Goal: Task Accomplishment & Management: Manage account settings

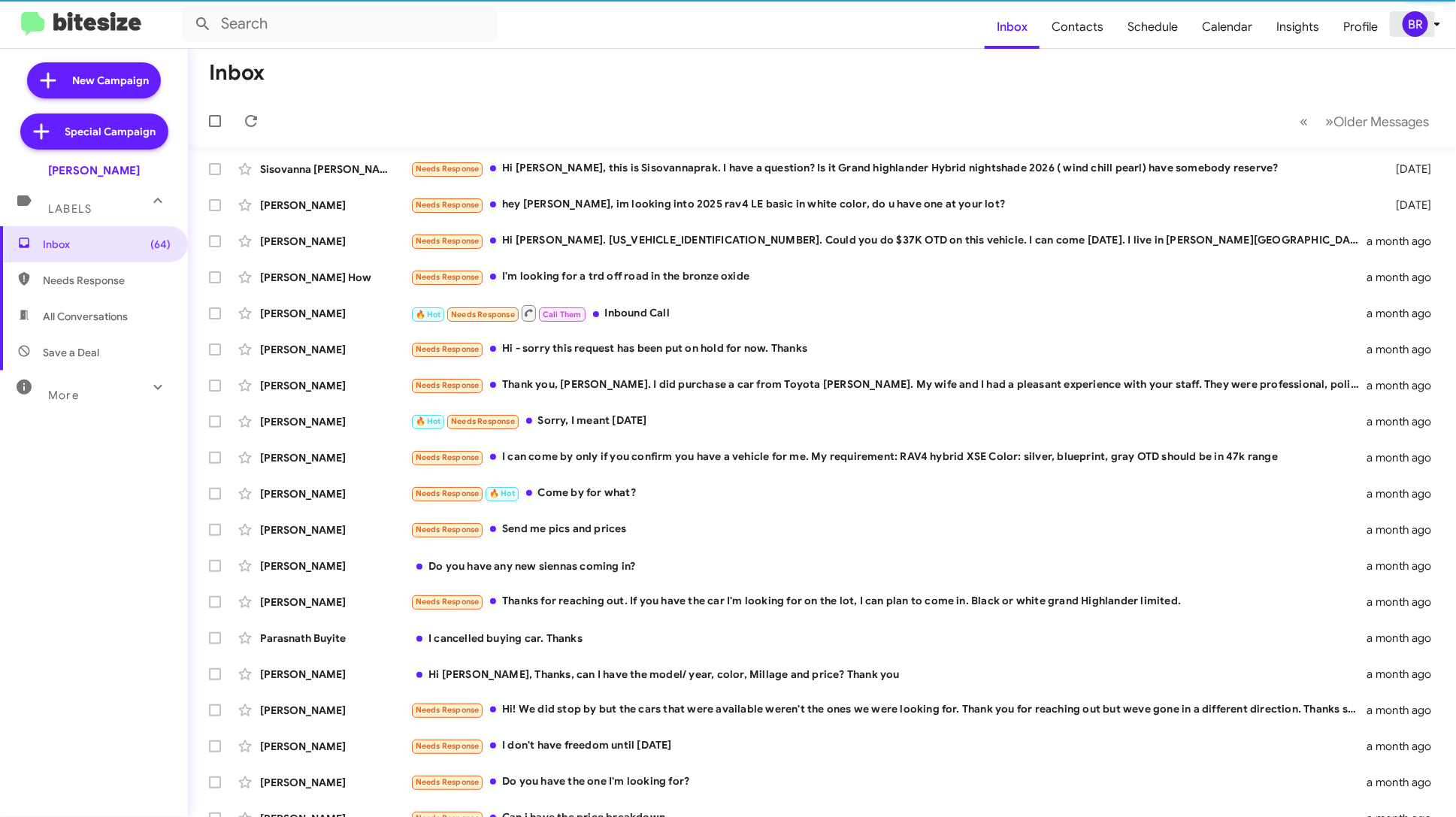
click at [1412, 24] on div "BR" at bounding box center [1415, 24] width 25 height 25
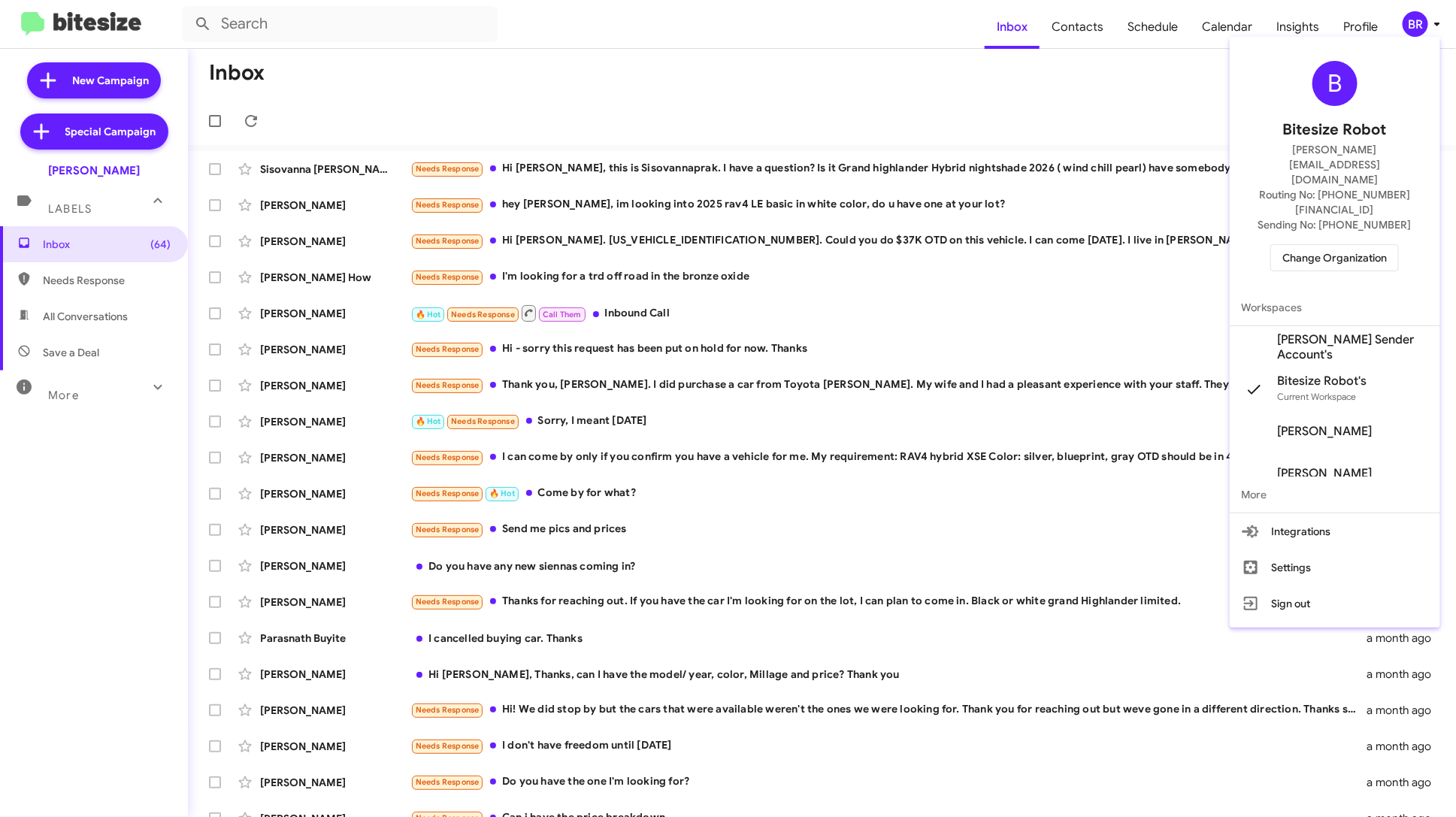
click at [1376, 245] on span "Change Organization" at bounding box center [1334, 258] width 105 height 25
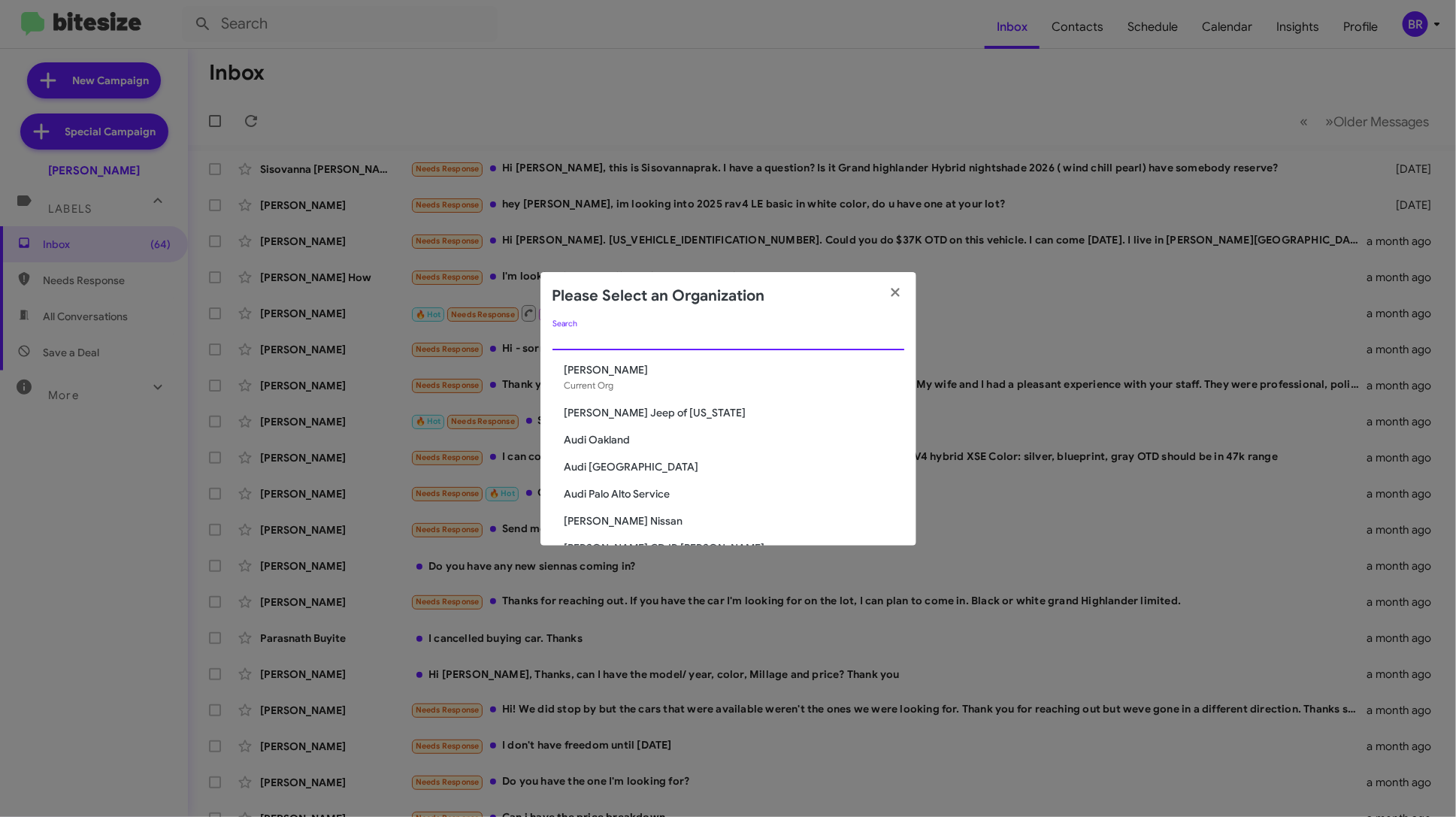
click at [741, 333] on input "Search" at bounding box center [728, 339] width 352 height 12
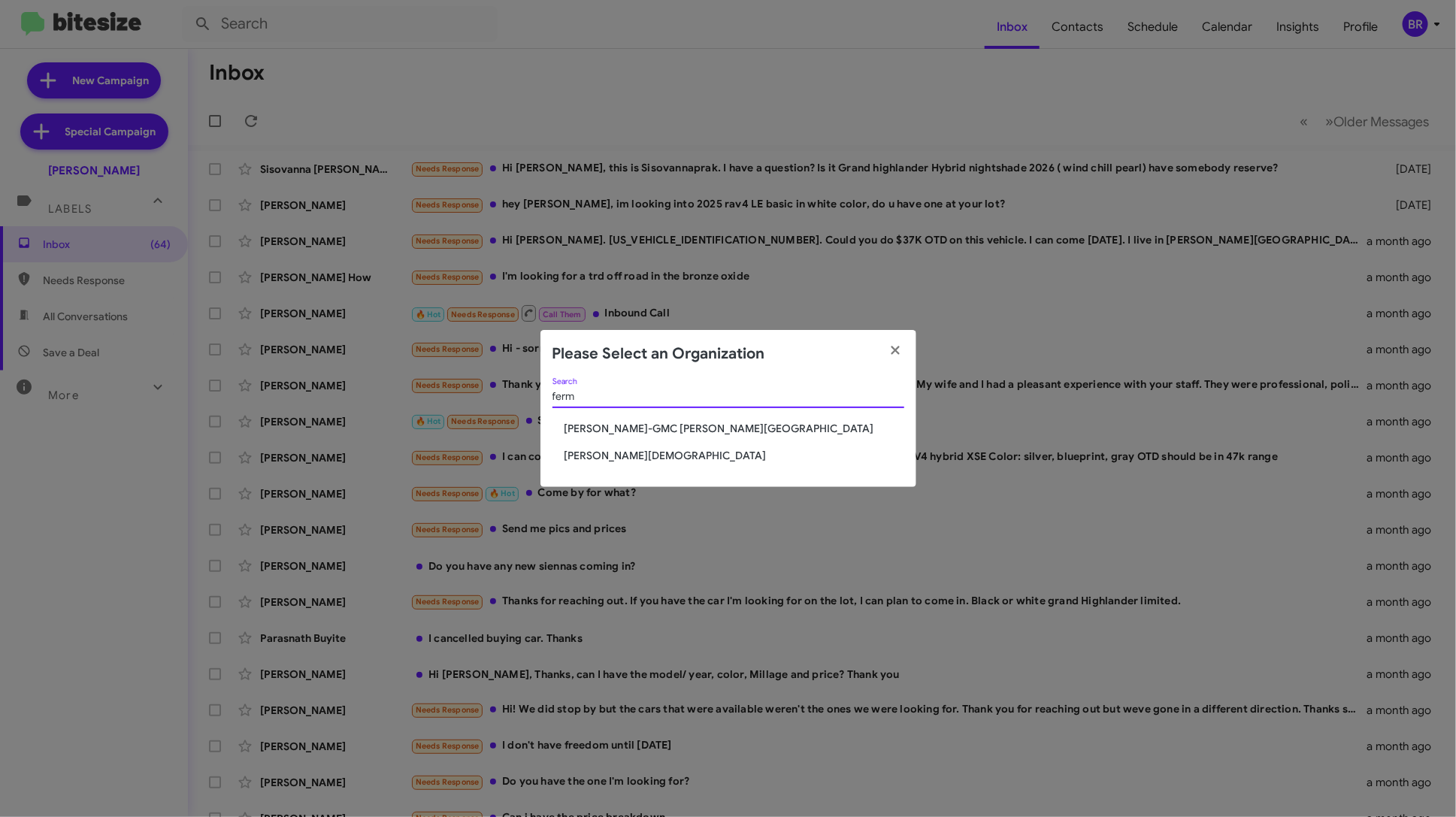
type input "ferm"
click at [662, 453] on span "[PERSON_NAME][DEMOGRAPHIC_DATA]" at bounding box center [734, 456] width 340 height 15
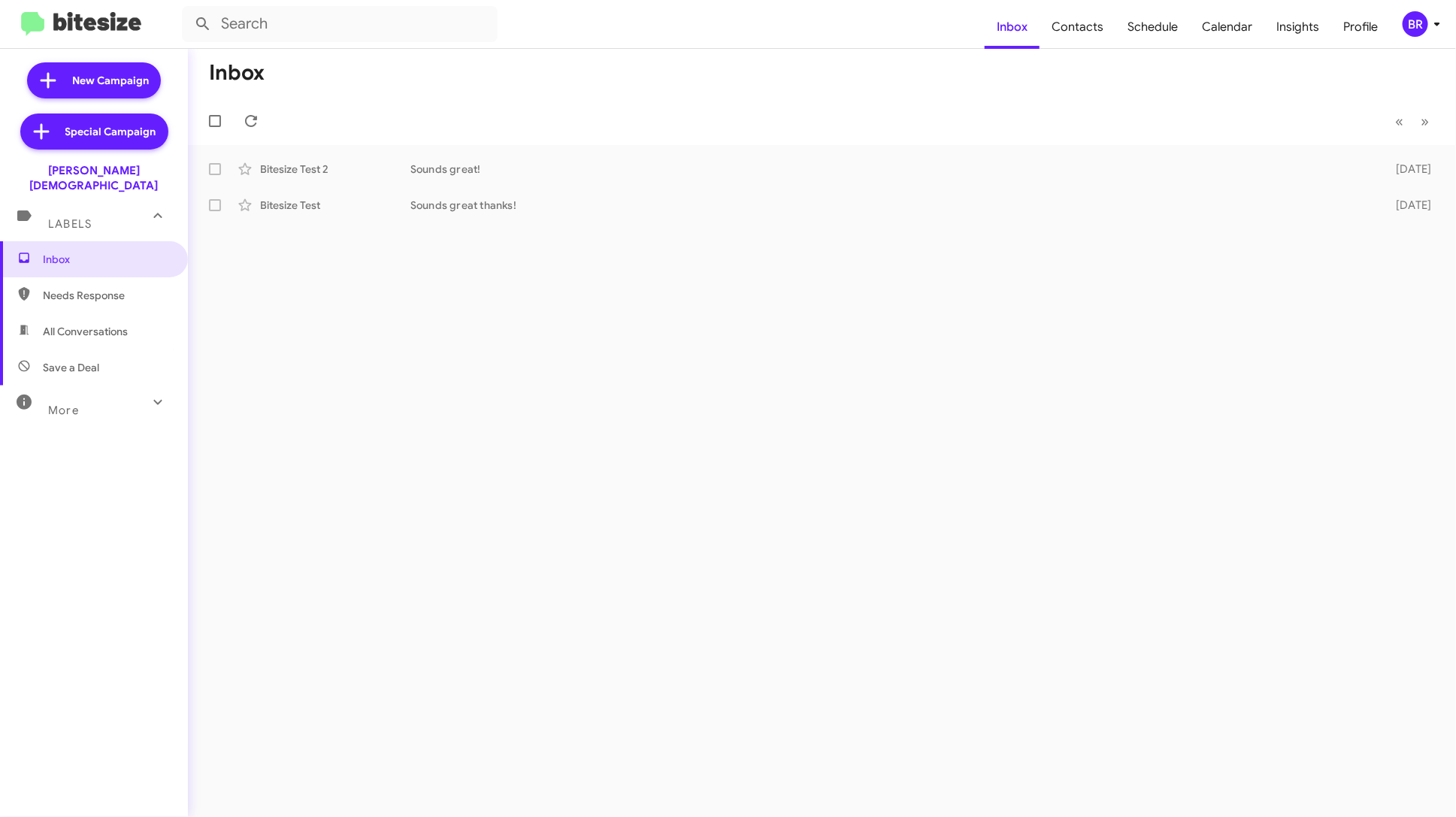
click at [1425, 42] on mat-toolbar "Inbox Contacts Schedule Calendar Insights Profile BR" at bounding box center [728, 24] width 1456 height 48
click at [1423, 26] on div "BR" at bounding box center [1415, 24] width 25 height 25
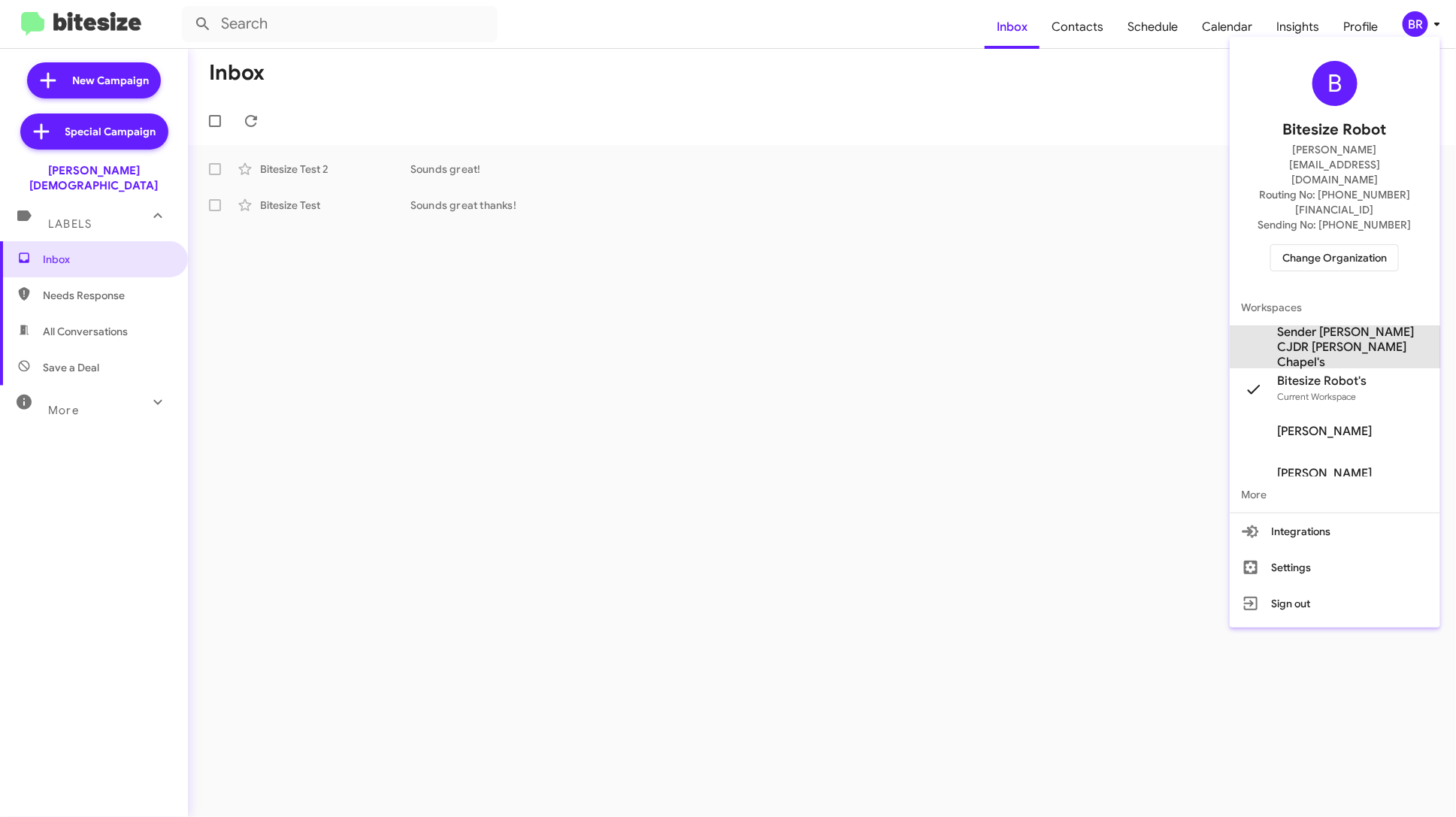
click at [1348, 325] on span "Sender Ferman CJDR Wesley Chapel's" at bounding box center [1353, 347] width 150 height 45
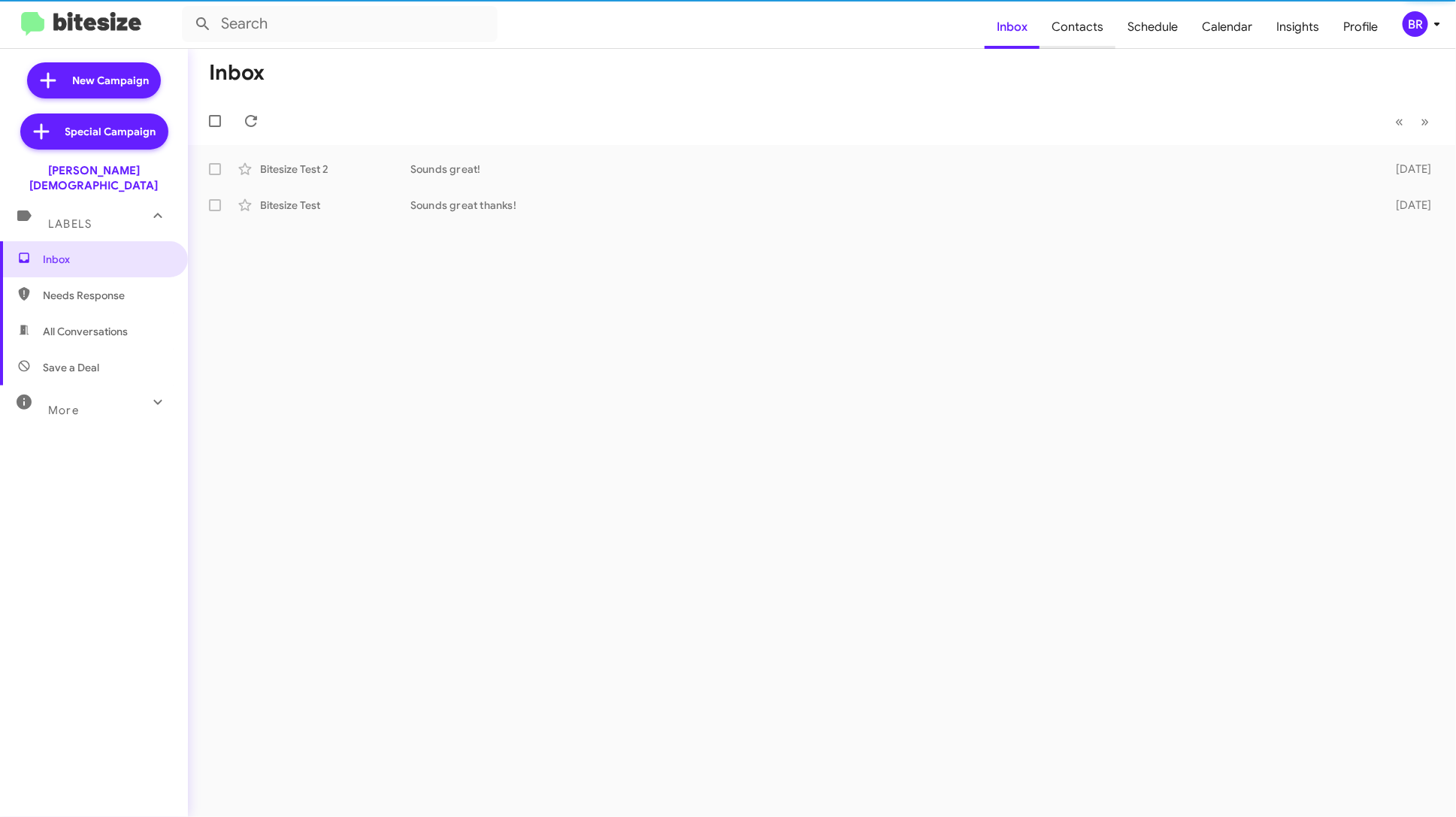
click at [1095, 27] on span "Contacts" at bounding box center [1078, 27] width 75 height 43
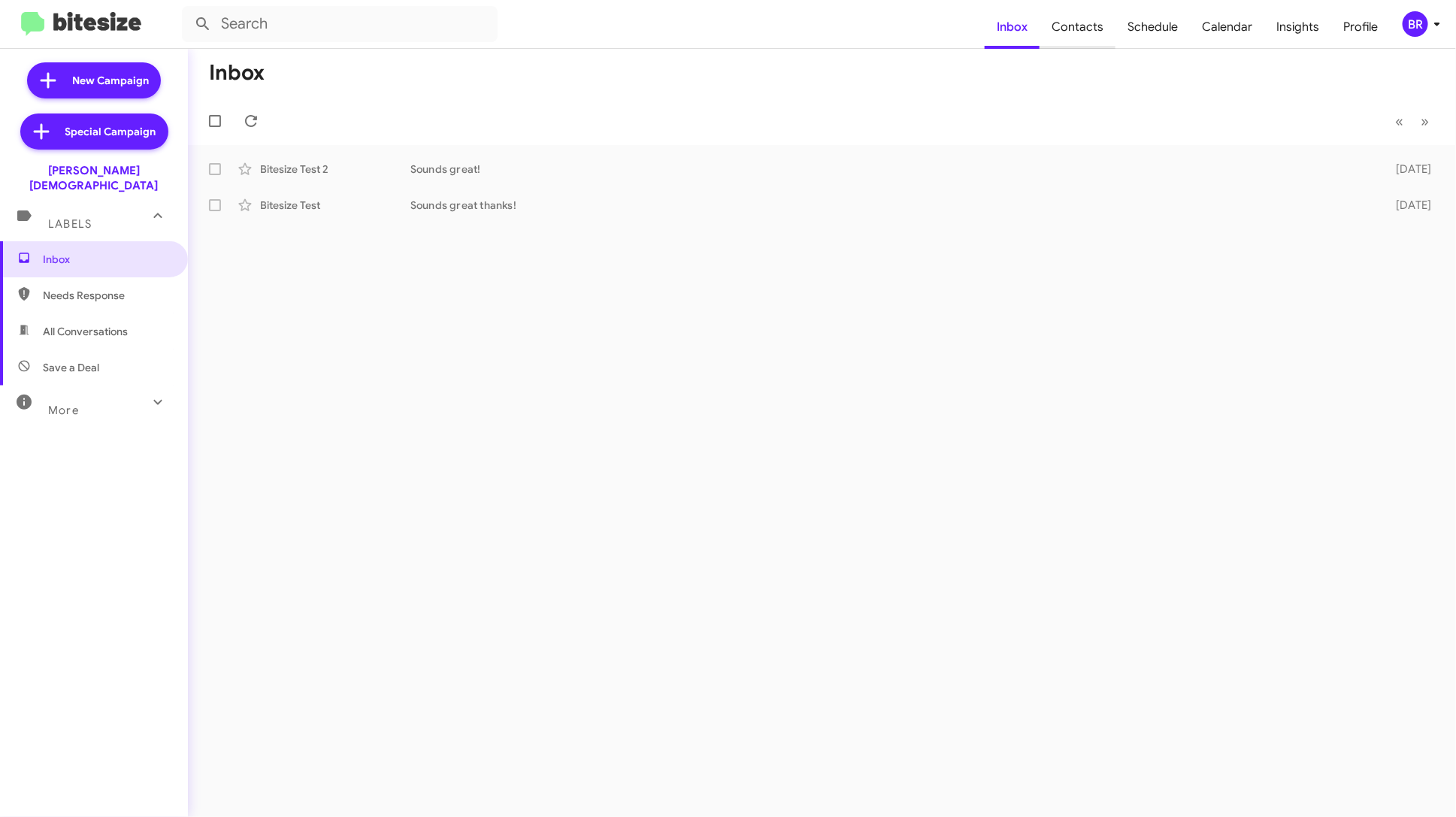
type input "in:groups"
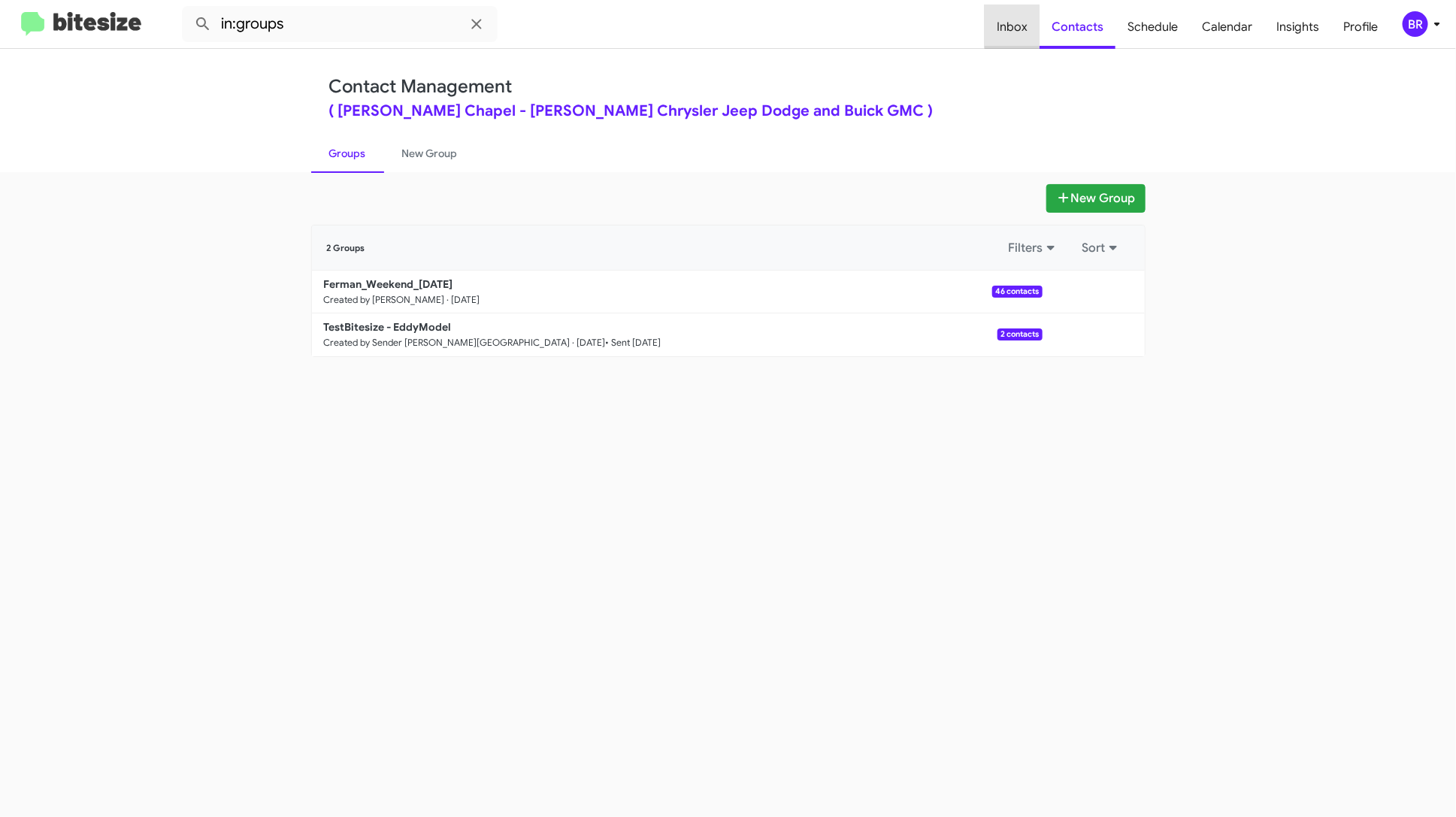
click at [1019, 25] on span "Inbox" at bounding box center [1013, 27] width 55 height 43
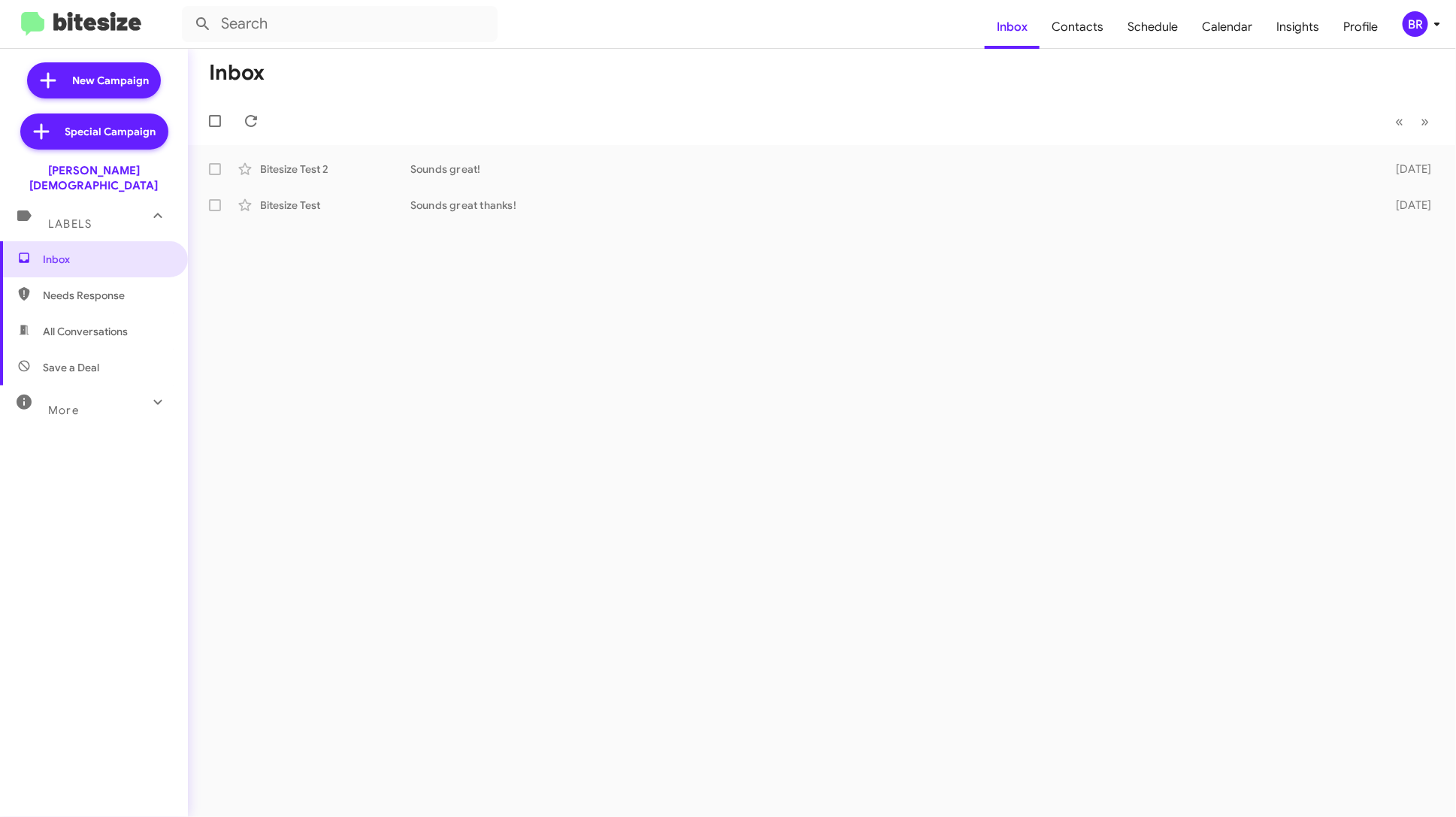
click at [1417, 25] on div "BR" at bounding box center [1415, 24] width 25 height 25
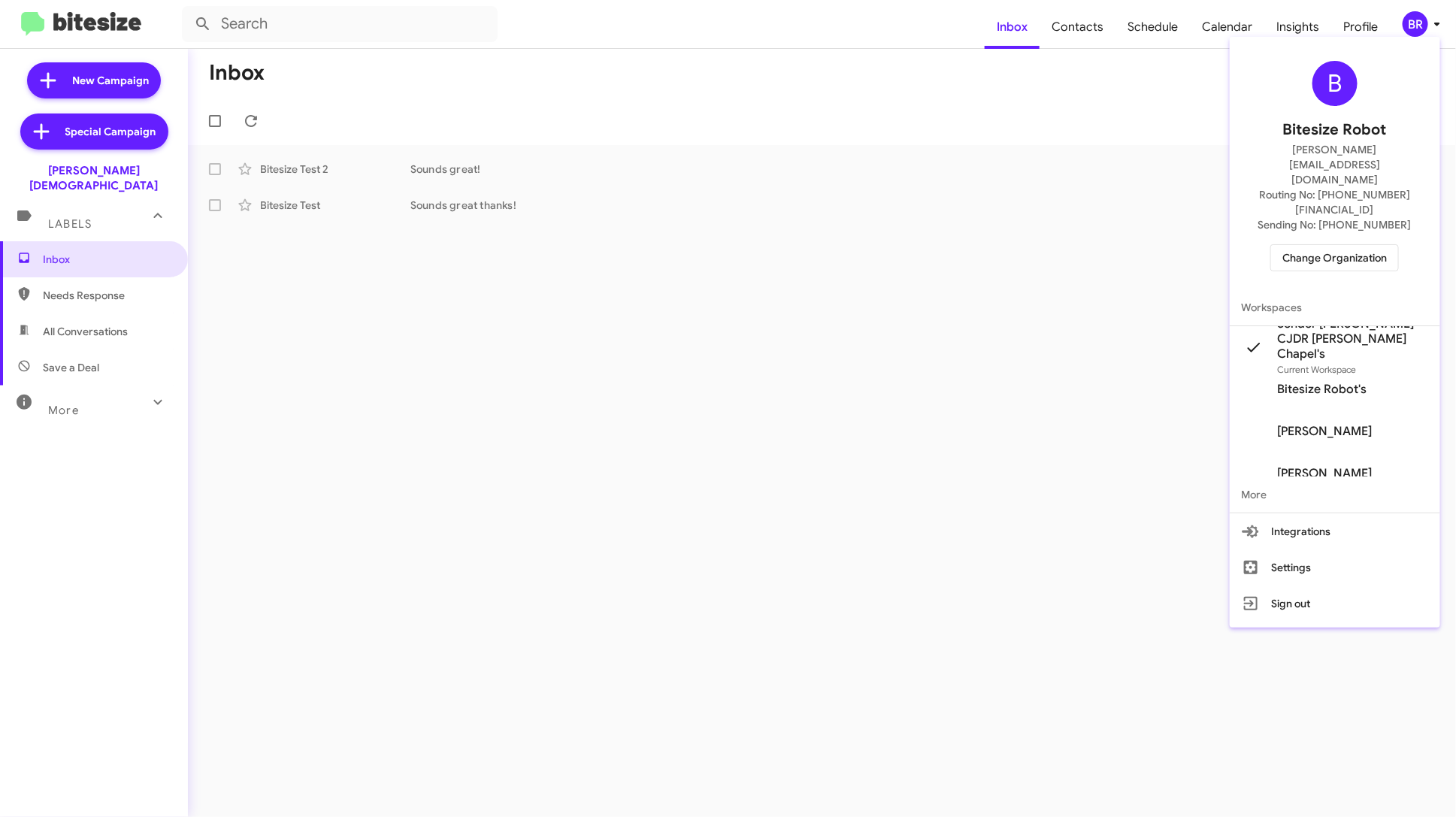
click at [1347, 245] on span "Change Organization" at bounding box center [1334, 258] width 105 height 25
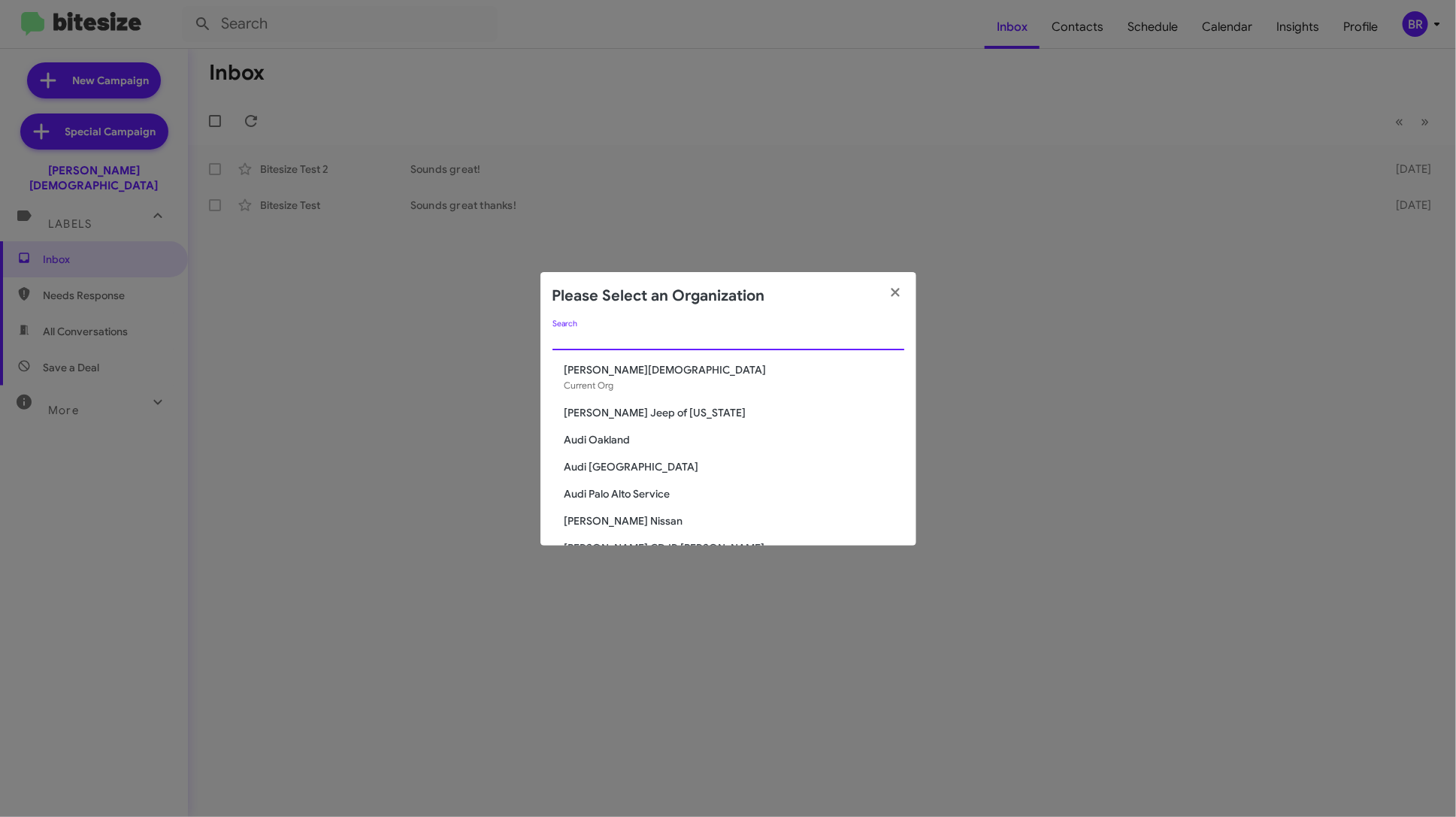
click at [612, 342] on input "Search" at bounding box center [728, 339] width 352 height 12
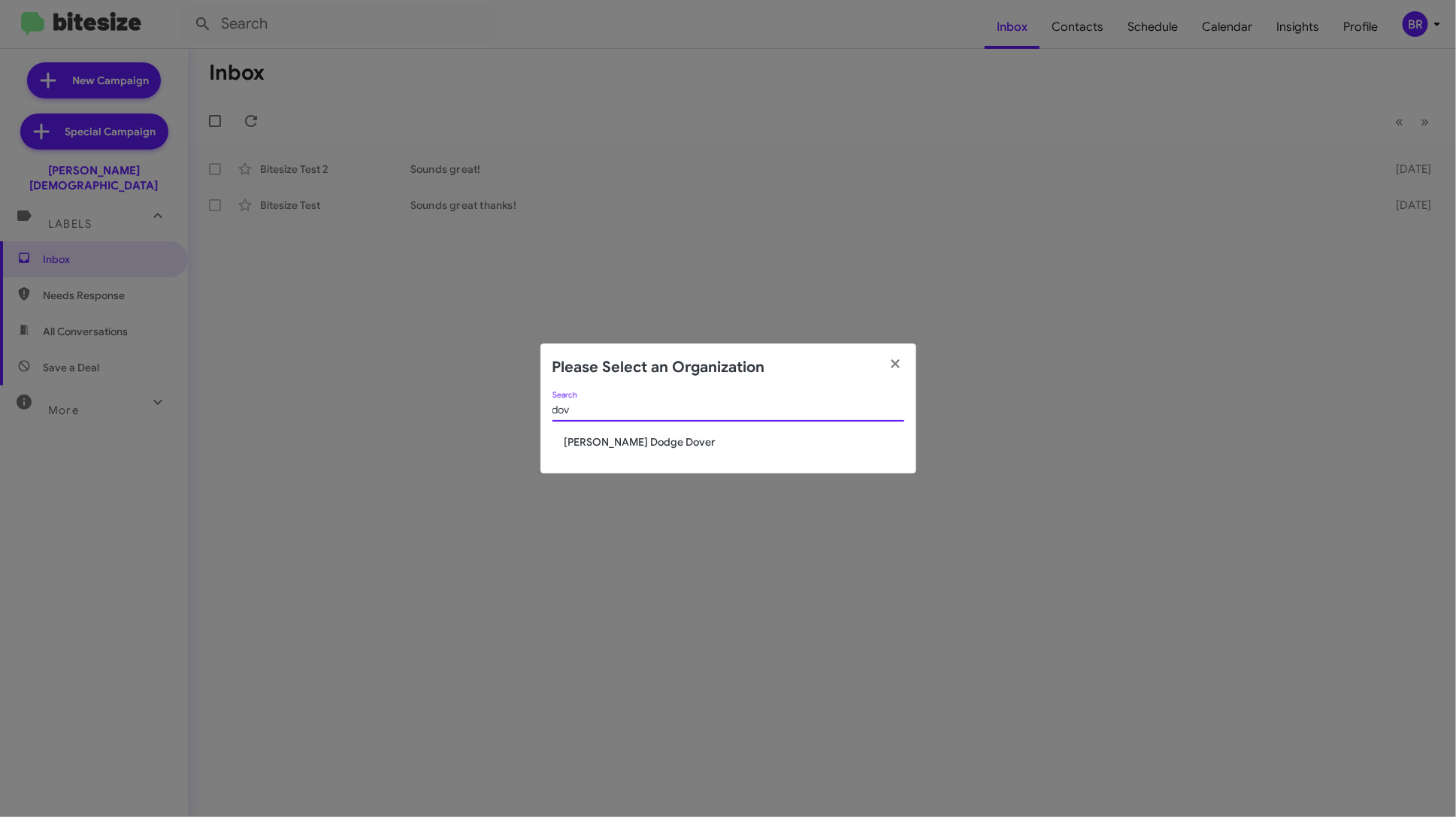
type input "dov"
click at [614, 440] on span "[PERSON_NAME] Dodge Dover" at bounding box center [734, 442] width 340 height 15
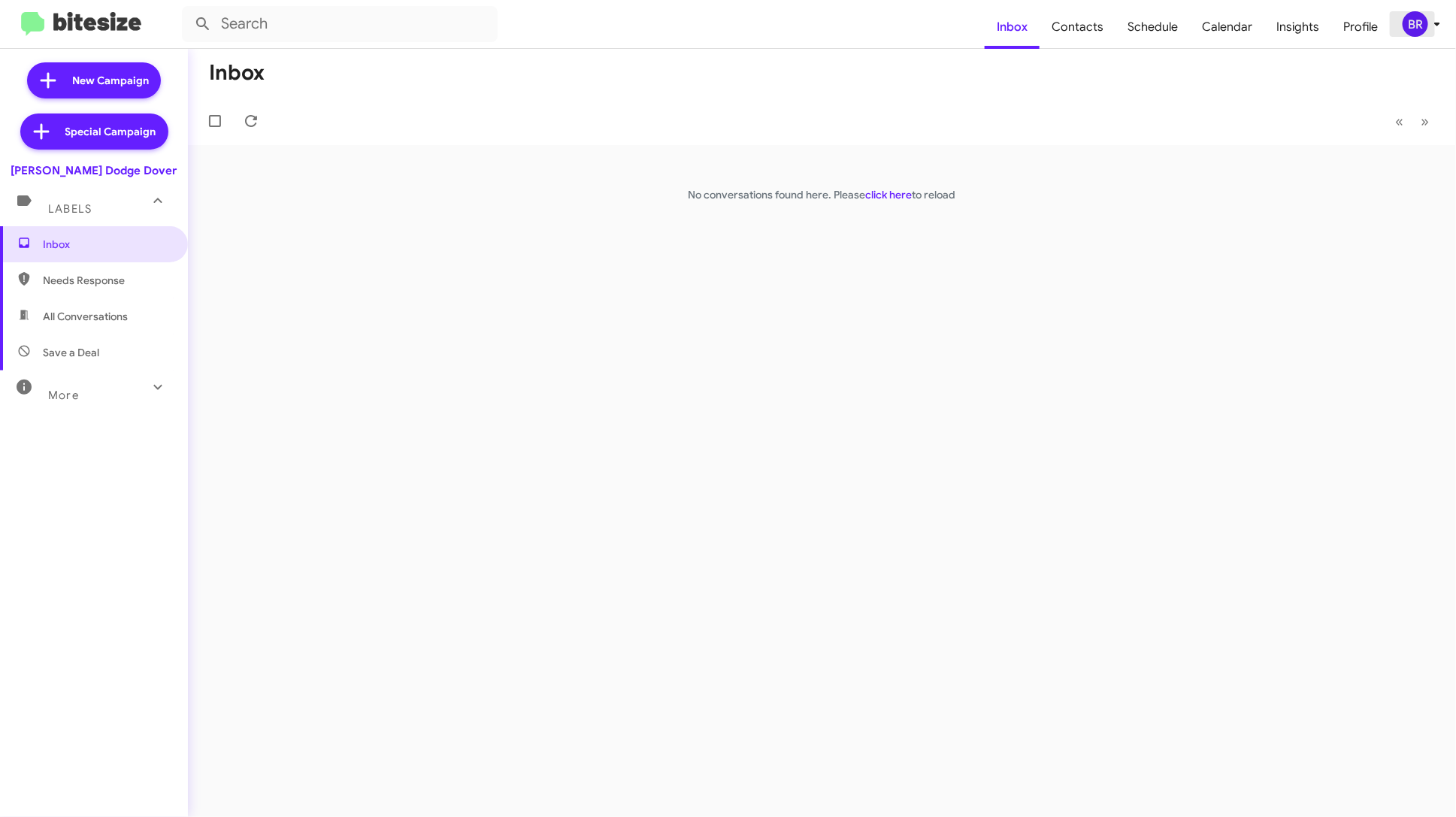
click at [1422, 17] on div "BR" at bounding box center [1415, 24] width 25 height 25
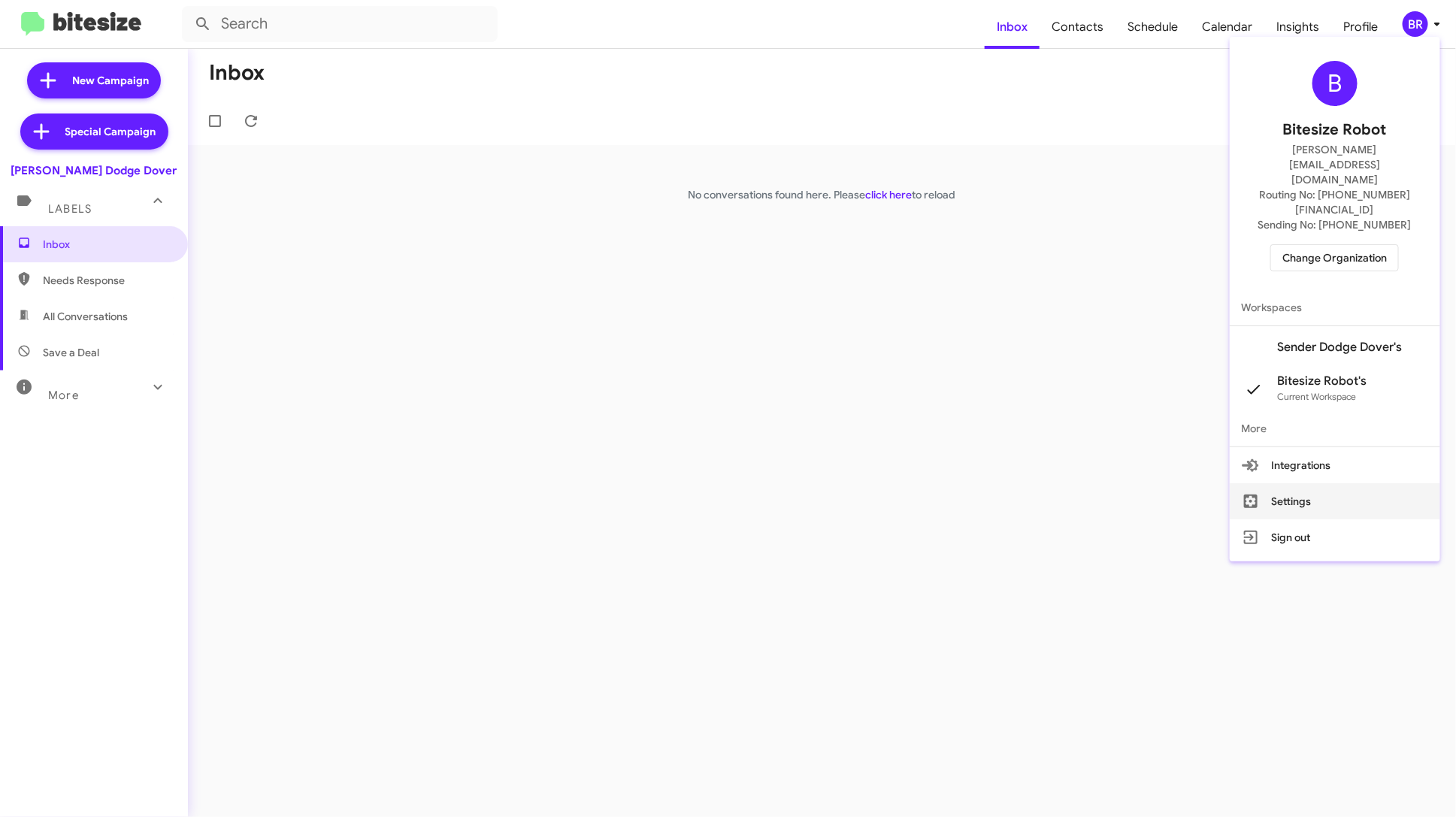
click at [1357, 483] on button "Settings" at bounding box center [1335, 501] width 210 height 36
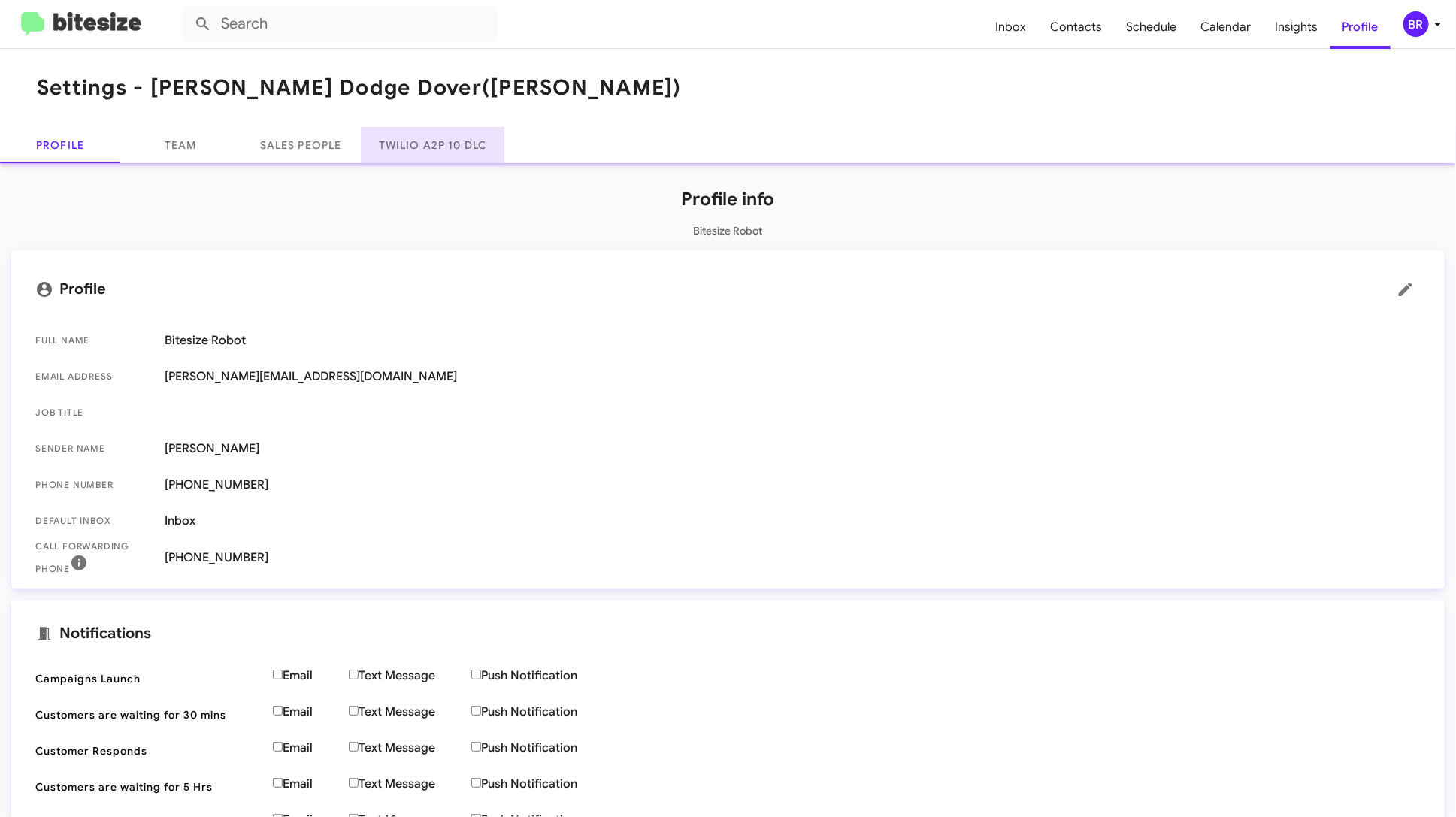
click at [402, 150] on link "Twilio A2P 10 DLC" at bounding box center [432, 145] width 143 height 36
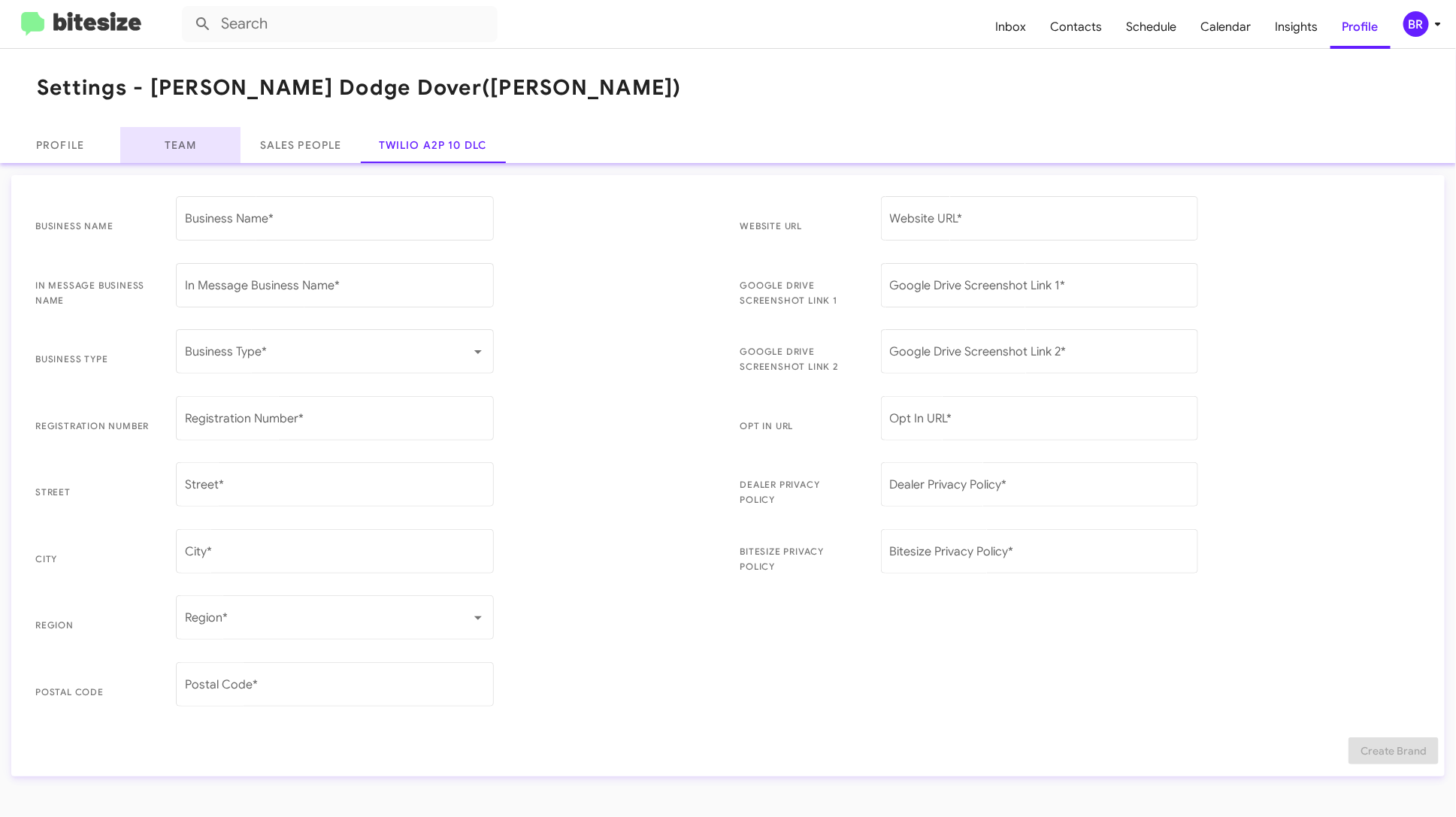
click at [169, 133] on link "Team" at bounding box center [179, 145] width 120 height 36
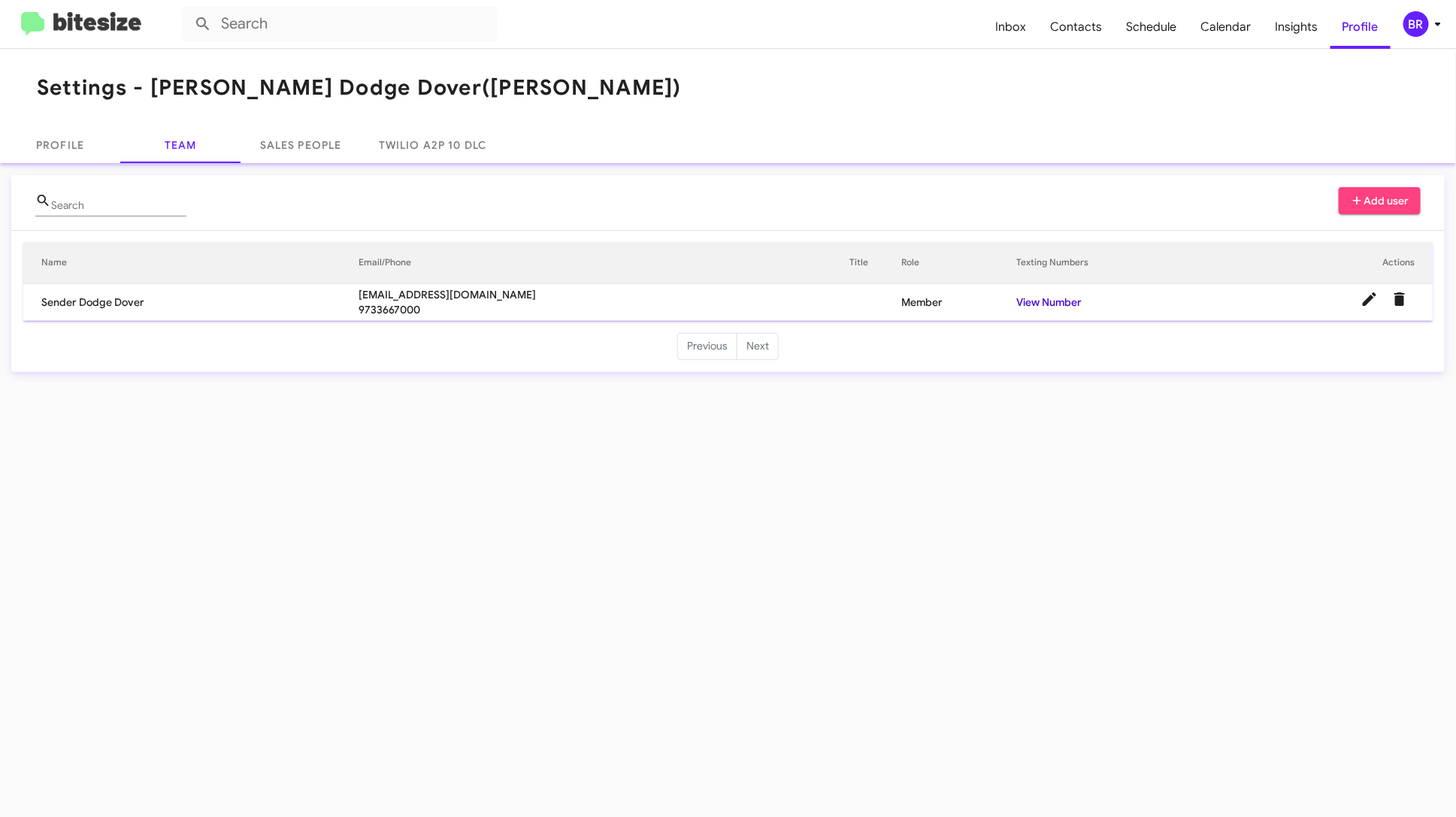
click at [1038, 298] on link "View Number" at bounding box center [1048, 302] width 65 height 13
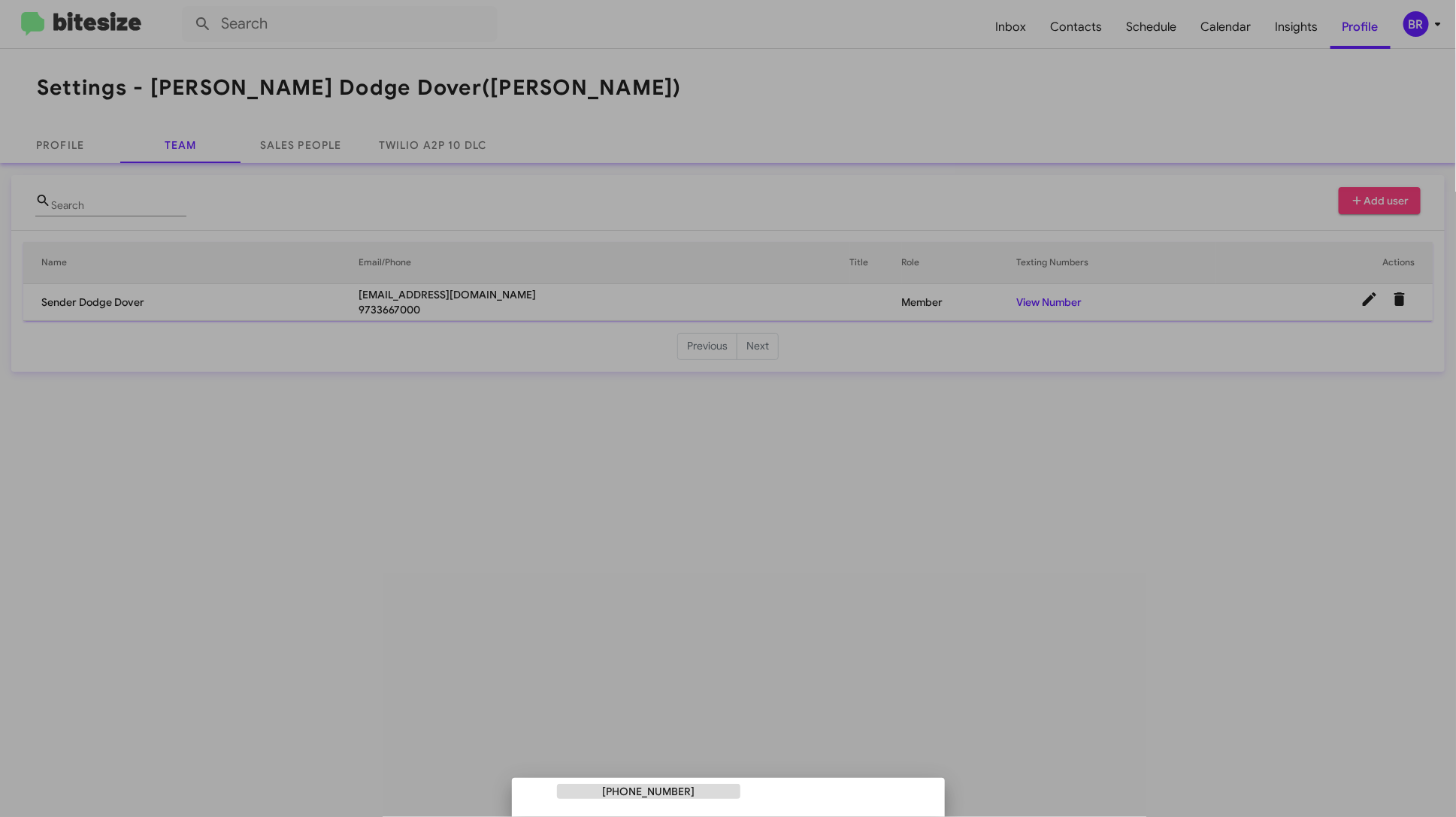
click at [581, 275] on div at bounding box center [728, 408] width 1456 height 817
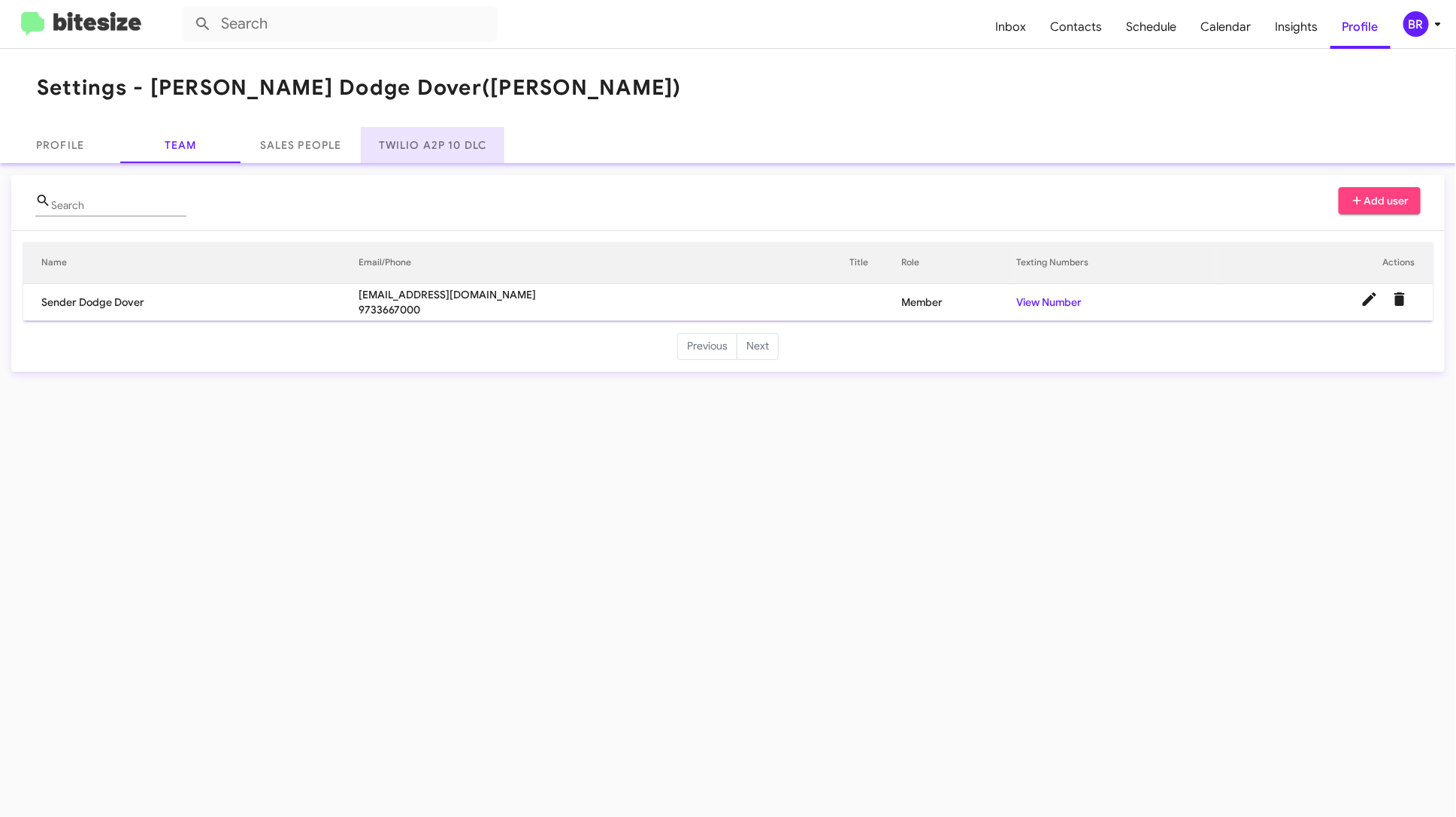
click at [434, 139] on link "Twilio A2P 10 DLC" at bounding box center [432, 145] width 143 height 36
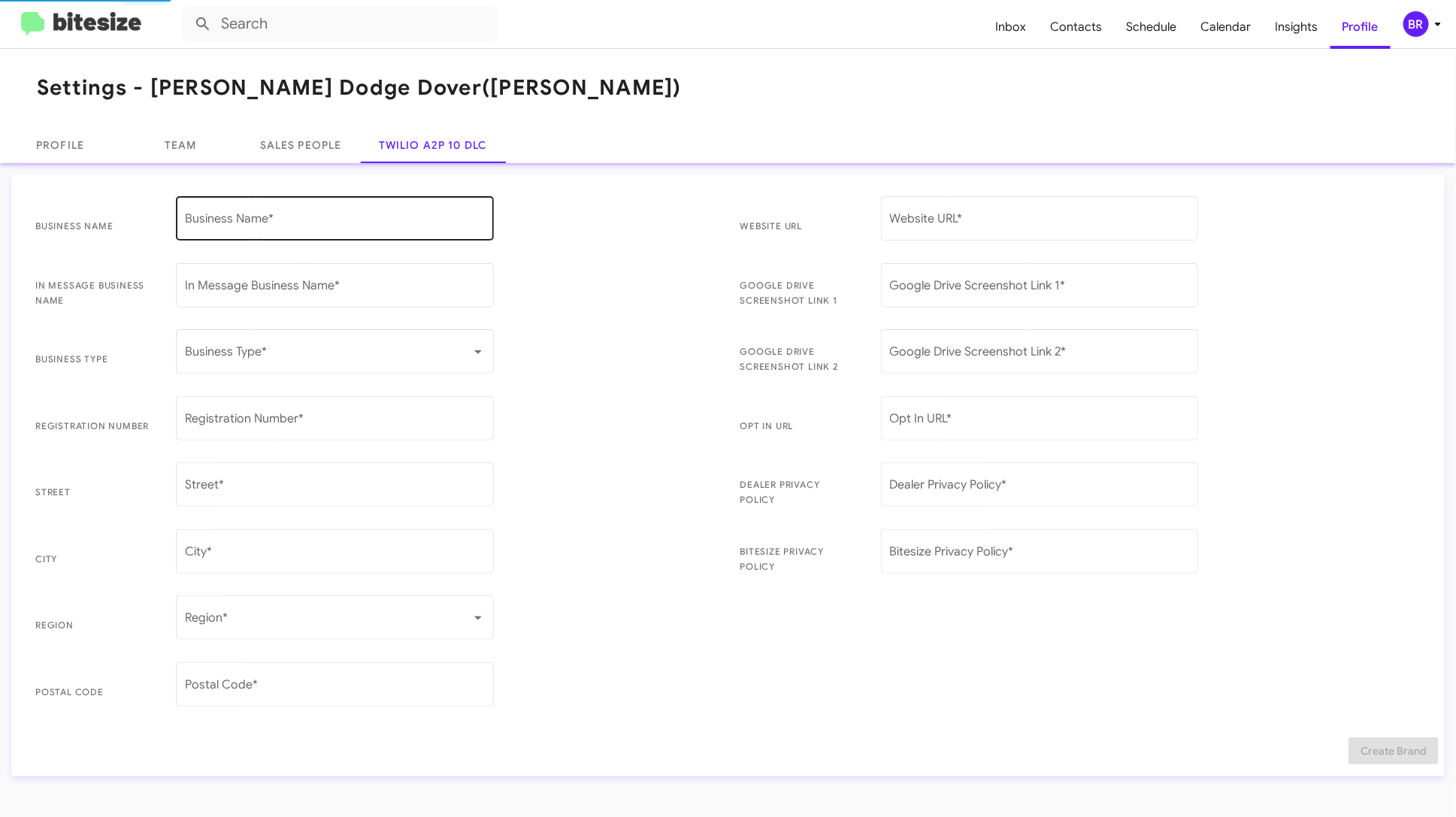
click at [319, 221] on input "Business Name *" at bounding box center [335, 222] width 300 height 13
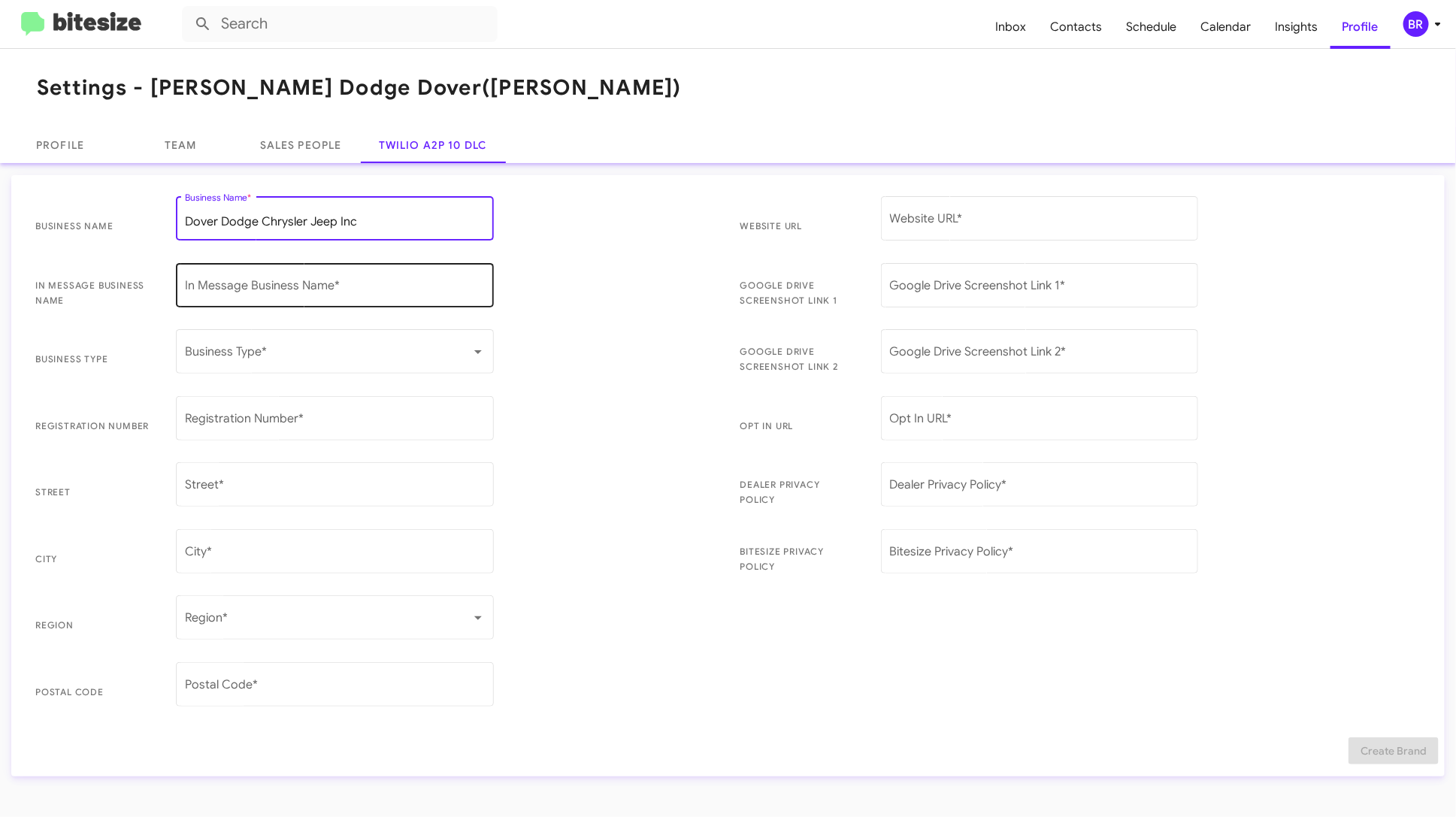
type input "Dover Dodge Chrysler Jeep Inc"
click at [321, 275] on div "In Message Business Name *" at bounding box center [335, 284] width 300 height 47
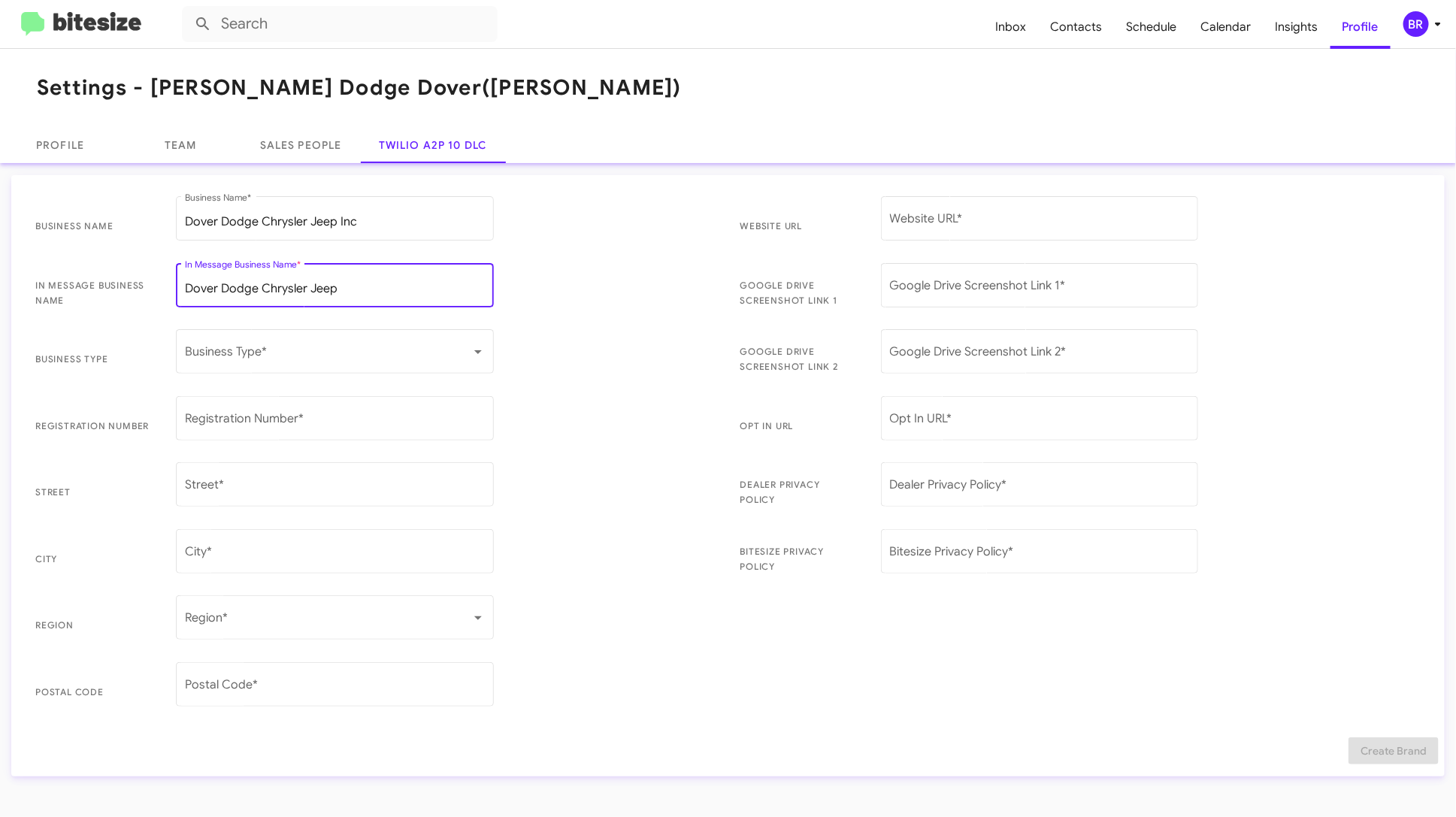
type input "Dover Dodge Chrysler Jeep"
click at [364, 375] on div "Business Type *" at bounding box center [334, 359] width 318 height 61
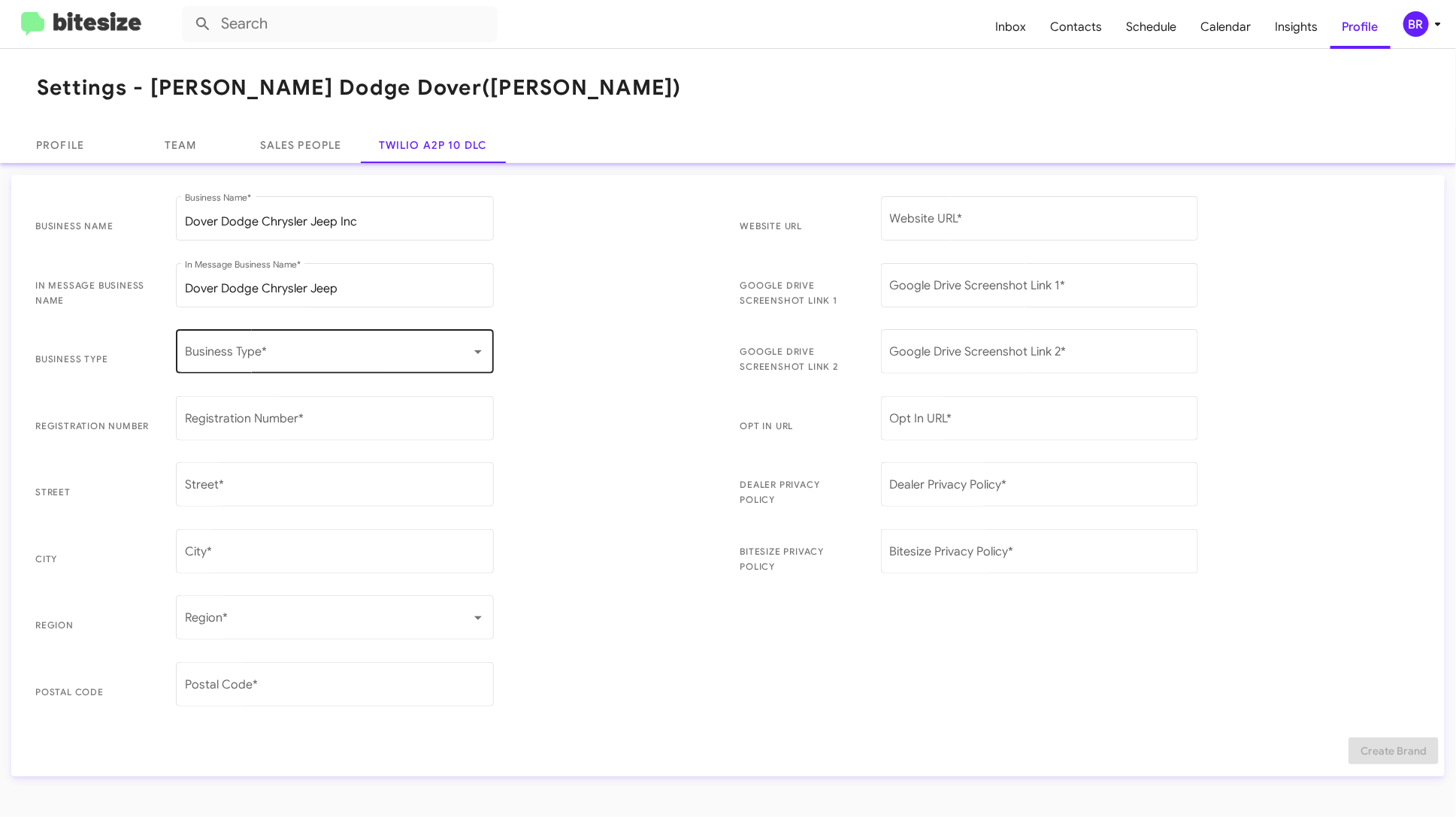
click at [388, 340] on div "Business Type *" at bounding box center [335, 350] width 300 height 47
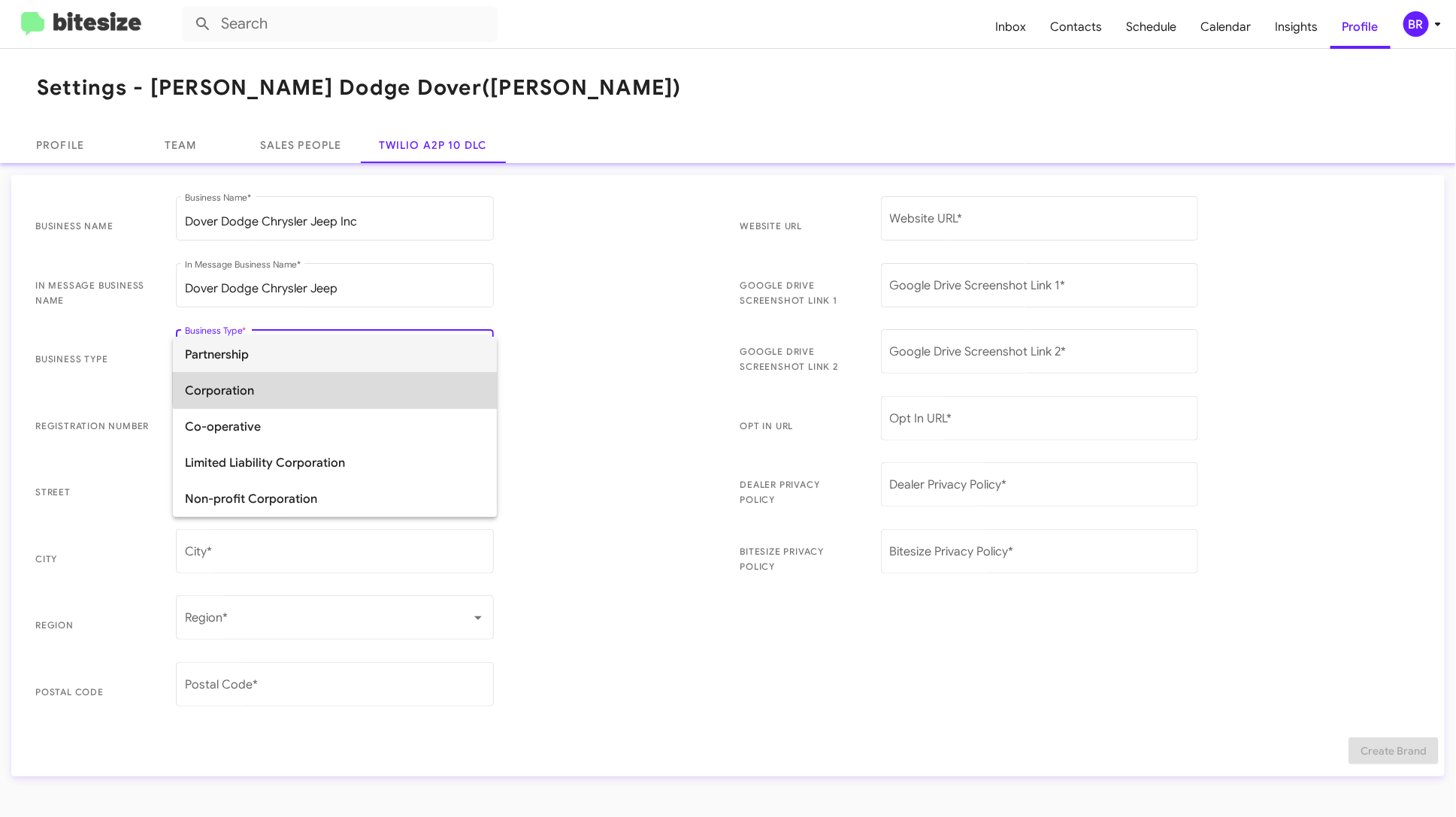
click at [381, 384] on span "Corporation" at bounding box center [335, 391] width 300 height 36
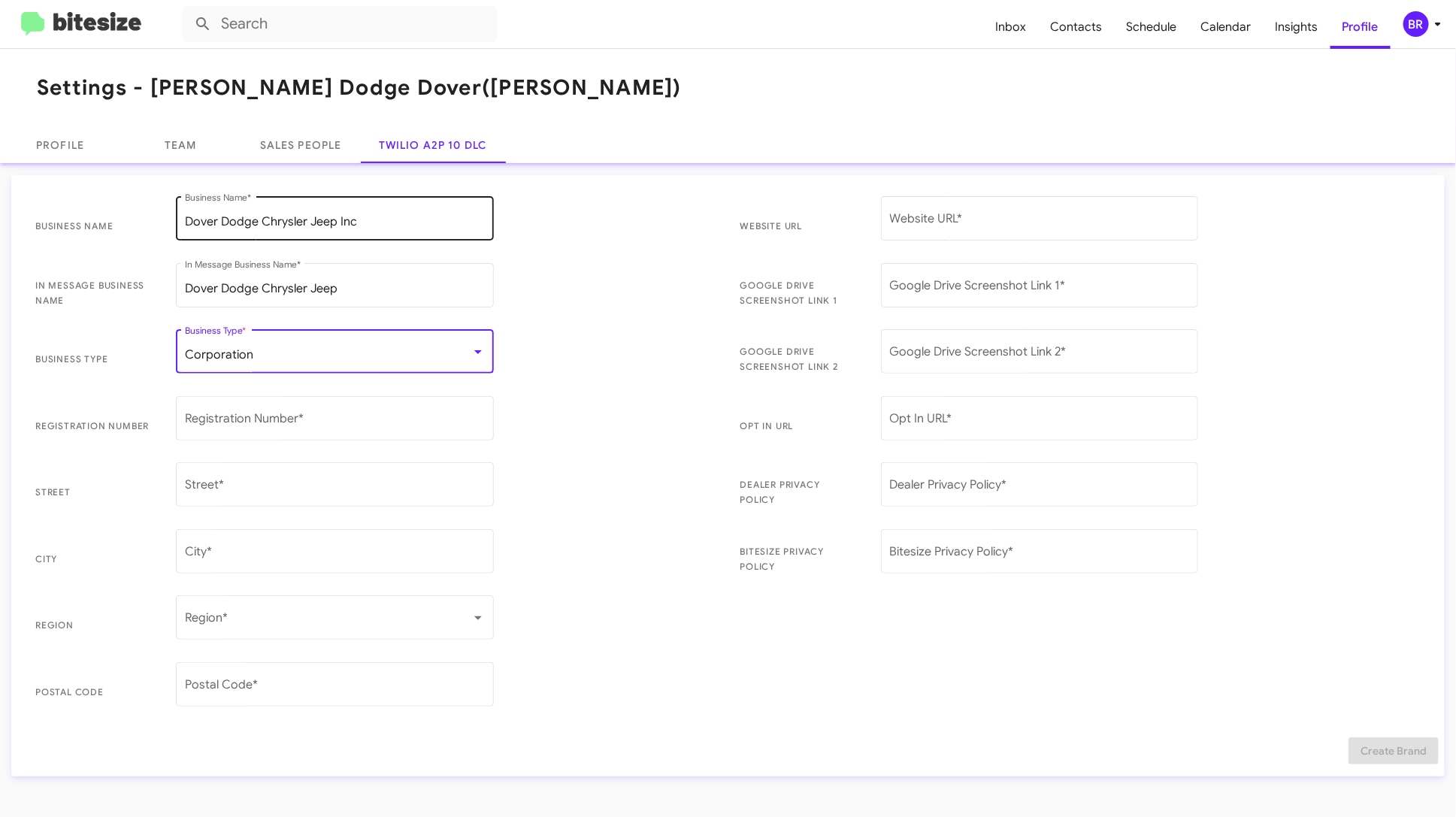
click at [405, 216] on input "Dover Dodge Chrysler Jeep Inc" at bounding box center [335, 222] width 300 height 13
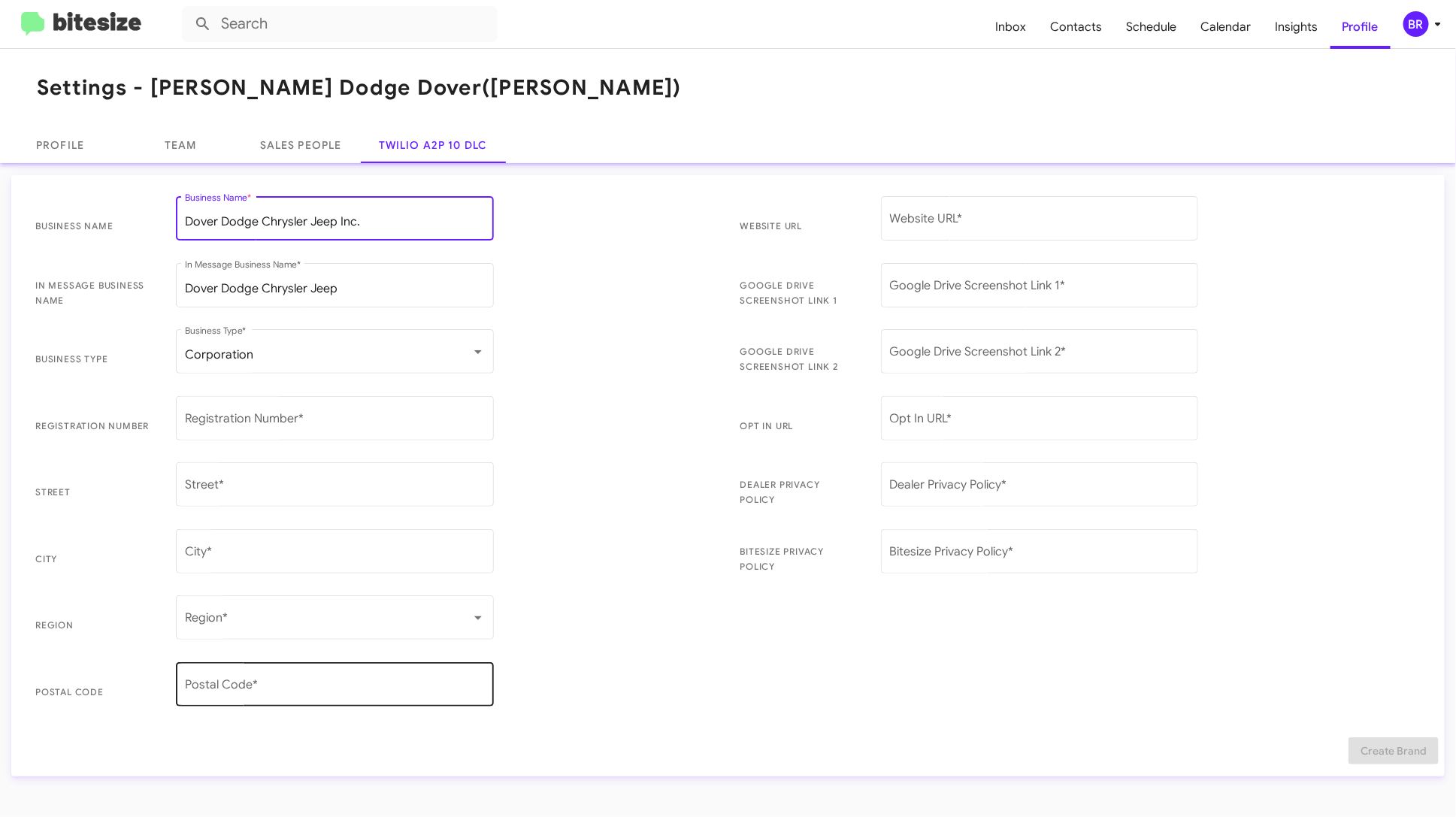
type input "Dover Dodge Chrysler Jeep Inc."
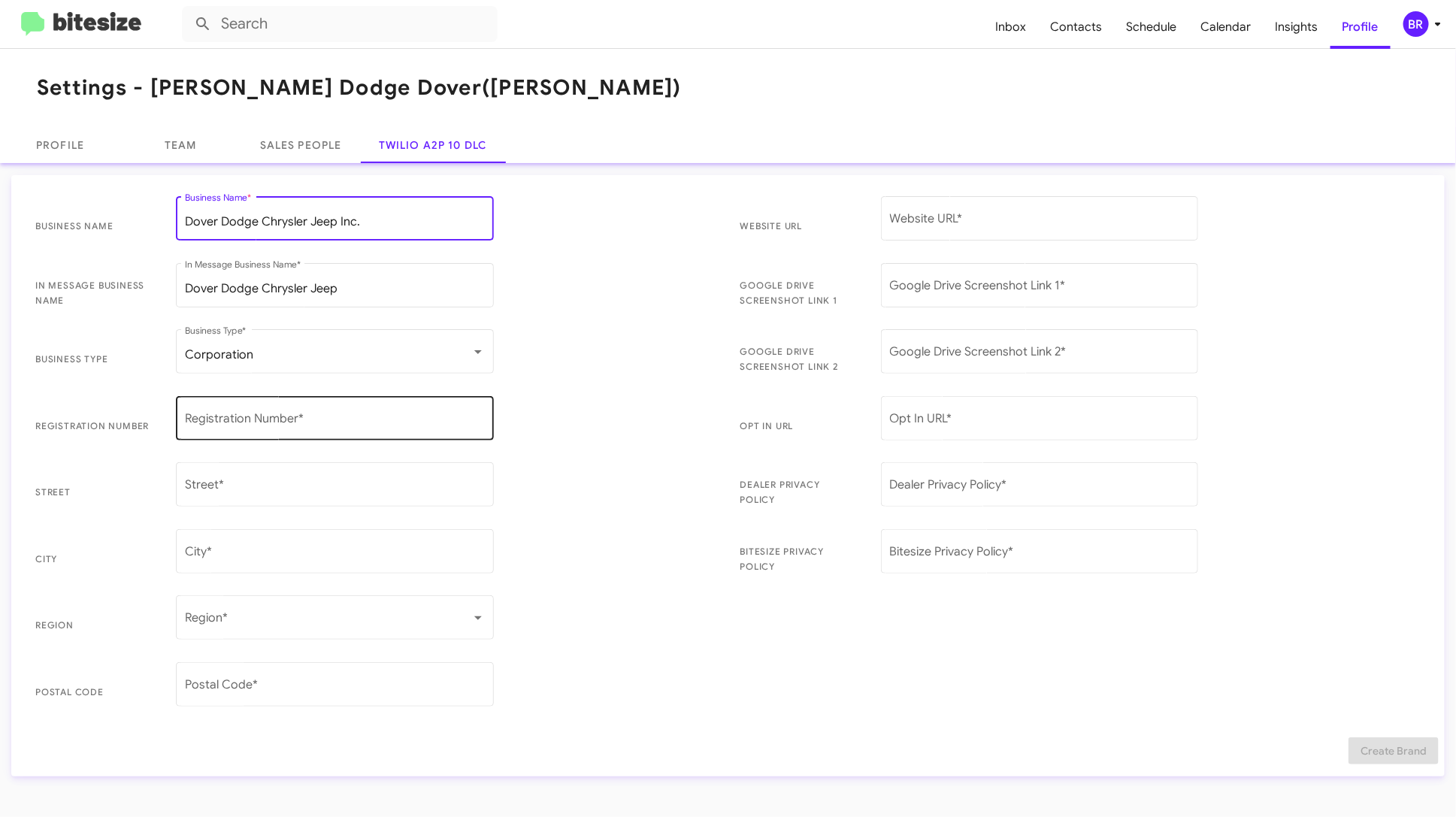
click at [276, 421] on input "Registration Number *" at bounding box center [335, 422] width 300 height 13
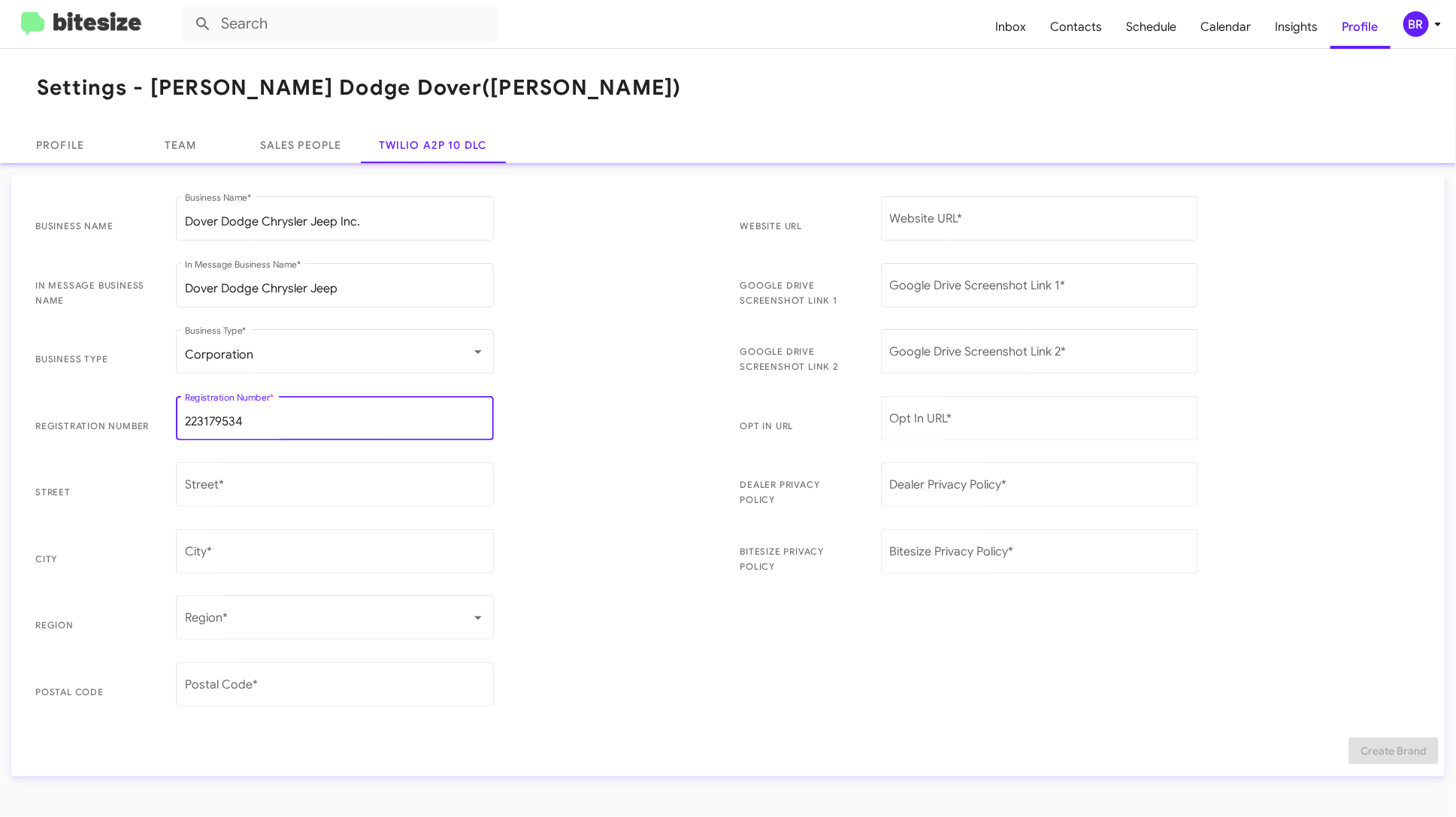
type input "223179534"
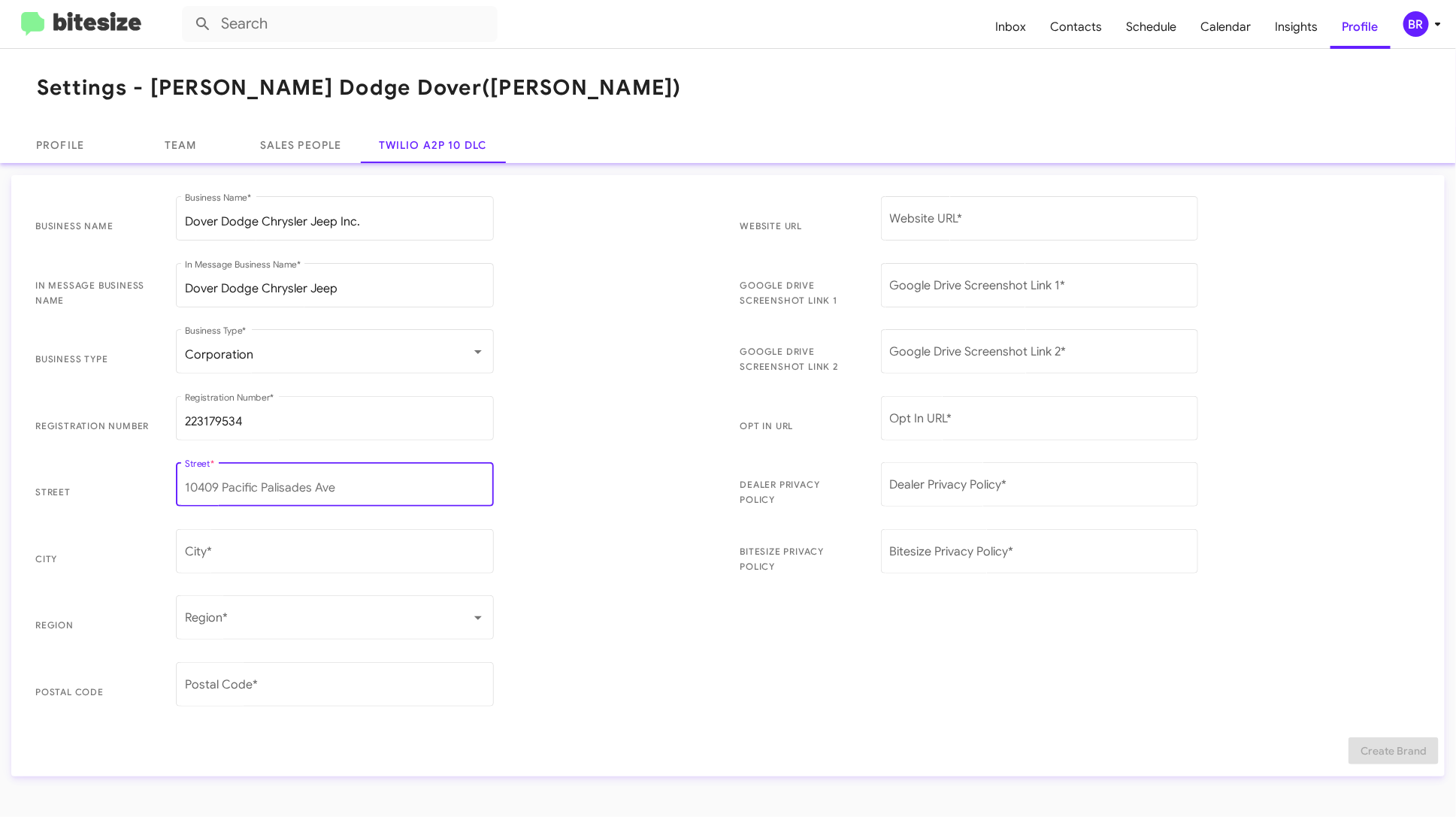
click at [244, 487] on input "Street *" at bounding box center [335, 488] width 300 height 13
click at [208, 483] on input "396Route 46" at bounding box center [335, 488] width 300 height 13
type input "396 Route 46"
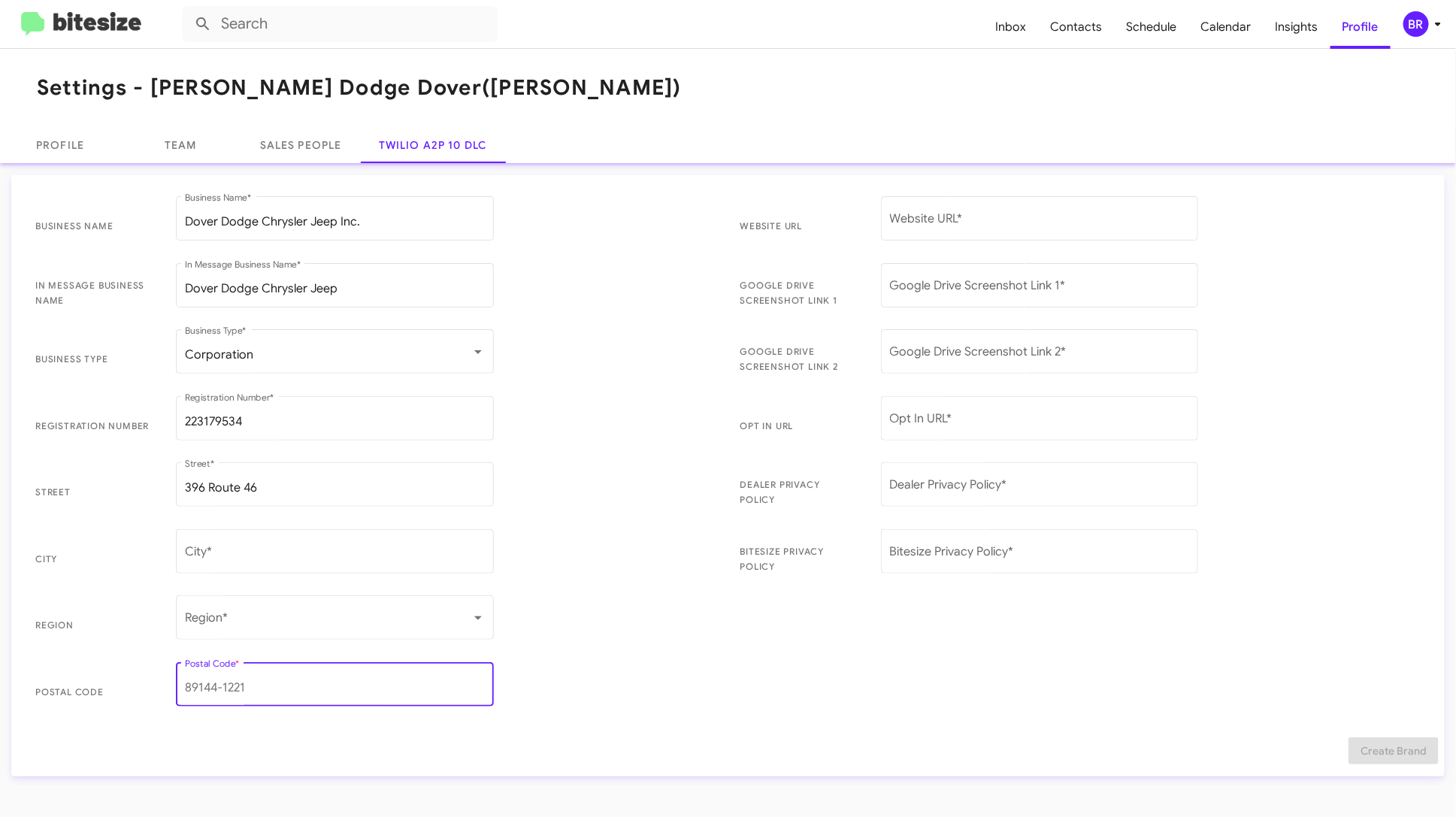
click at [338, 684] on input "Postal Code *" at bounding box center [335, 688] width 300 height 13
type input "07866"
click at [287, 555] on input "City *" at bounding box center [335, 555] width 300 height 13
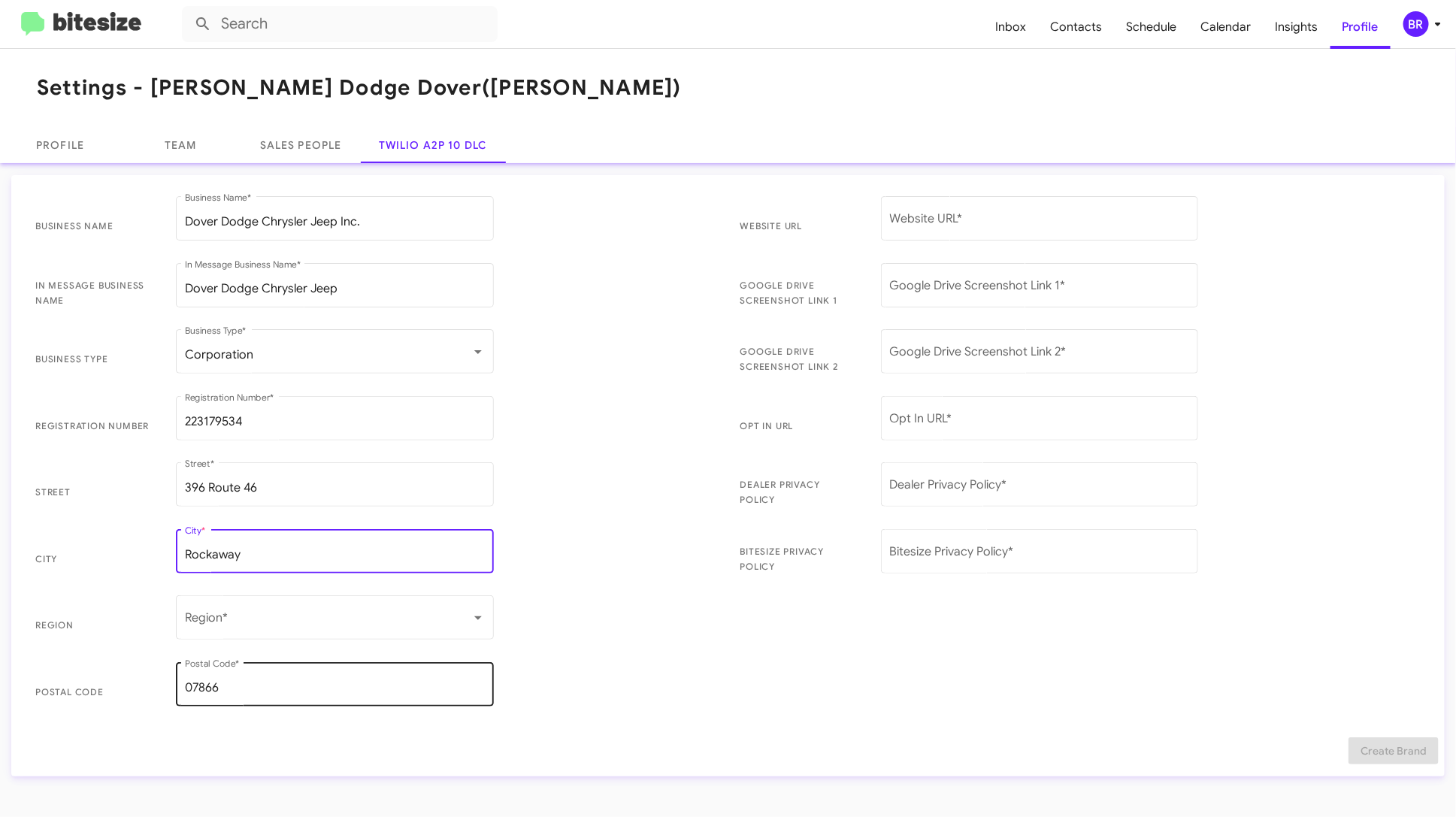
type input "Rockaway"
click at [298, 659] on div "07866 Postal Code *" at bounding box center [335, 683] width 300 height 47
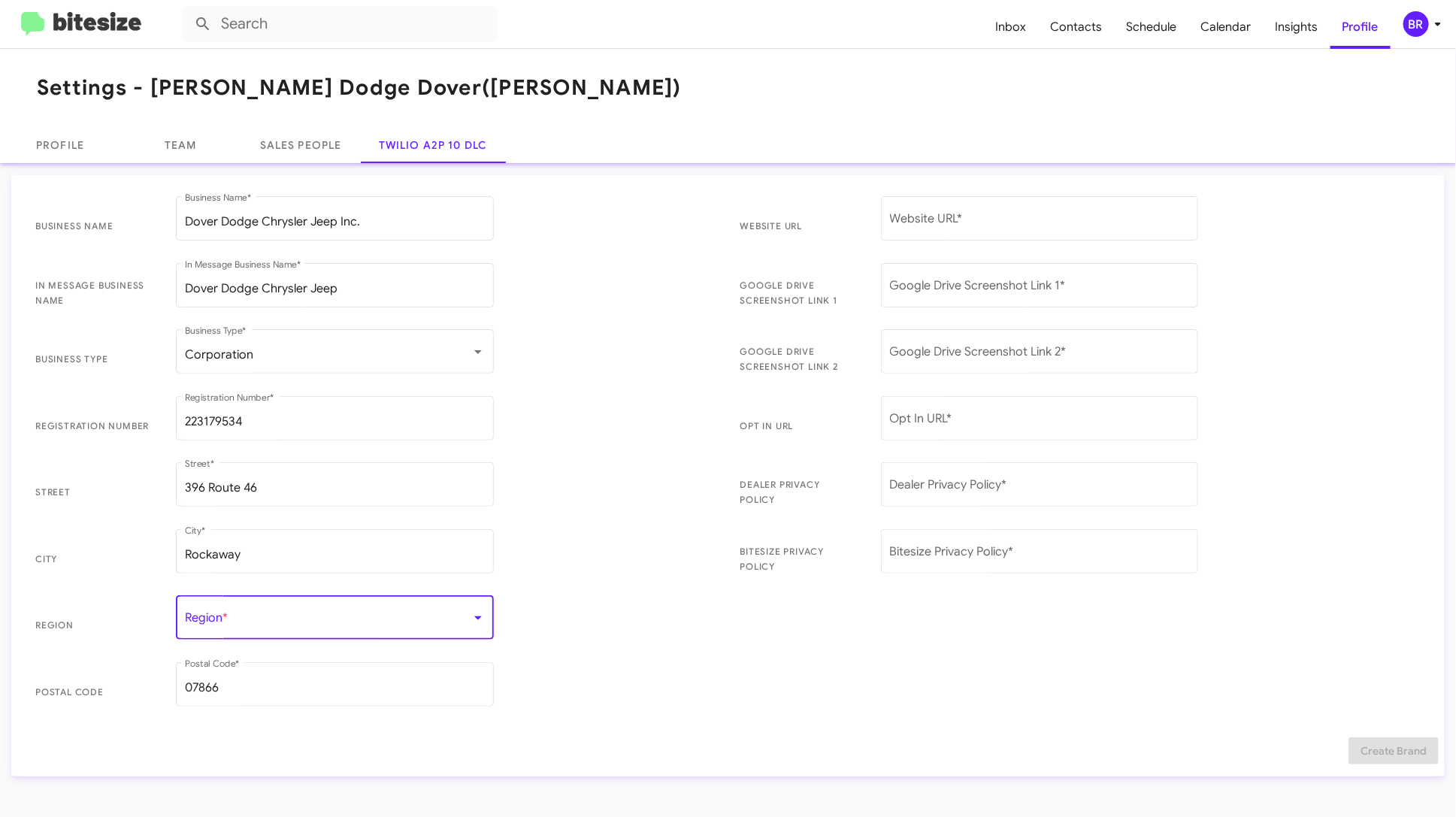
click at [326, 616] on span at bounding box center [328, 621] width 287 height 13
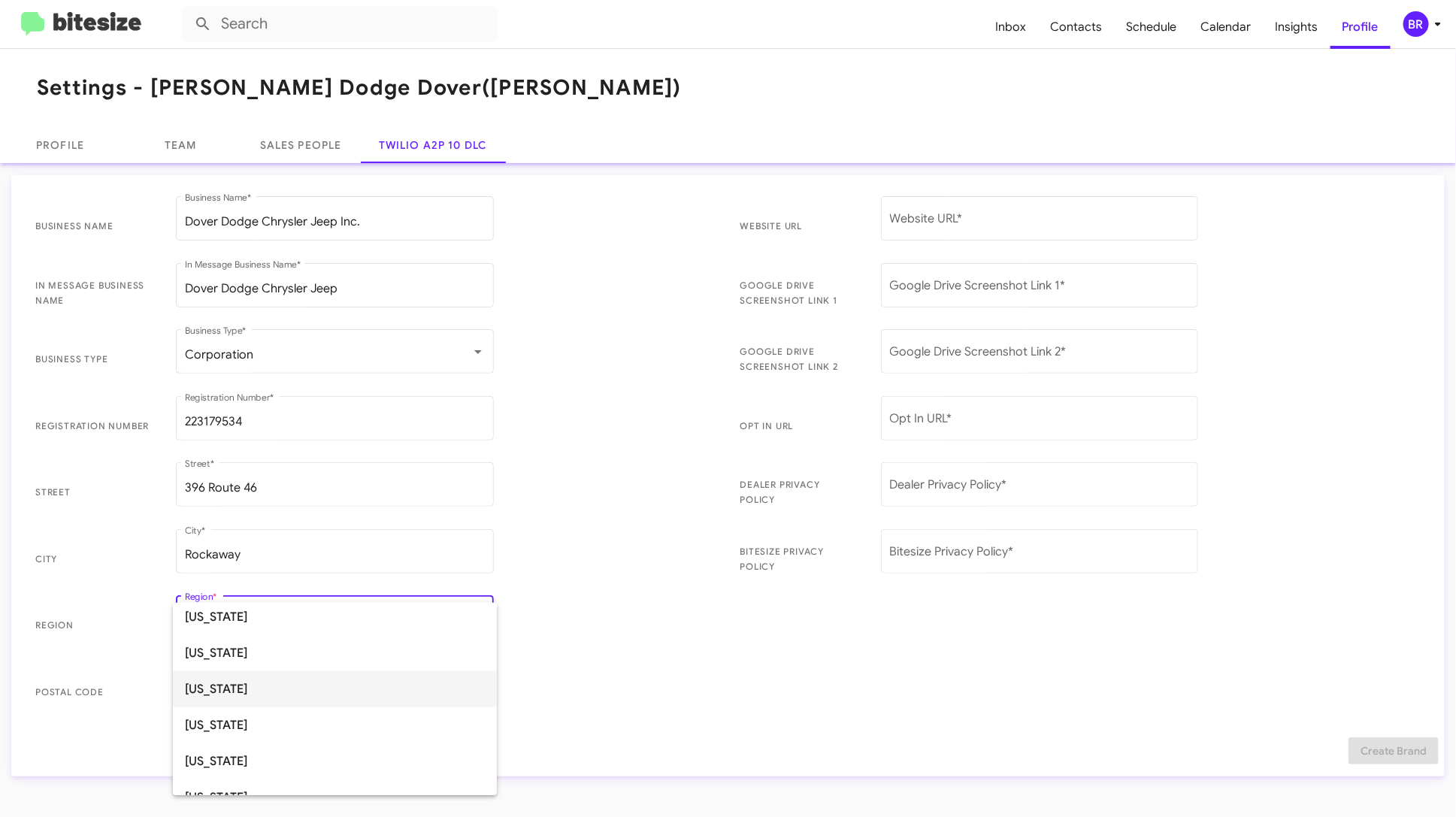
click at [326, 690] on span "New Jersey" at bounding box center [335, 690] width 300 height 36
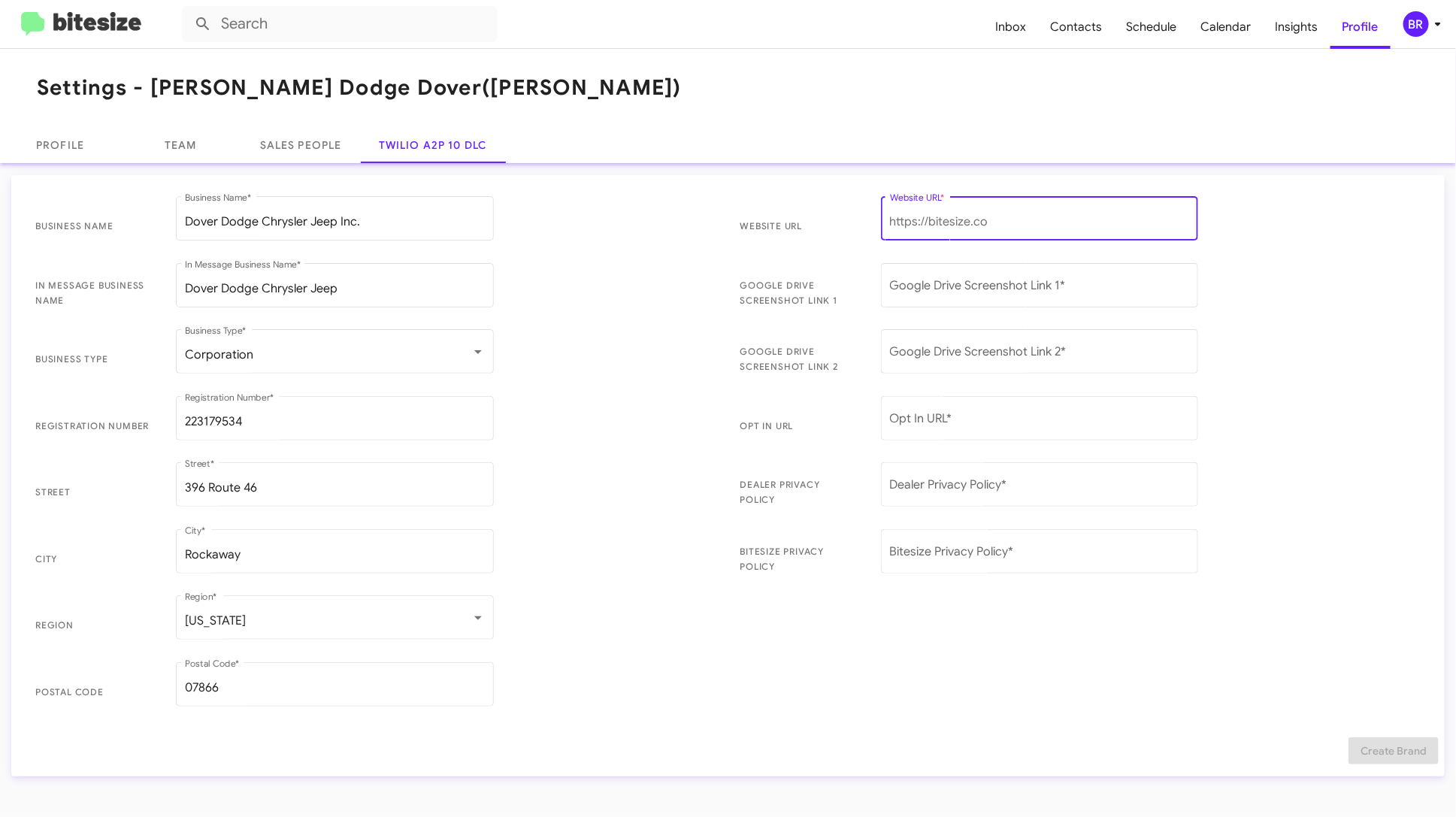
click at [1004, 218] on input "Website URL *" at bounding box center [1040, 222] width 300 height 13
paste input "https://www.doverdodgechryslerjeep.net/dealership/about.htm"
type input "https://www.doverdodgechryslerjeep.net/dealership/about.htm"
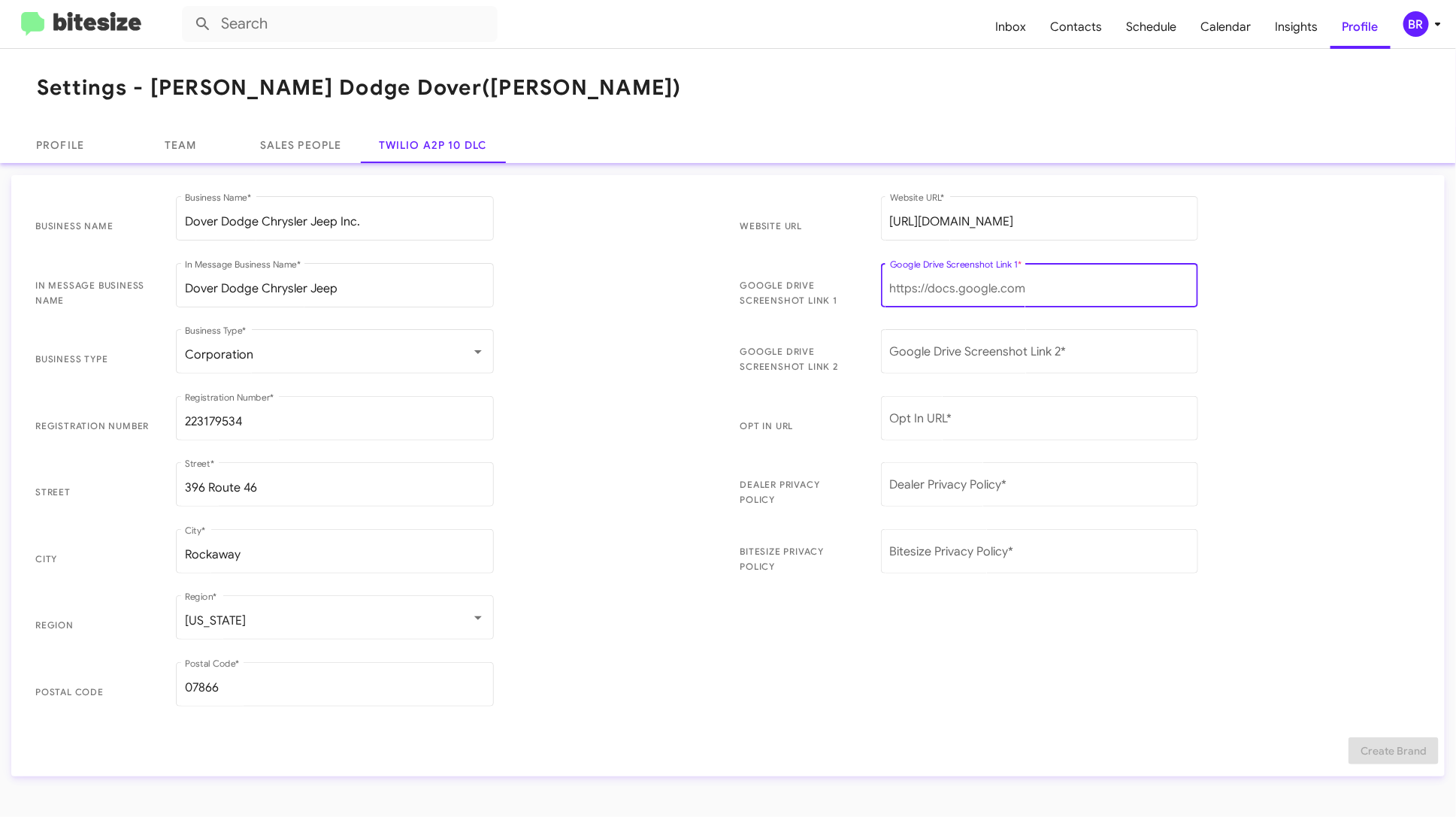
click at [1080, 283] on input "Google Drive Screenshot Link 1 *" at bounding box center [1040, 289] width 300 height 13
paste input "https://drive.google.com/file/d/1lfl8he6FVODgp2xVhKuwtU7O4cZZXLGQ/view?usp=driv…"
type input "https://drive.google.com/file/d/1lfl8he6FVODgp2xVhKuwtU7O4cZZXLGQ/view?usp=driv…"
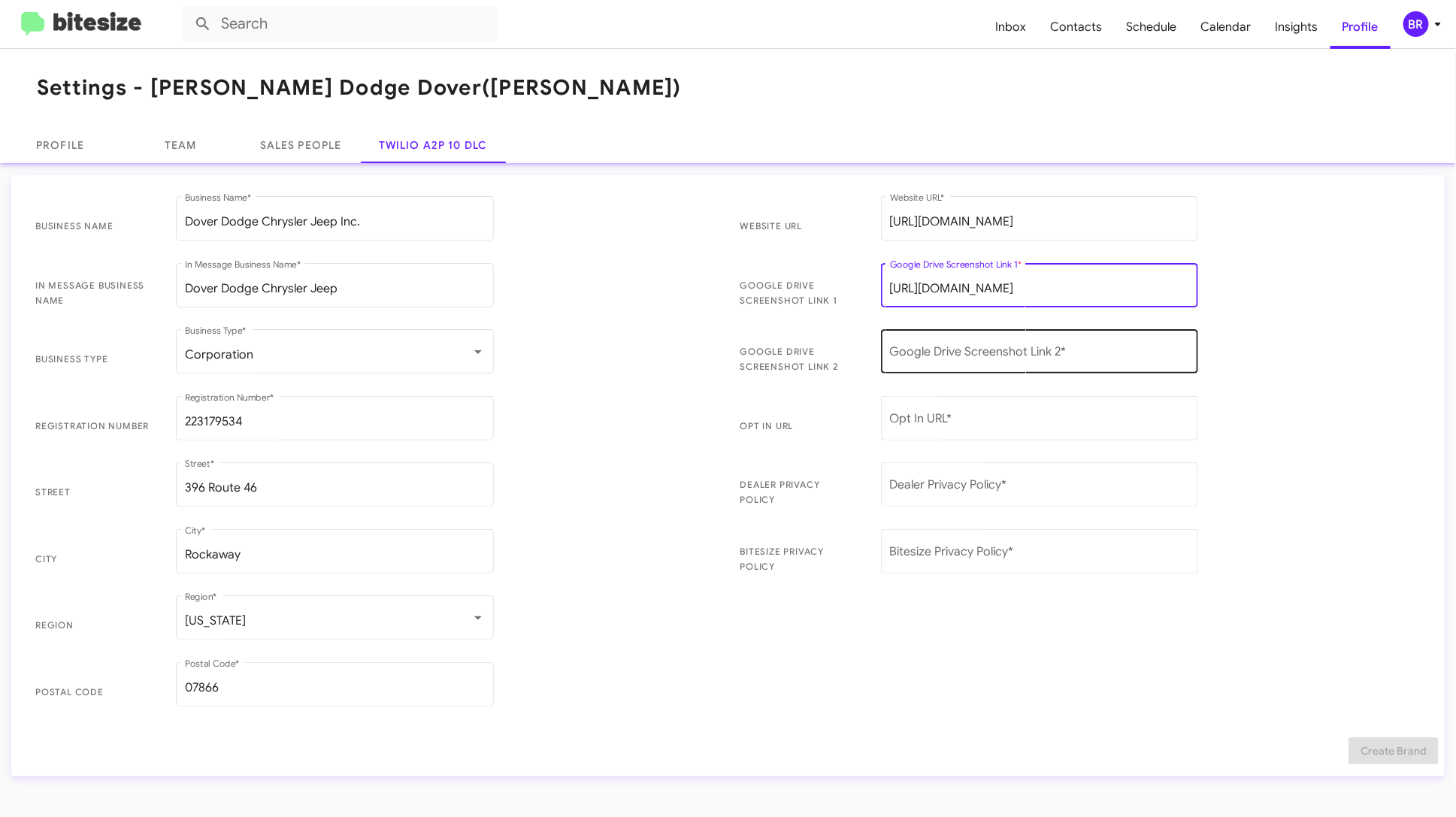
click at [907, 360] on input "Google Drive Screenshot Link 2 *" at bounding box center [1040, 355] width 300 height 13
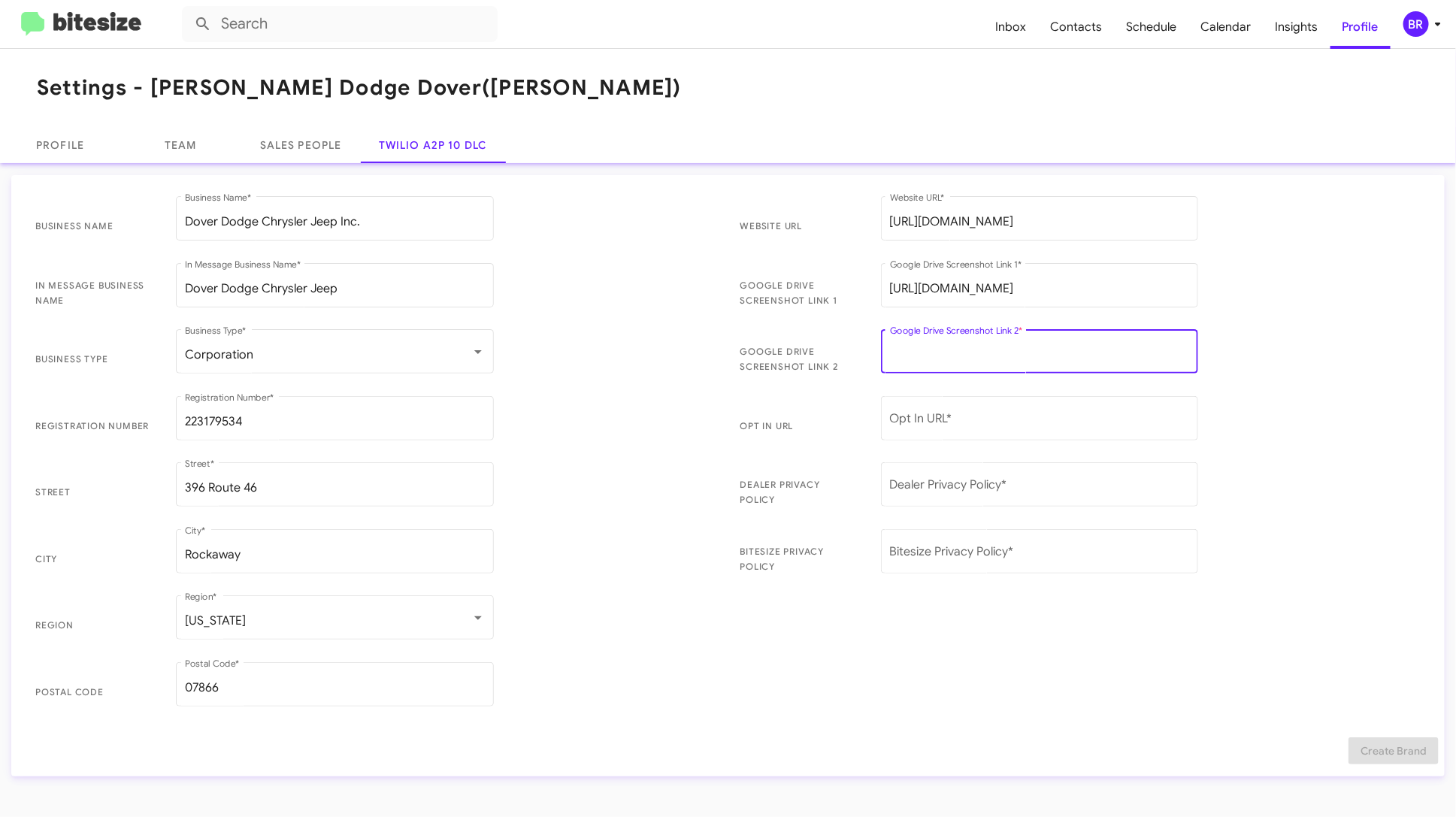
paste input "https://drive.google.com/file/d/1eraXZ1GIyQ4Os3Kk-CpEseSGbd3x67Ua/view?usp=driv…"
type input "https://drive.google.com/file/d/1eraXZ1GIyQ4Os3Kk-CpEseSGbd3x67Ua/view?usp=driv…"
click at [968, 497] on div "Dealer Privacy Policy *" at bounding box center [1040, 483] width 300 height 47
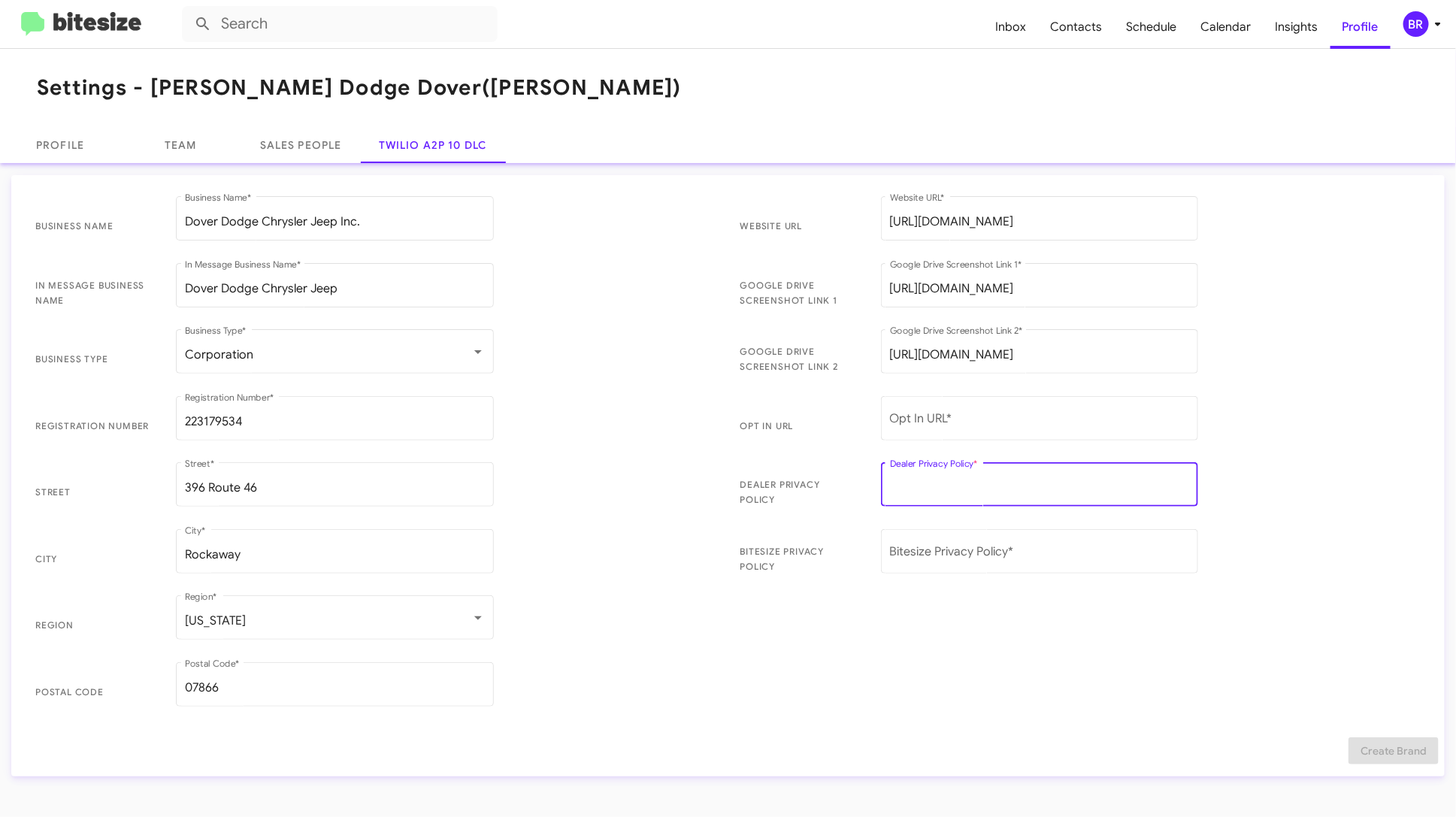
paste input "https://www.doverdodgechryslerjeep.net/tools/complyauto/privacy-policy.htm"
type input "https://www.doverdodgechryslerjeep.net/tools/complyauto/privacy-policy.htm"
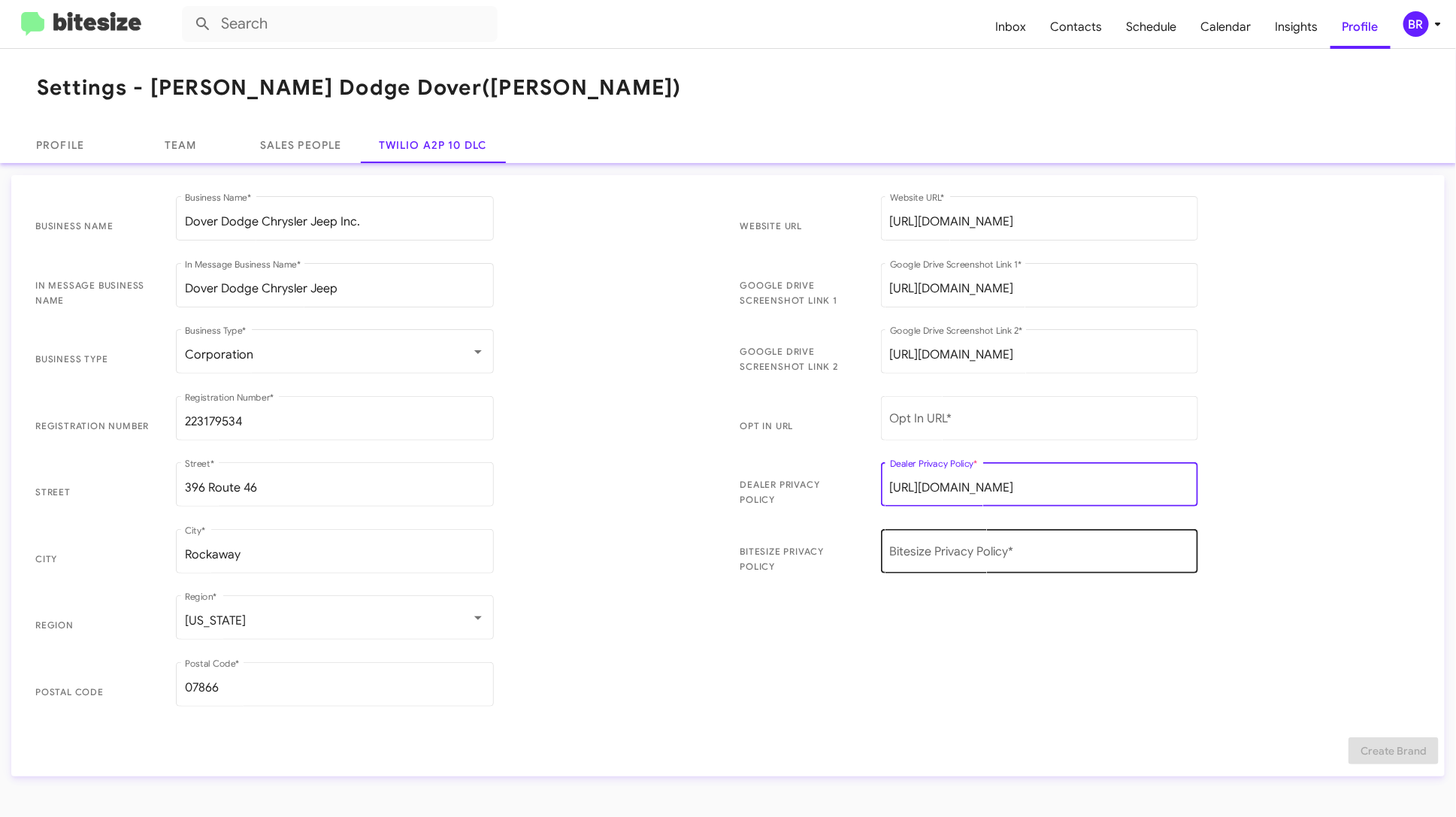
click at [984, 542] on div "Bitesize Privacy Policy *" at bounding box center [1040, 550] width 300 height 47
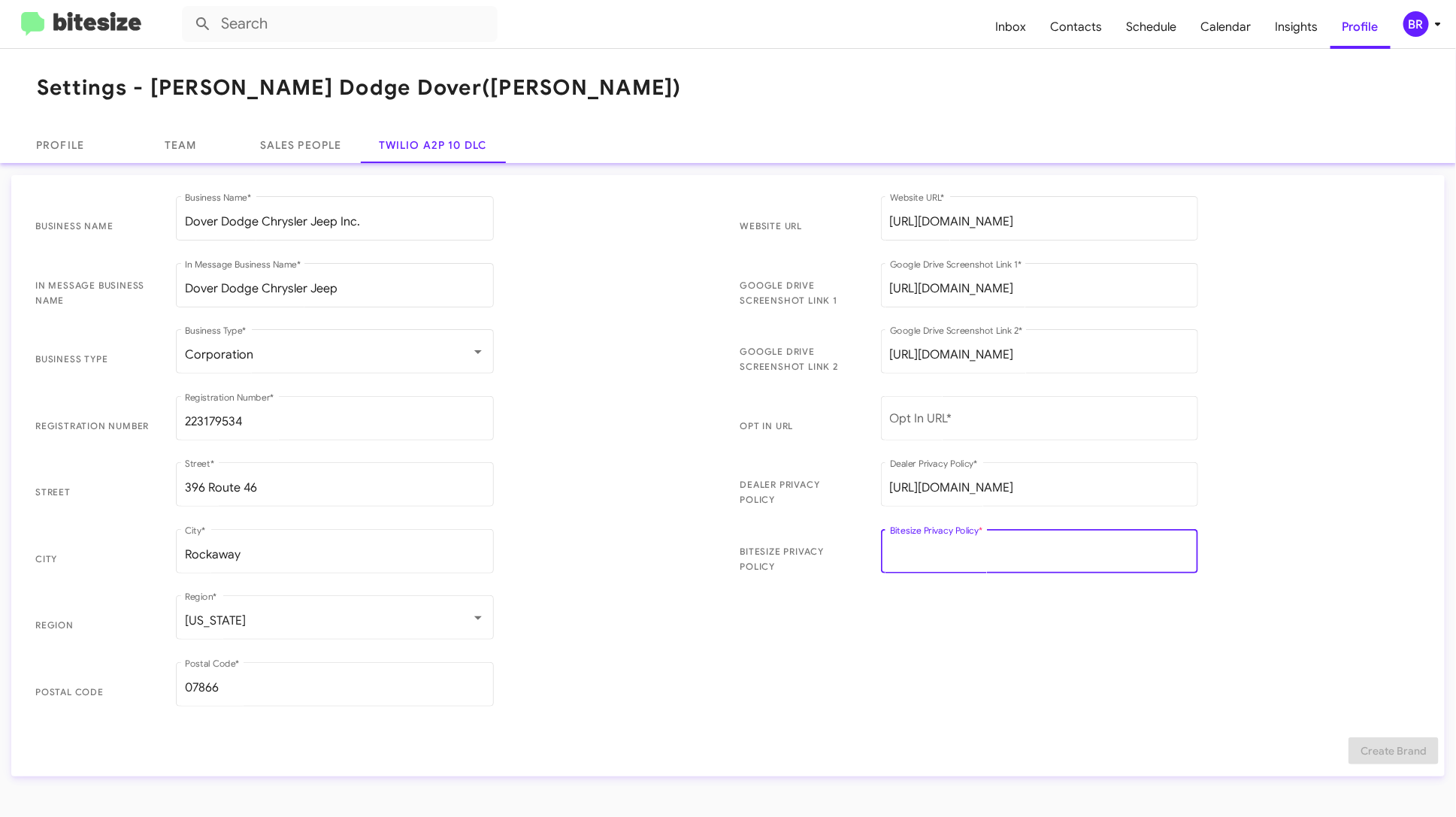
paste input "https://bitesize.co/nielsen-automotive-group-privacy-addendum"
type input "https://bitesize.co/nielsen-automotive-group-privacy-addendum"
click at [938, 421] on input "Opt In URL *" at bounding box center [1040, 422] width 300 height 13
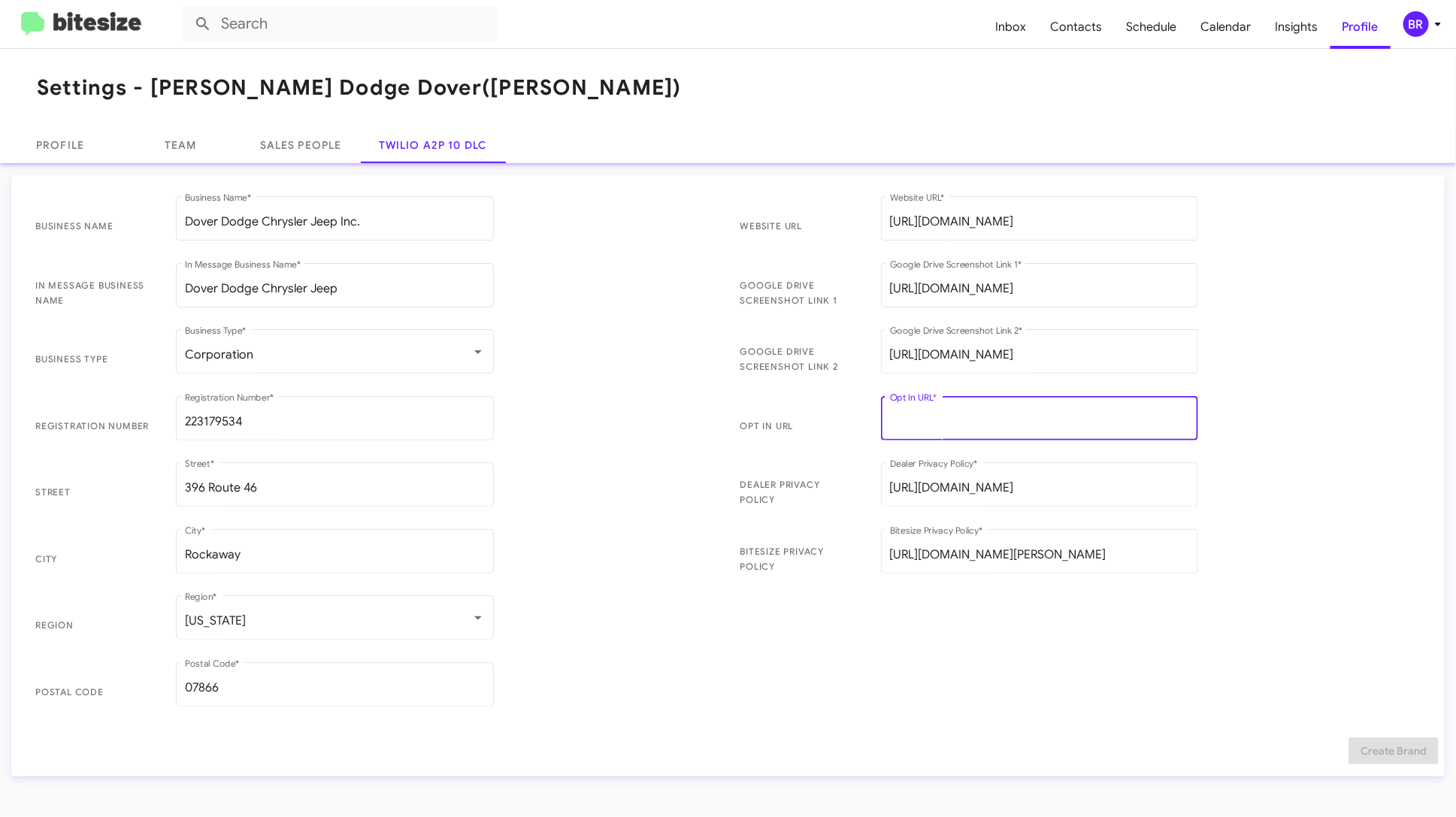
paste input "https://bitesize.co/dover-dodge-chrysler-jeep"
type input "https://bitesize.co/dover-dodge-chrysler-jeep"
click at [1188, 723] on mat-list "Website URL https://www.doverdodgechryslerjeep.net/dealership/about.htm Website…" at bounding box center [1080, 456] width 705 height 538
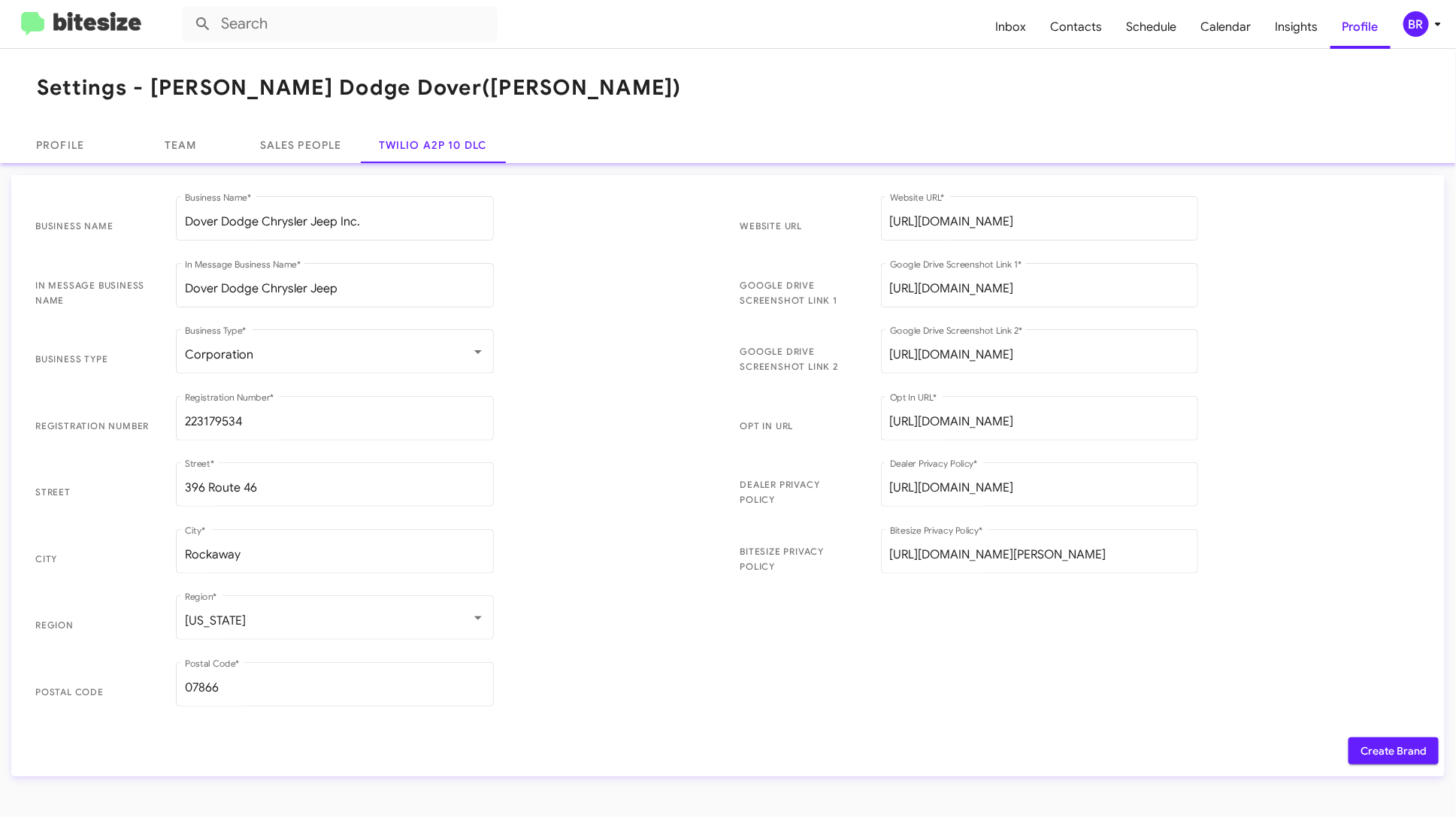
click at [1393, 746] on span "Create Brand" at bounding box center [1394, 751] width 66 height 27
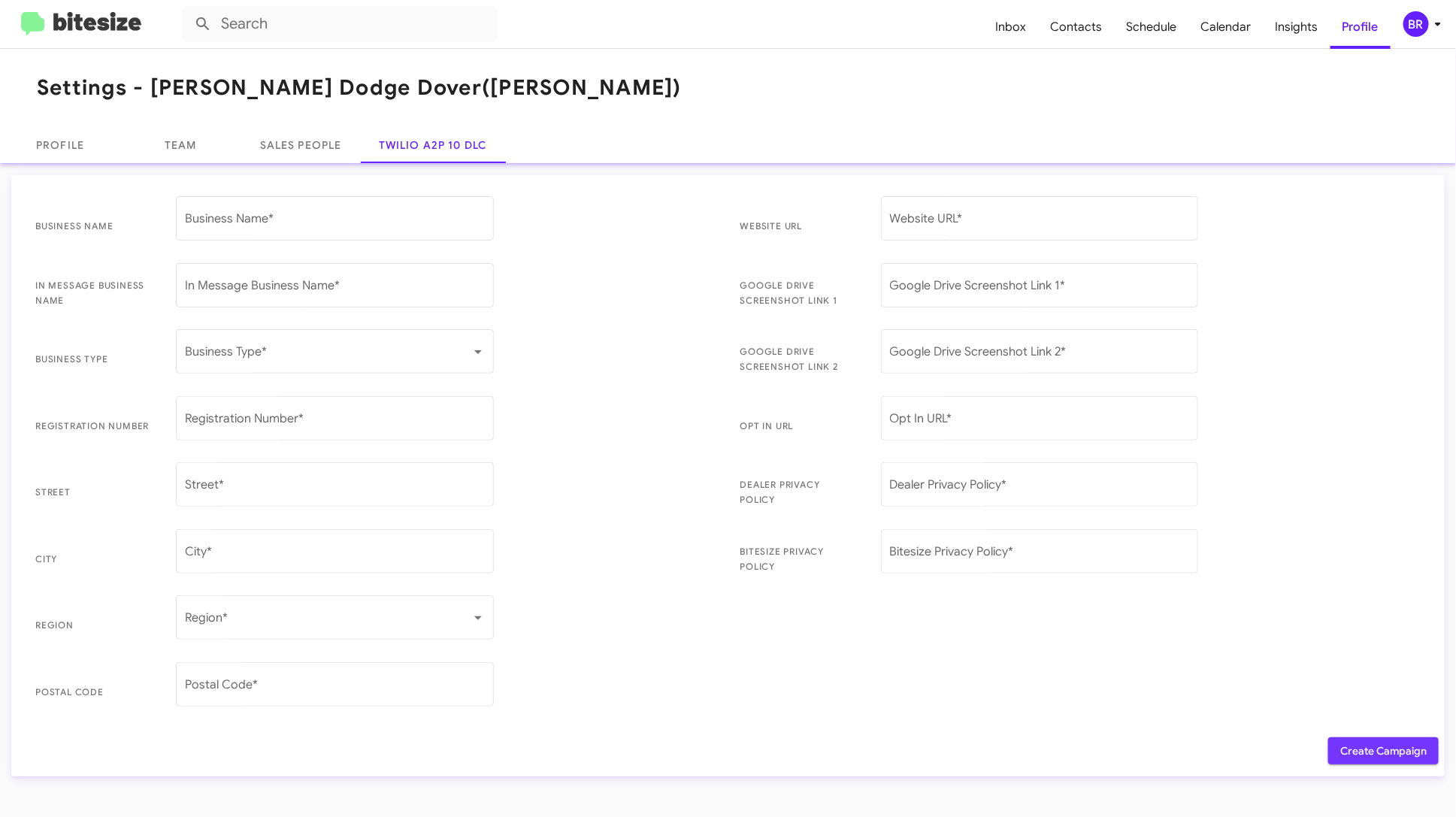
click at [1395, 749] on span "Create Campaign" at bounding box center [1384, 751] width 87 height 27
click at [1028, 37] on span "Inbox" at bounding box center [1012, 27] width 55 height 43
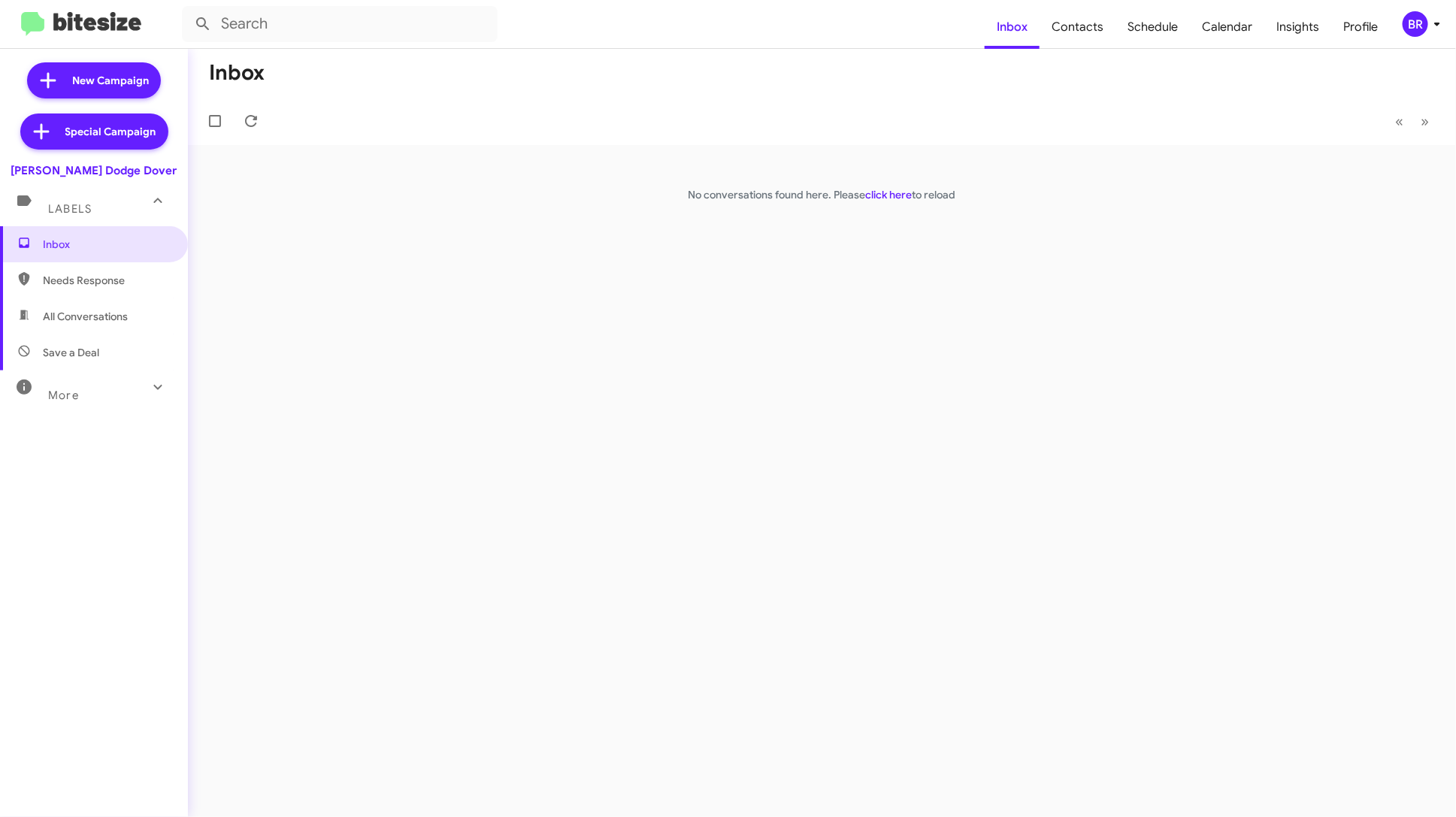
click at [1426, 39] on mat-toolbar "Inbox Contacts Schedule Calendar Insights Profile BR" at bounding box center [728, 24] width 1456 height 48
click at [1423, 32] on div "BR" at bounding box center [1415, 24] width 25 height 25
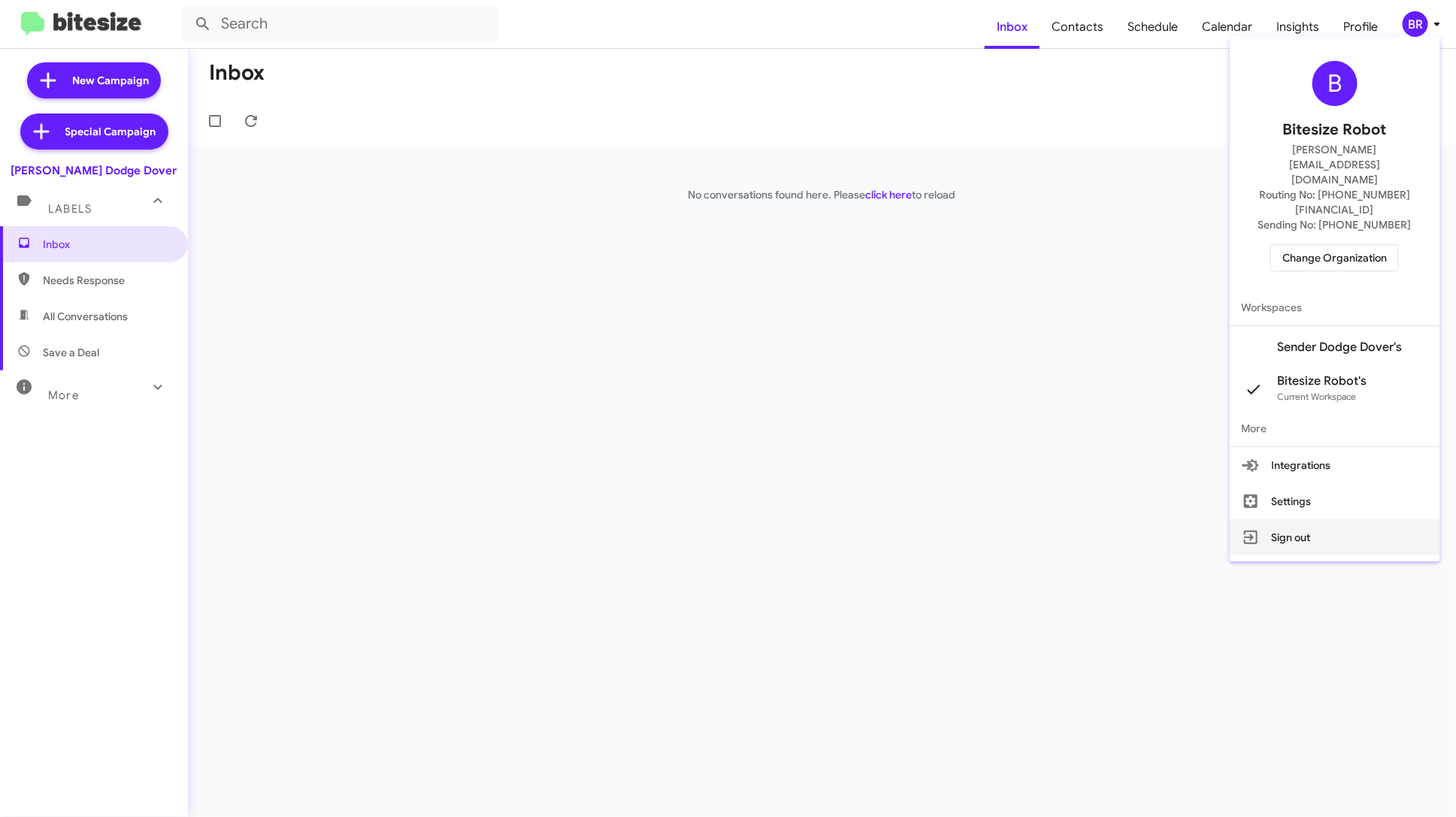
click at [1318, 520] on button "Sign out" at bounding box center [1335, 538] width 210 height 36
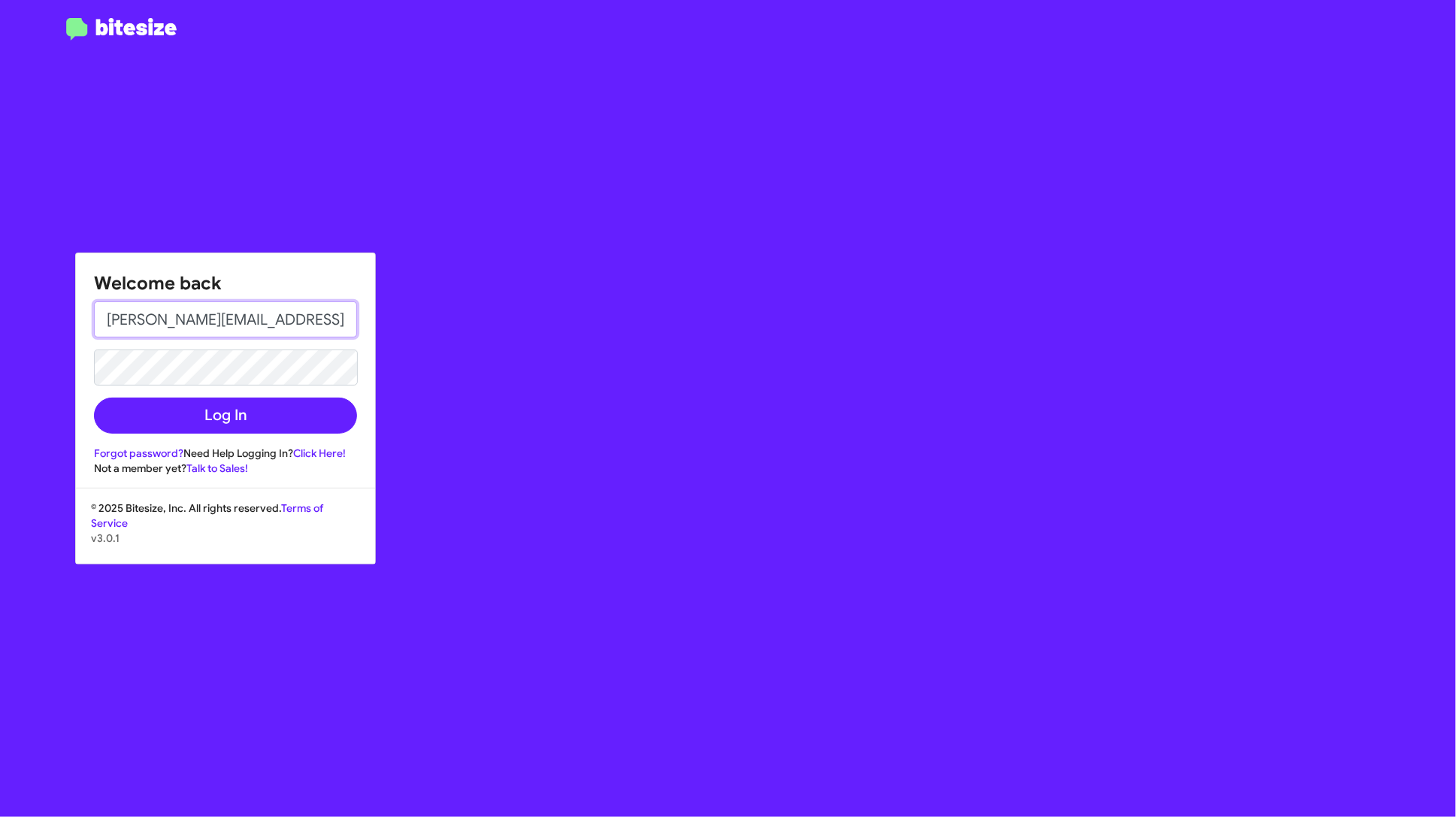
click at [154, 317] on input "[PERSON_NAME][EMAIL_ADDRESS][DOMAIN_NAME]" at bounding box center [226, 320] width 263 height 36
click at [149, 317] on input "[PERSON_NAME][EMAIL_ADDRESS][DOMAIN_NAME]" at bounding box center [226, 320] width 263 height 36
click at [132, 321] on input "edwaRd+test1@bitesize.co" at bounding box center [226, 320] width 263 height 36
click at [191, 320] on input "edWaRd+test1@bitesize.co" at bounding box center [226, 320] width 263 height 36
type input "edWaRd+teSt1@bitesize.co"
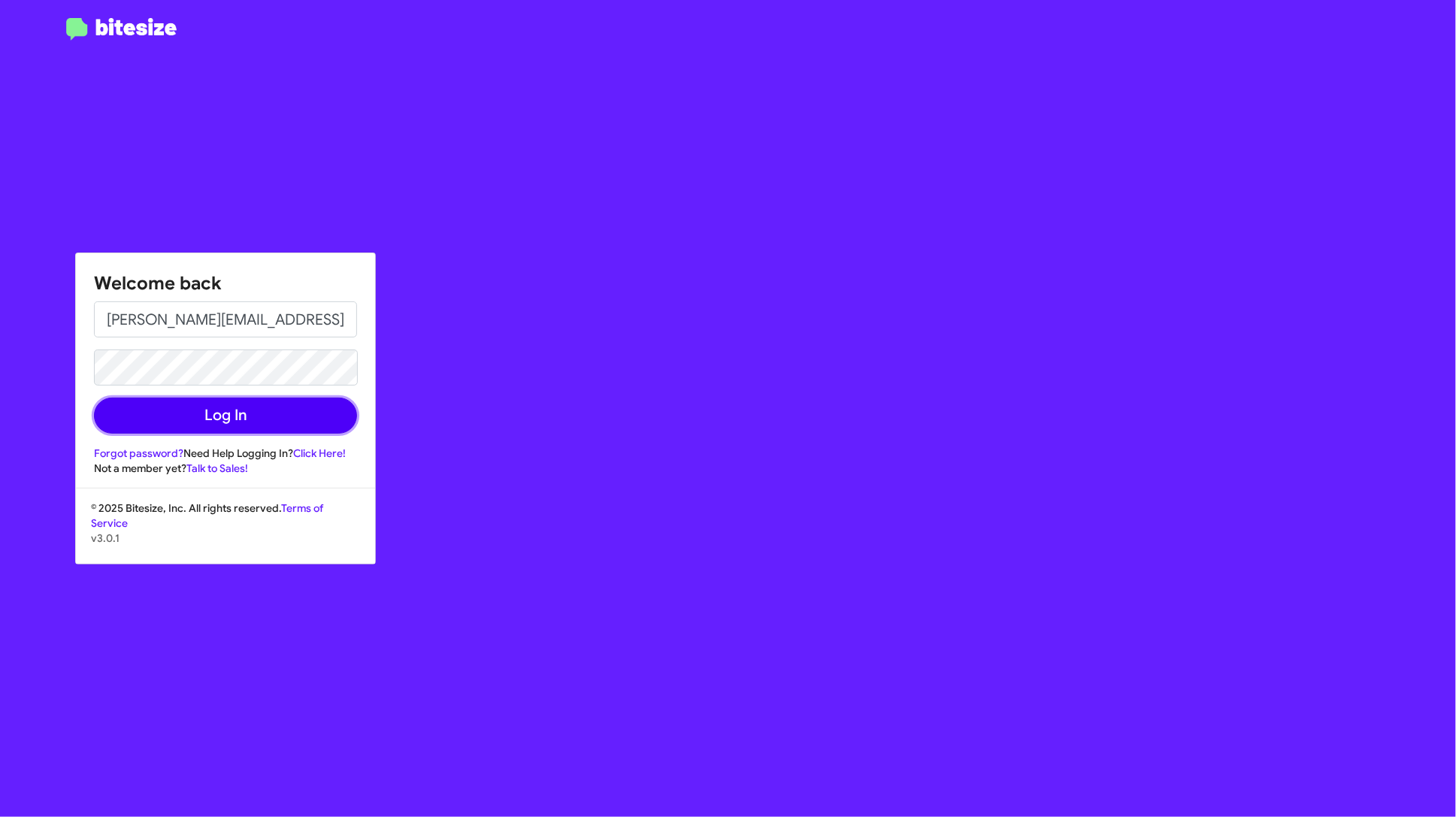
click at [150, 423] on button "Log In" at bounding box center [226, 415] width 263 height 36
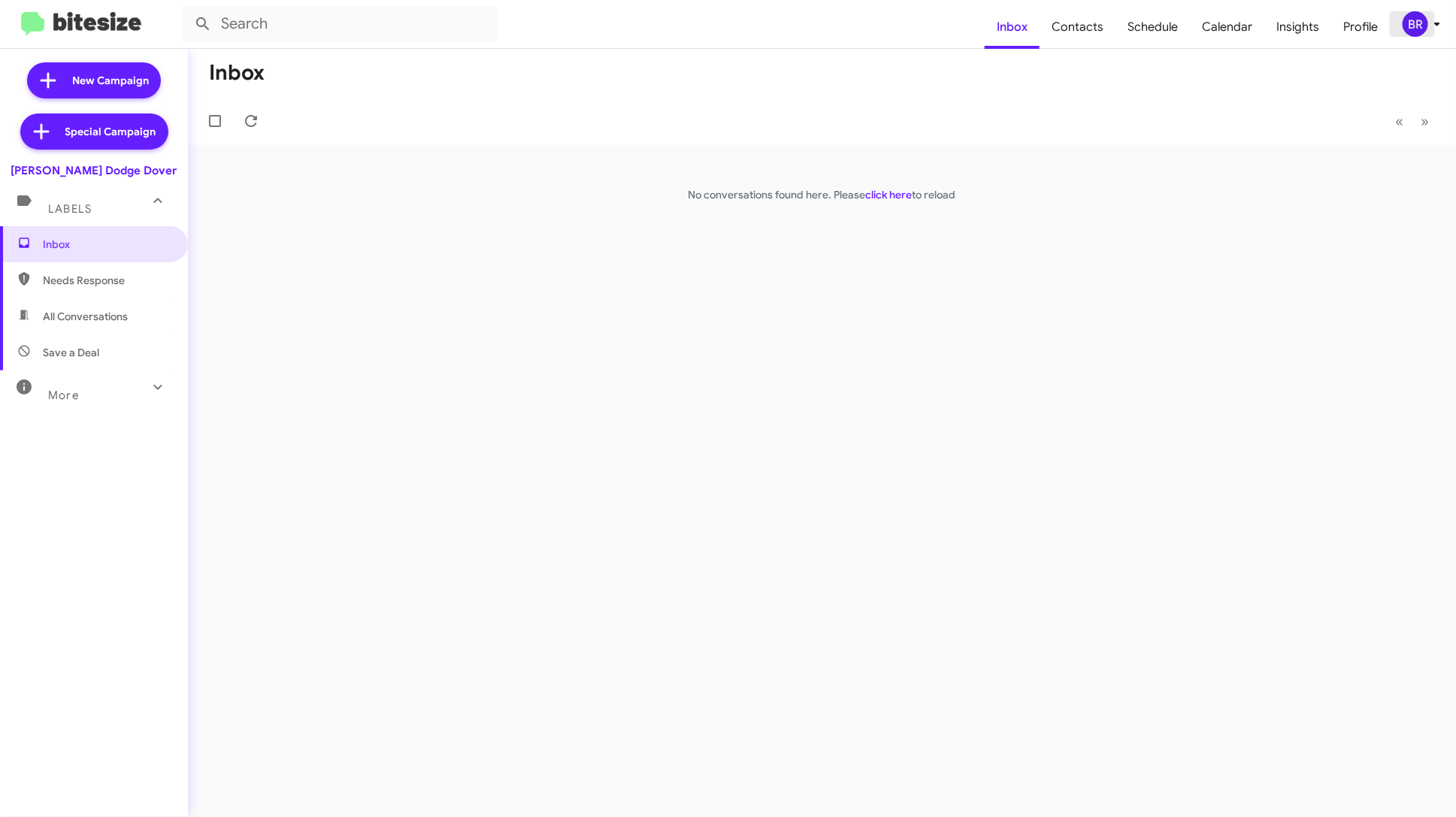
click at [1417, 26] on div "BR" at bounding box center [1415, 24] width 25 height 25
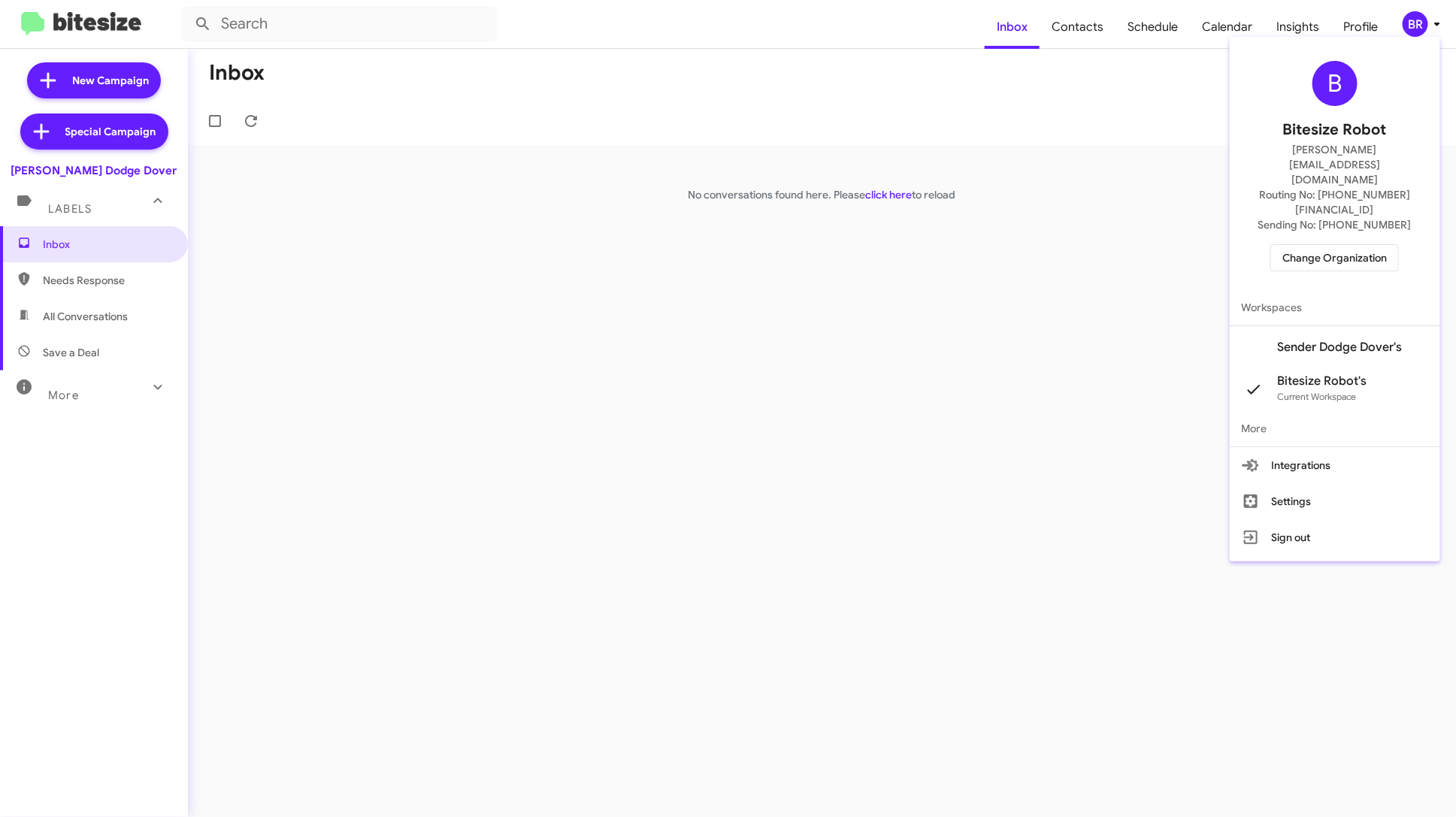
click at [1379, 245] on span "Change Organization" at bounding box center [1334, 258] width 105 height 25
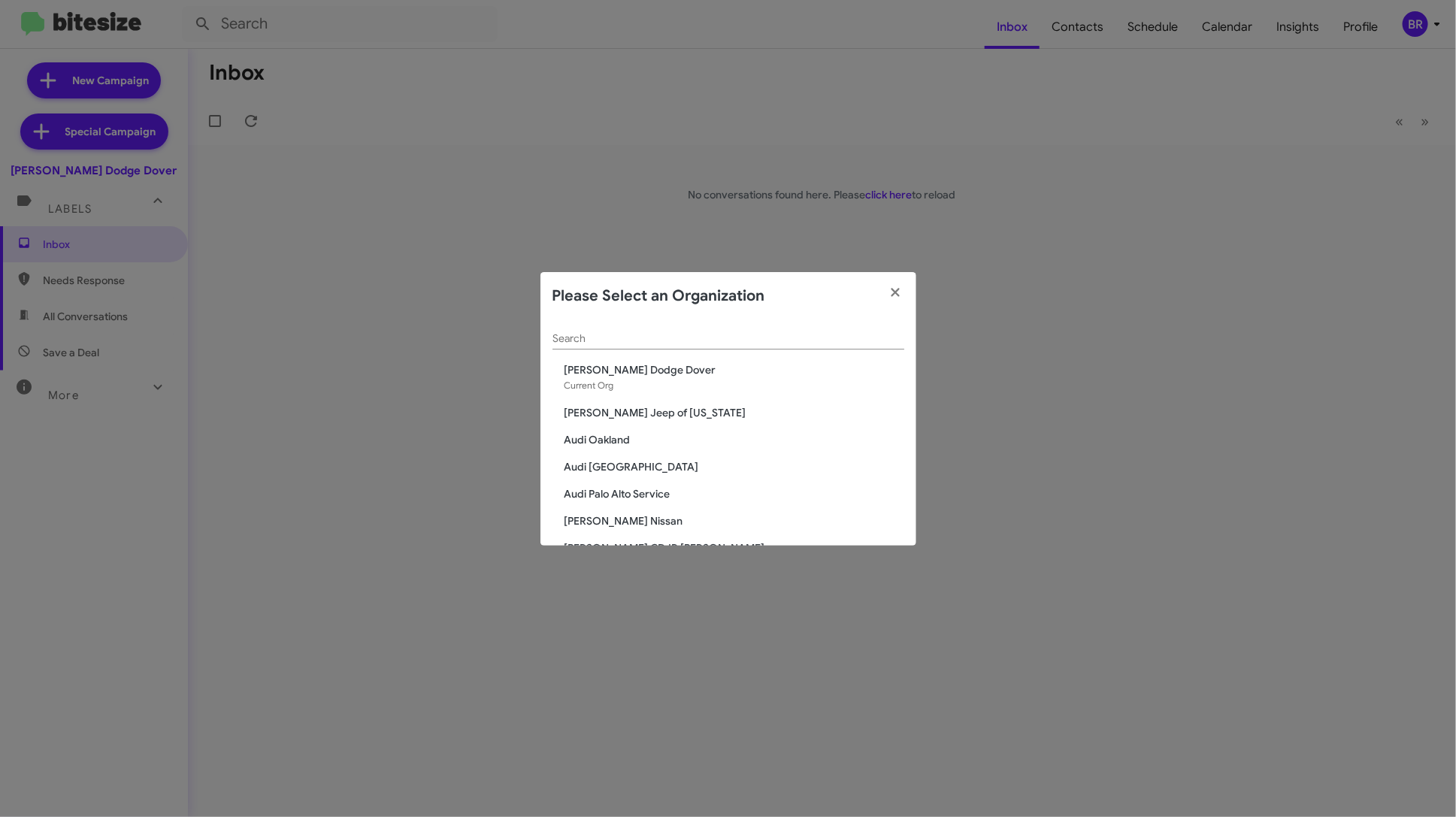
click at [657, 462] on span "Audi [GEOGRAPHIC_DATA]" at bounding box center [734, 467] width 340 height 15
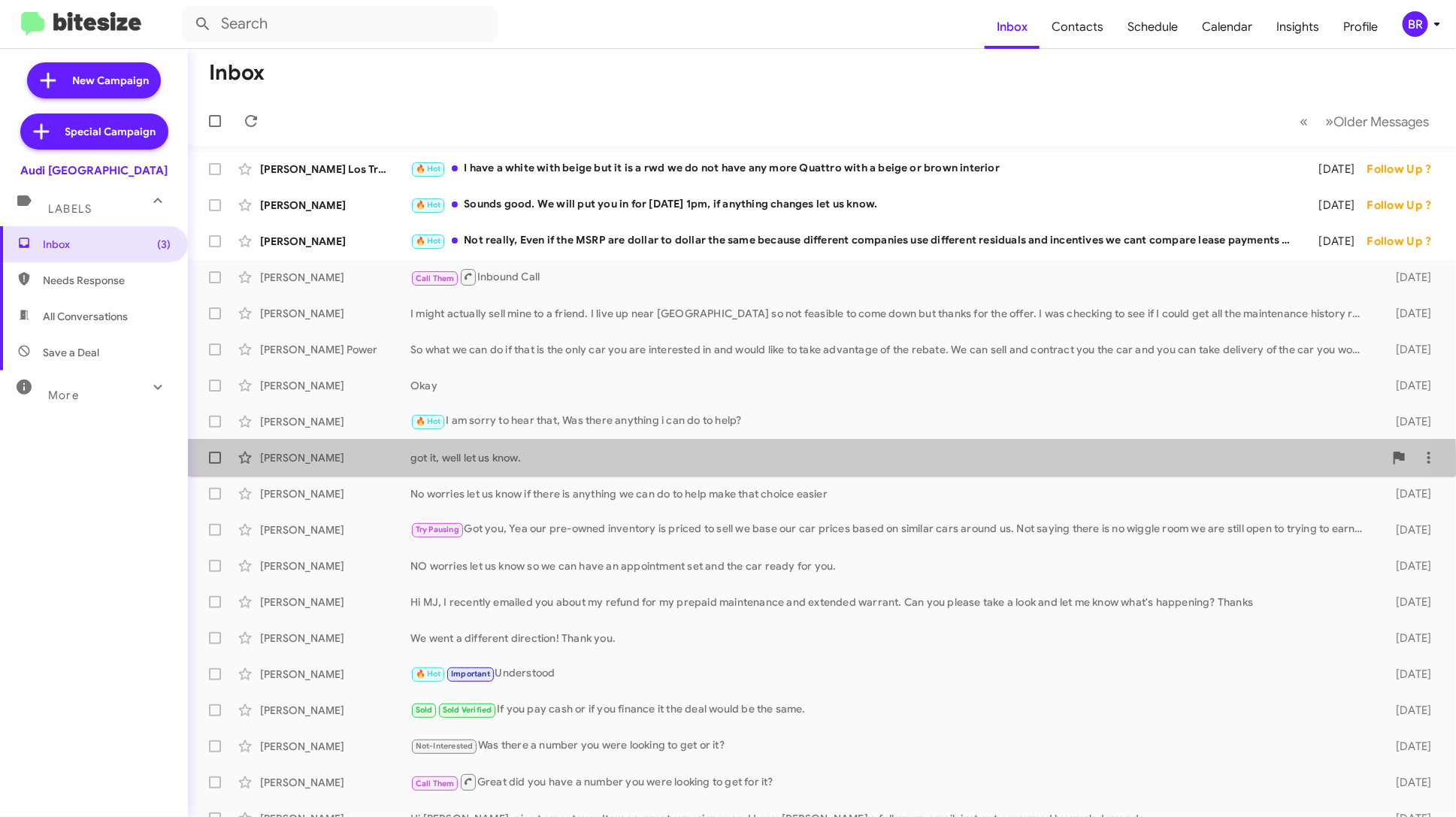
click at [585, 474] on span "[PERSON_NAME] got it, well let us know. [DATE]" at bounding box center [822, 458] width 1268 height 36
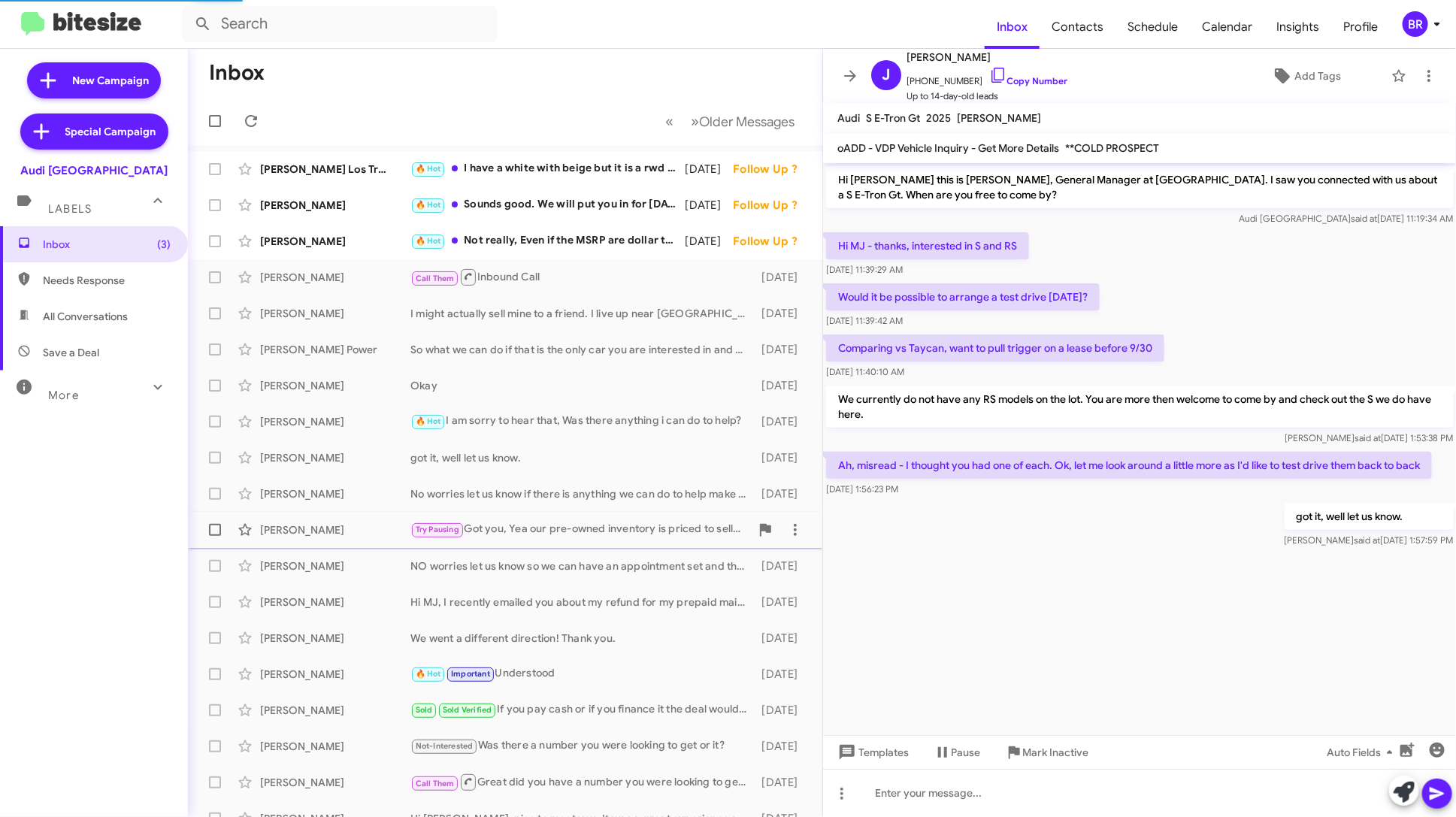
click at [585, 518] on div "[PERSON_NAME] Try Pausing Got you, Yea our pre-owned inventory is priced to sel…" at bounding box center [505, 530] width 611 height 30
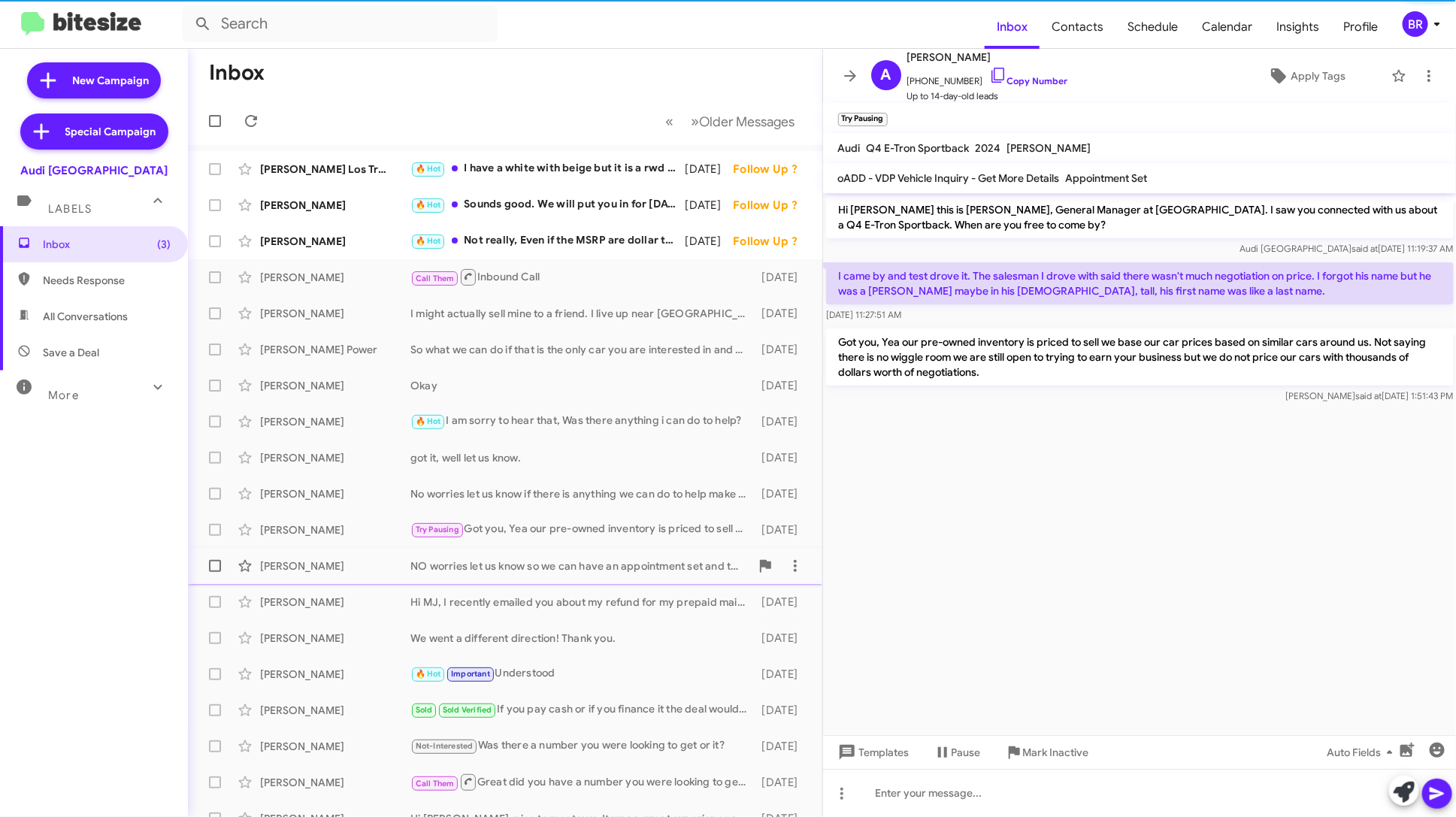
click at [585, 582] on span "[PERSON_NAME] NO worries let us know so we can have an appointment set and the …" at bounding box center [505, 566] width 634 height 36
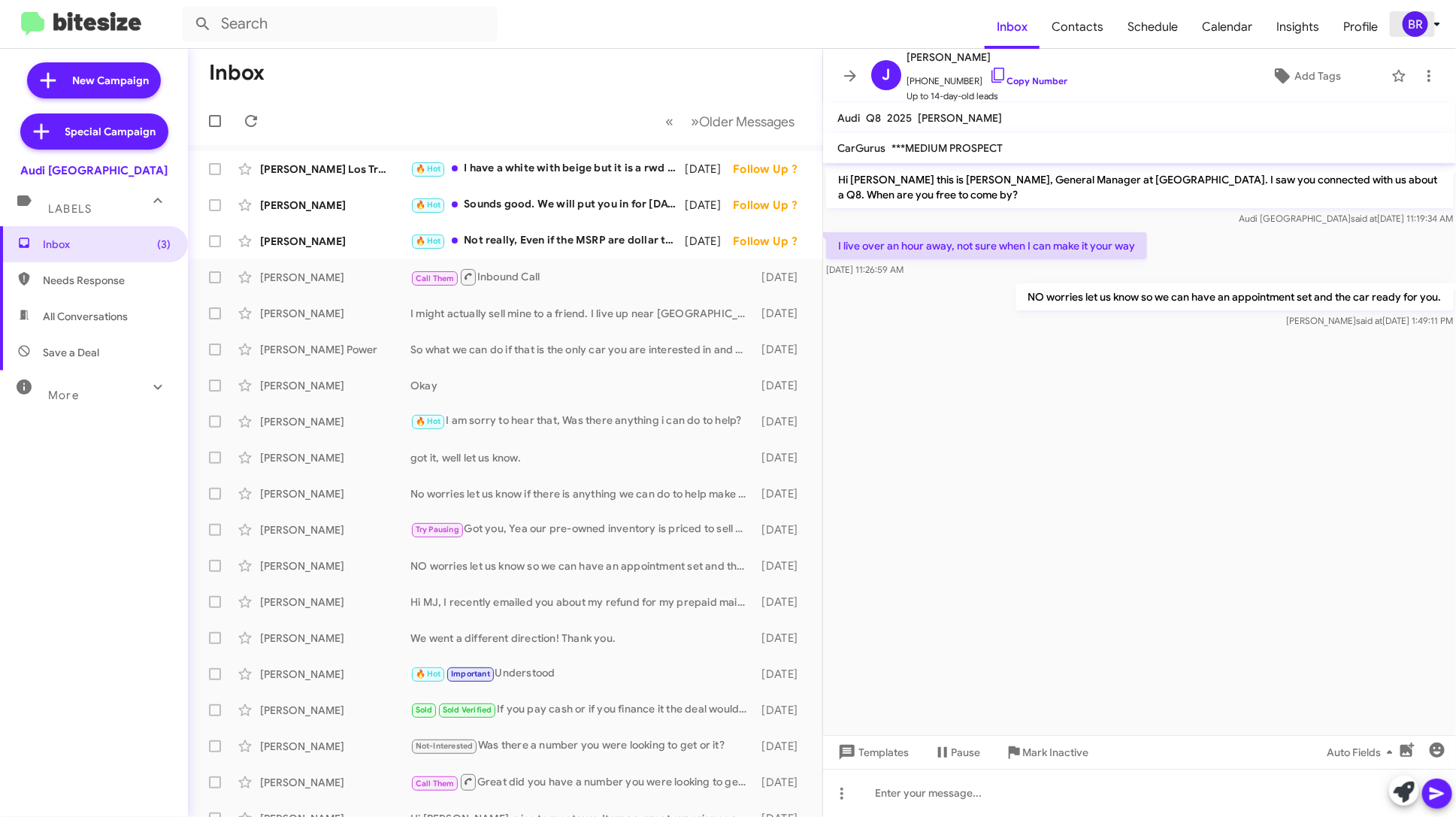
click at [1423, 21] on div "BR" at bounding box center [1415, 24] width 25 height 25
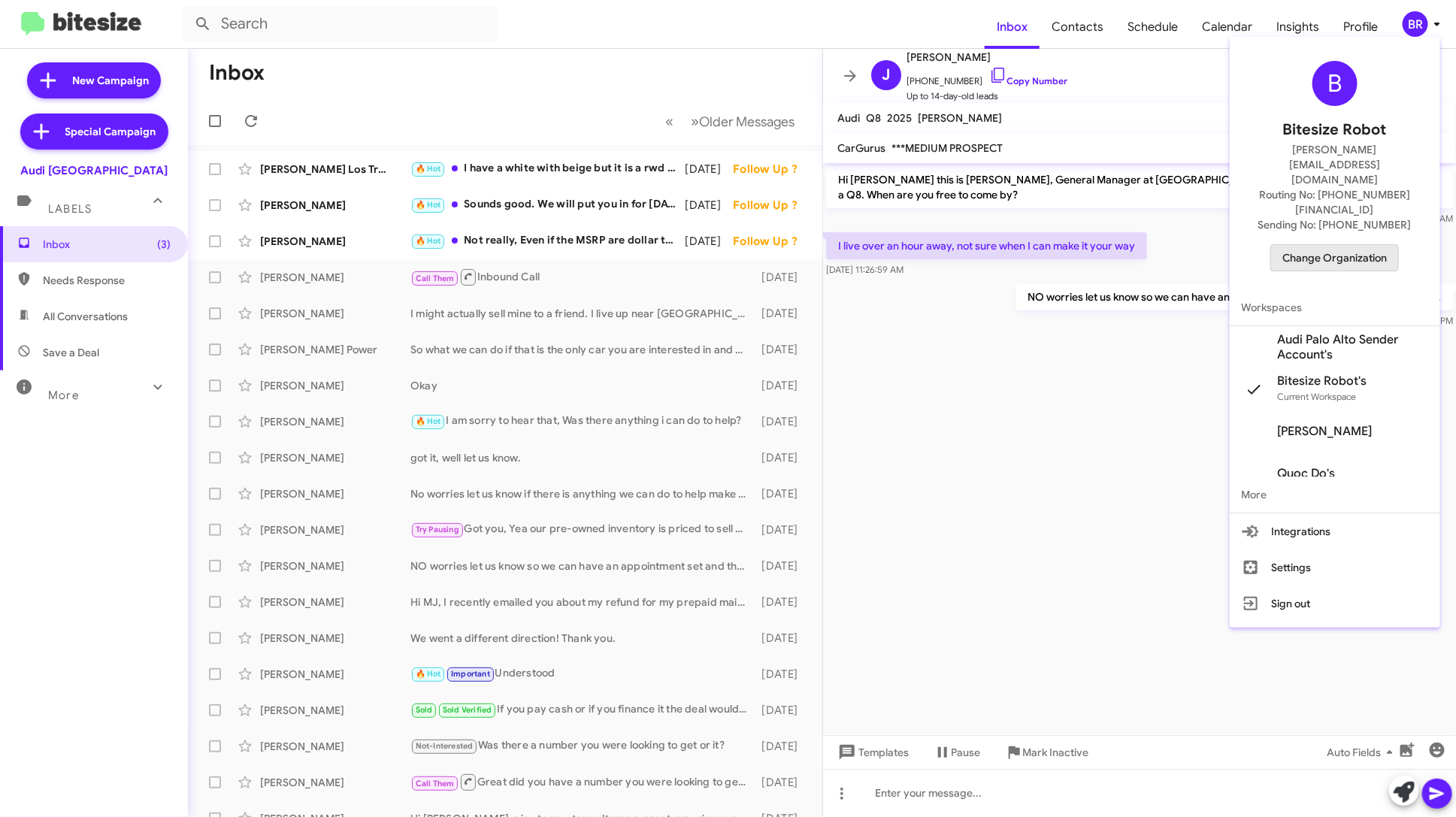
click at [1353, 245] on span "Change Organization" at bounding box center [1334, 258] width 105 height 25
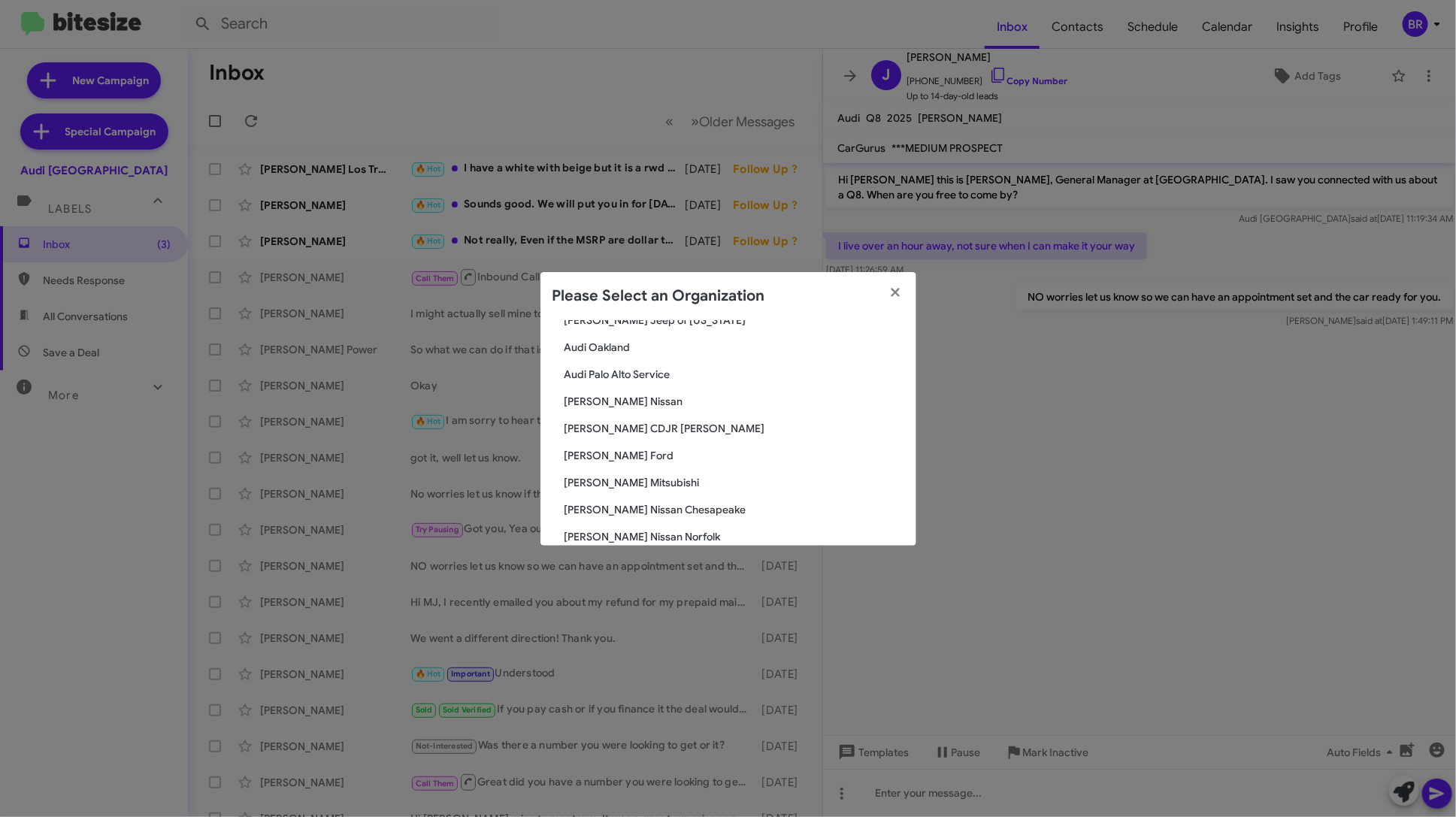
scroll to position [157, 0]
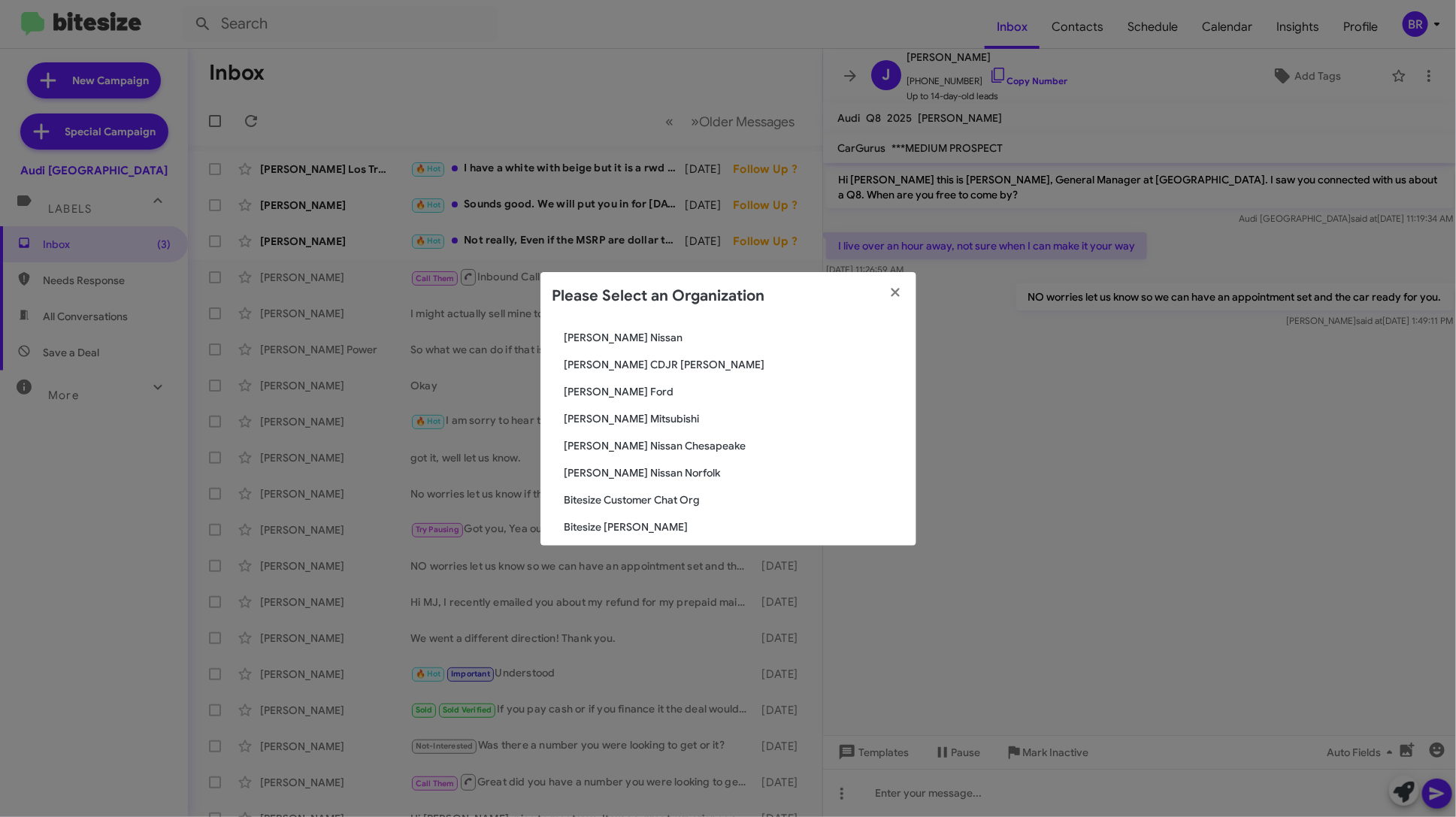
click at [616, 391] on span "[PERSON_NAME] Ford" at bounding box center [734, 392] width 340 height 15
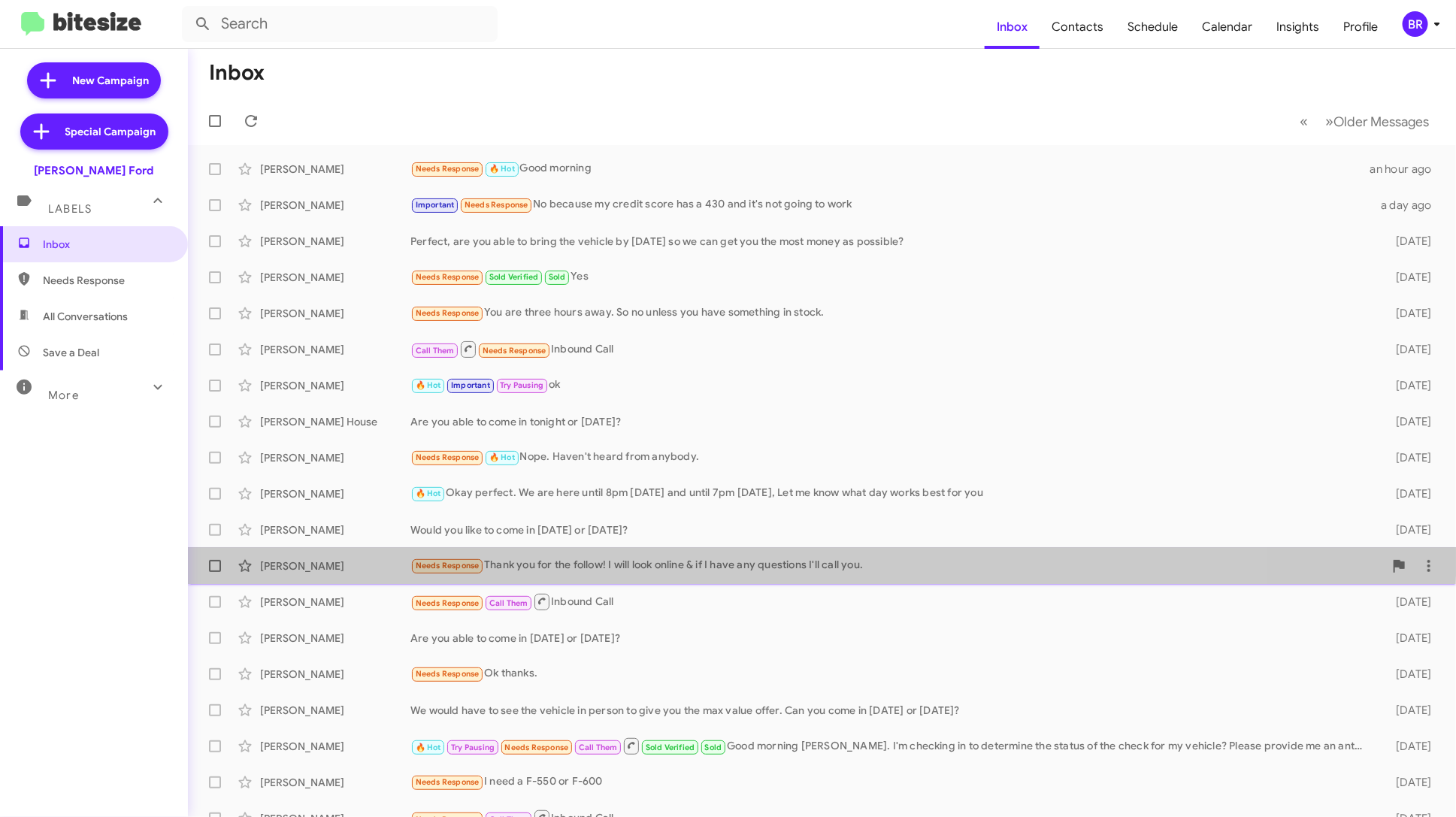
click at [597, 553] on div "[PERSON_NAME] Needs Response Thank you for the follow! I will look online & if …" at bounding box center [822, 566] width 1245 height 30
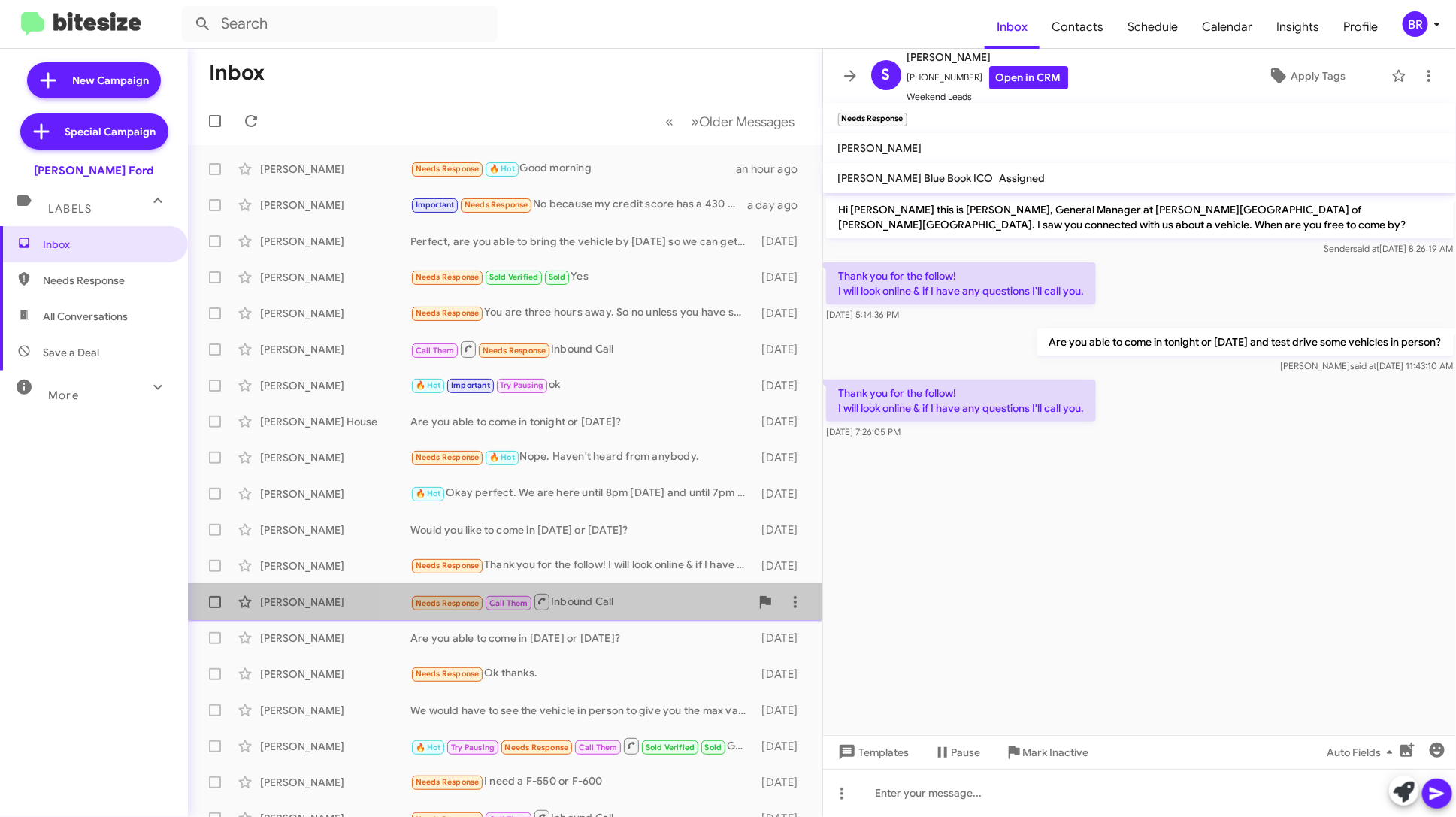
click at [647, 603] on div "Needs Response Call Them Inbound Call" at bounding box center [580, 602] width 340 height 19
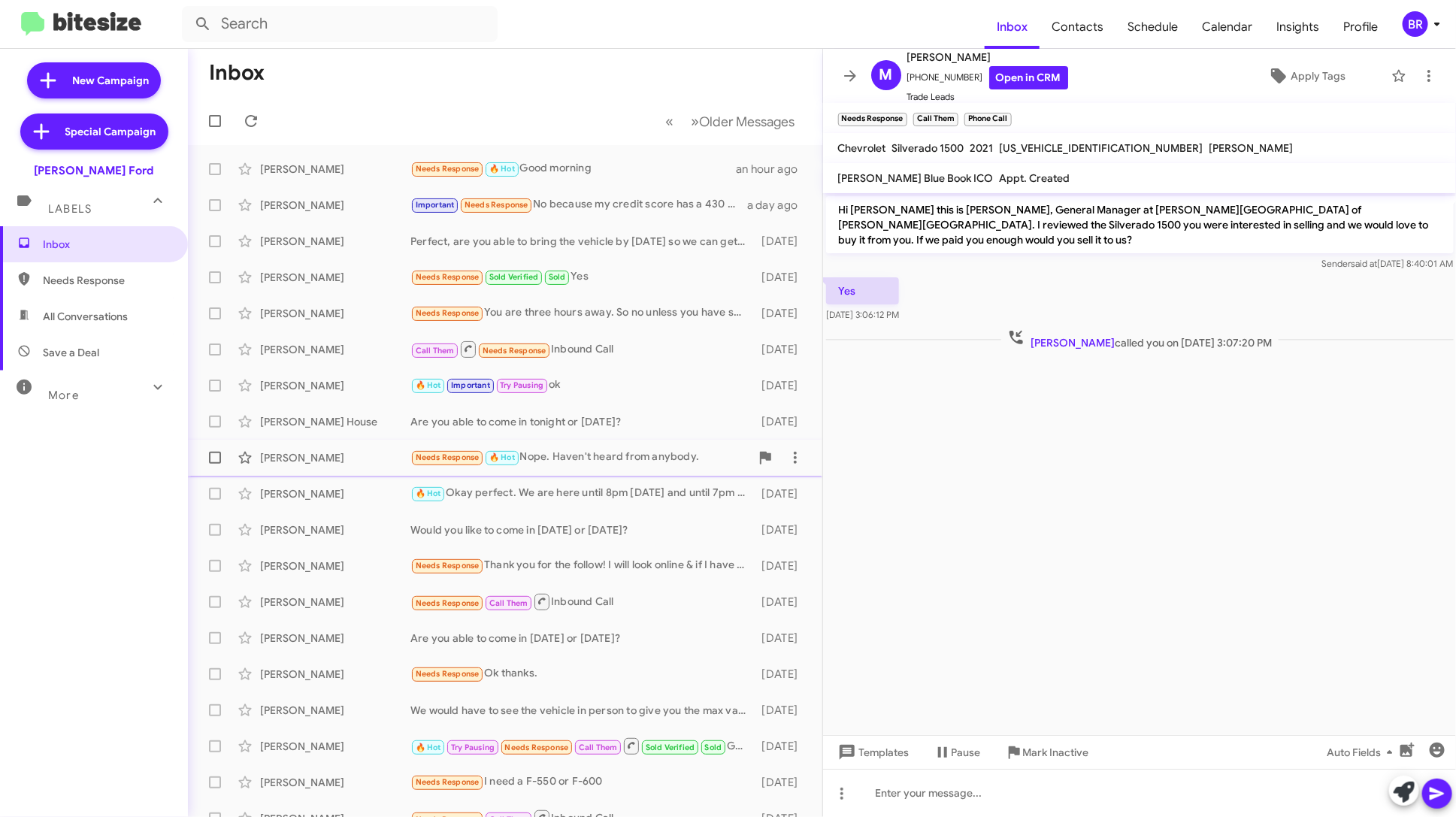
click at [652, 462] on div "Needs Response 🔥 Hot Nope. Haven't heard from anybody." at bounding box center [580, 458] width 340 height 17
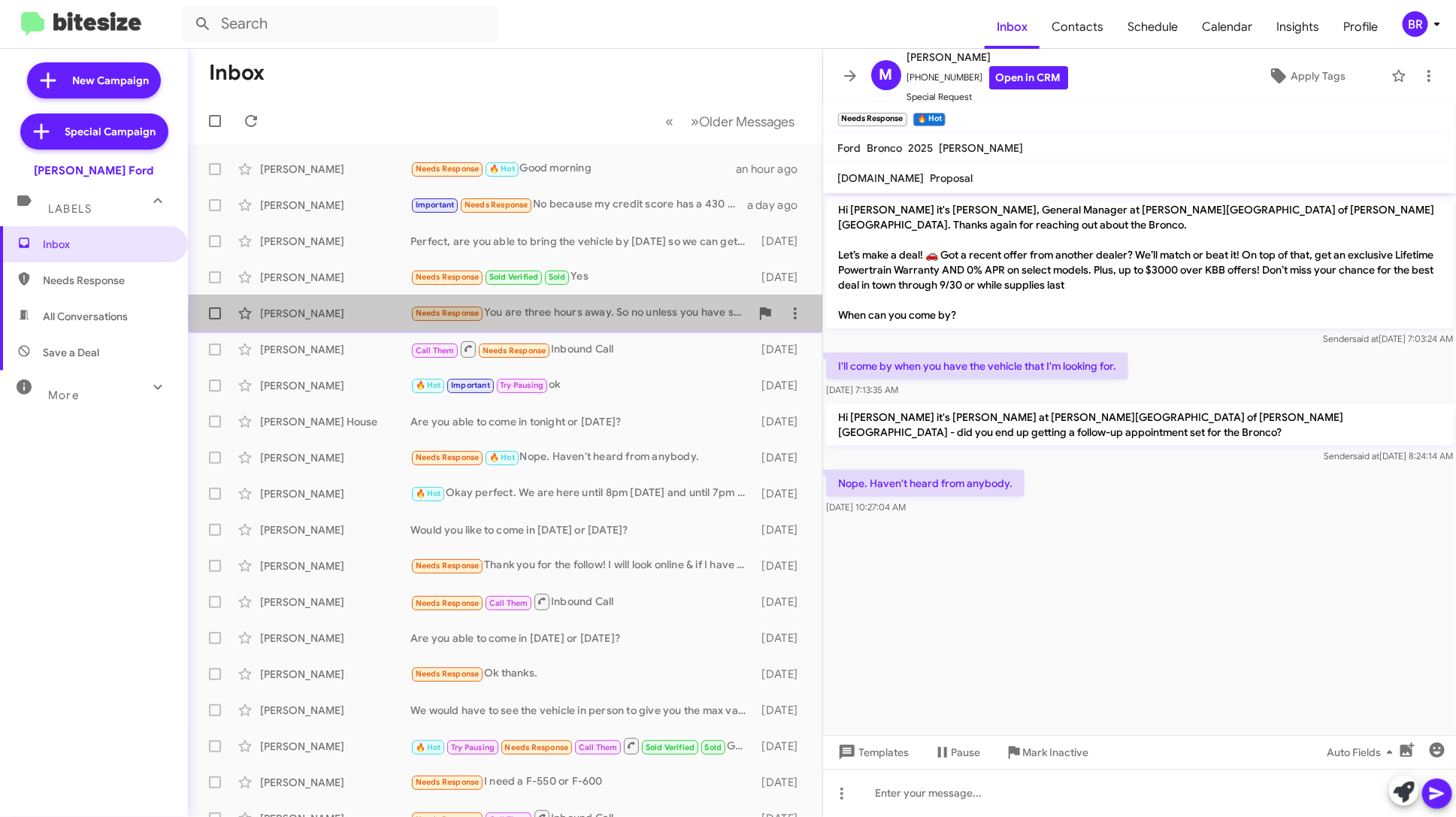
click at [653, 312] on div "Needs Response You are three hours away. So no unless you have something in sto…" at bounding box center [580, 313] width 340 height 17
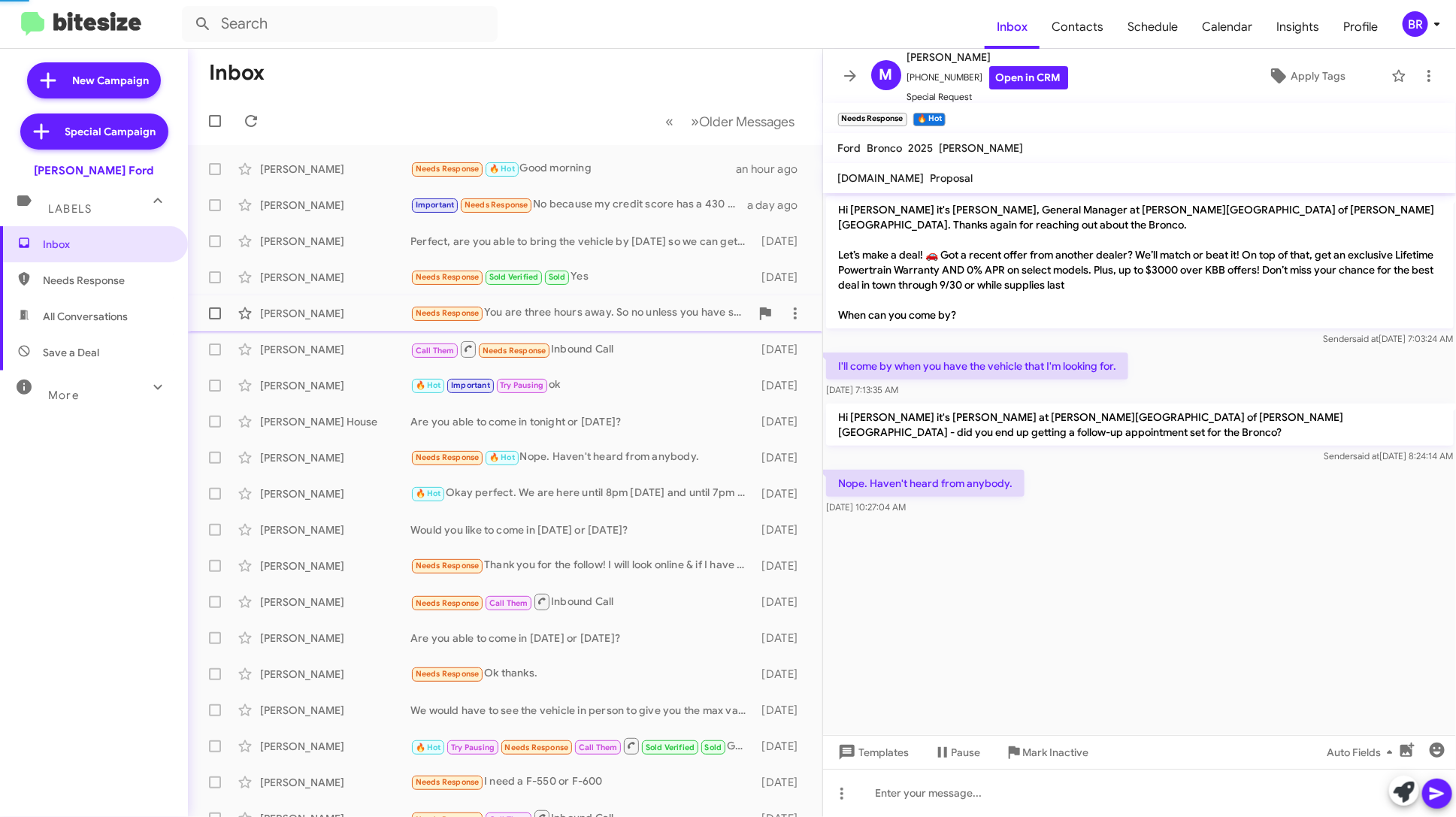
scroll to position [471, 0]
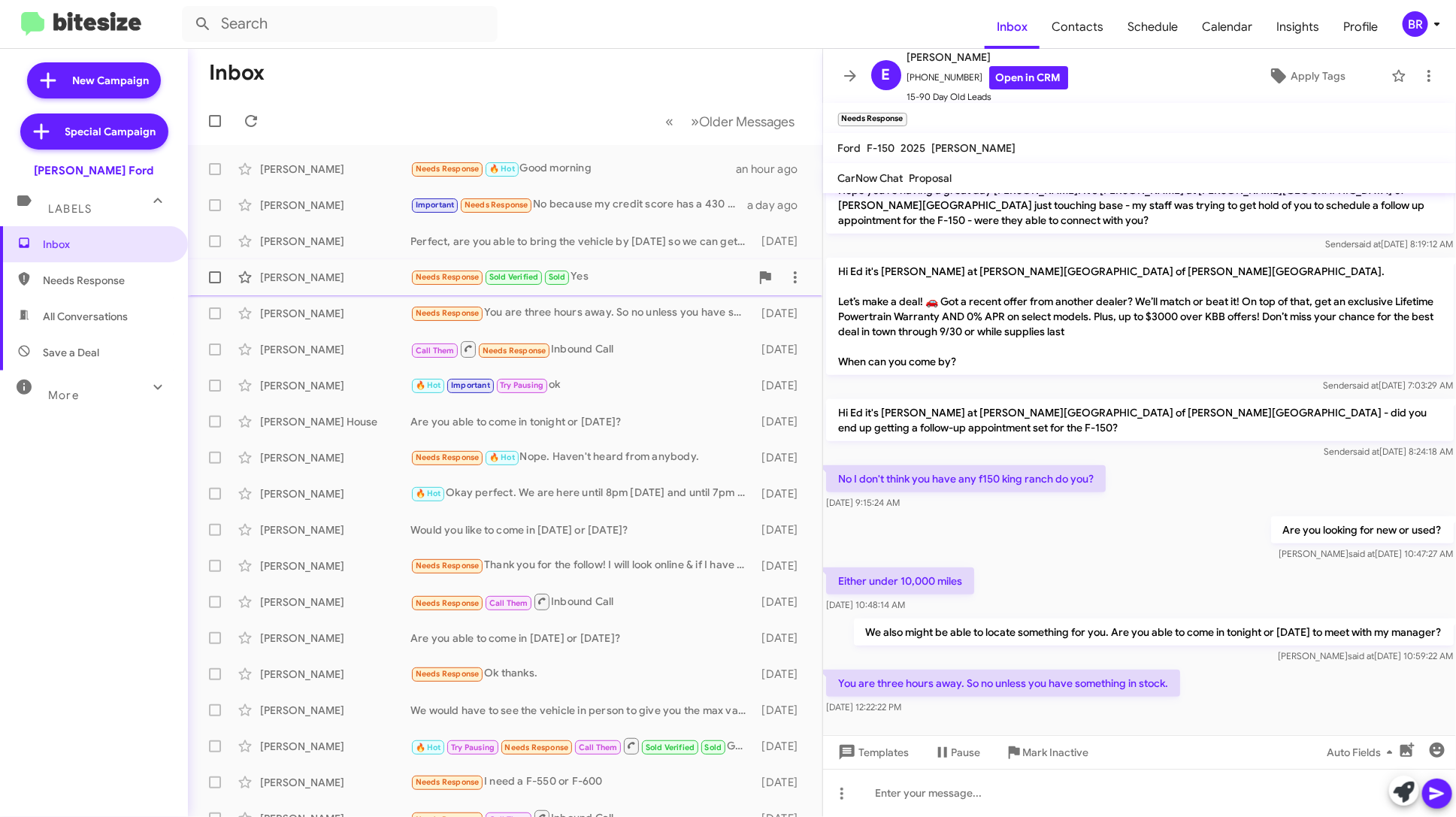
click at [650, 275] on div "Needs Response Sold Verified Sold Yes" at bounding box center [580, 276] width 340 height 17
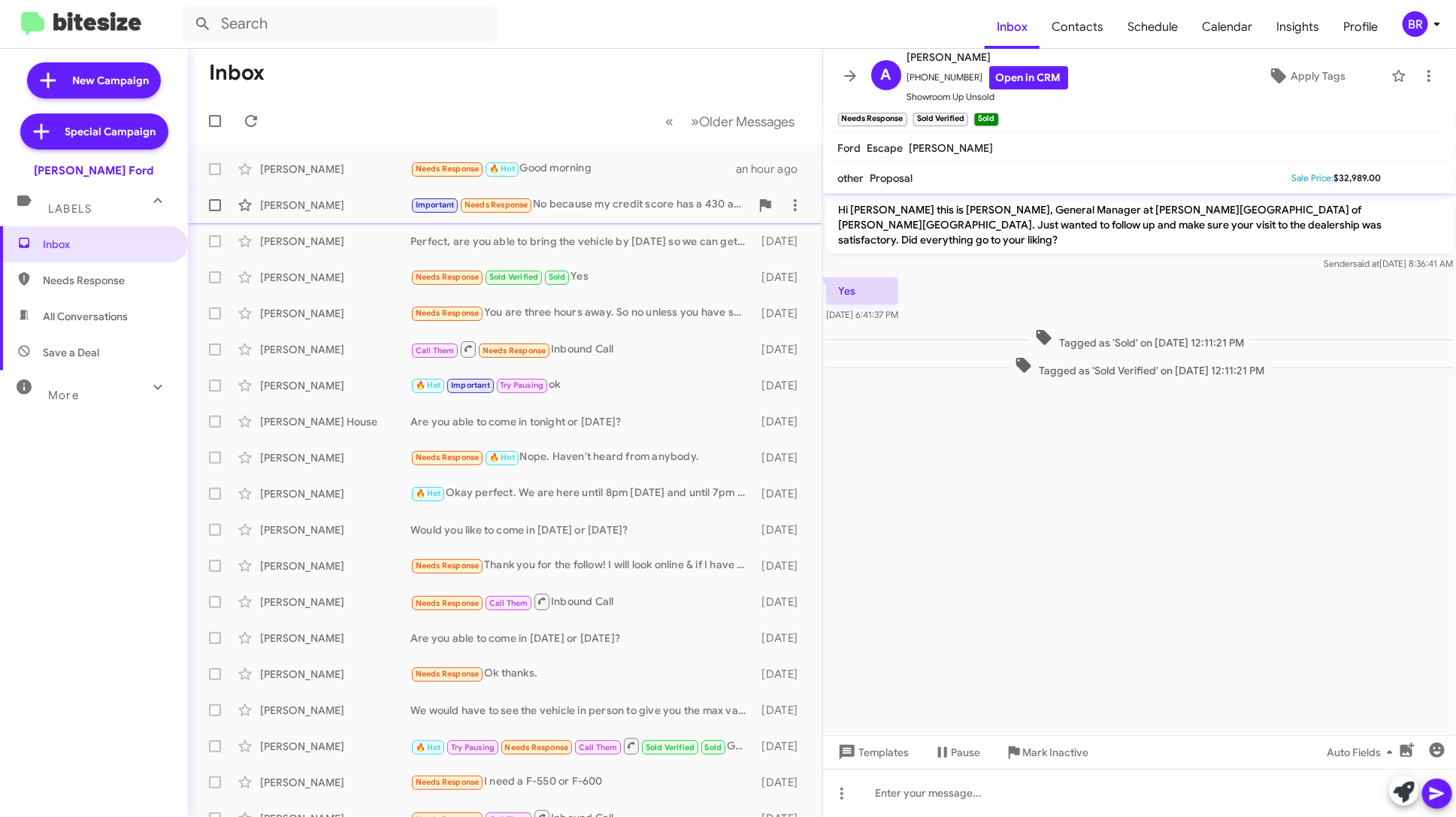
click at [649, 216] on div "Mona Marshall Important Needs Response No because my credit score has a 430 and…" at bounding box center [505, 206] width 611 height 30
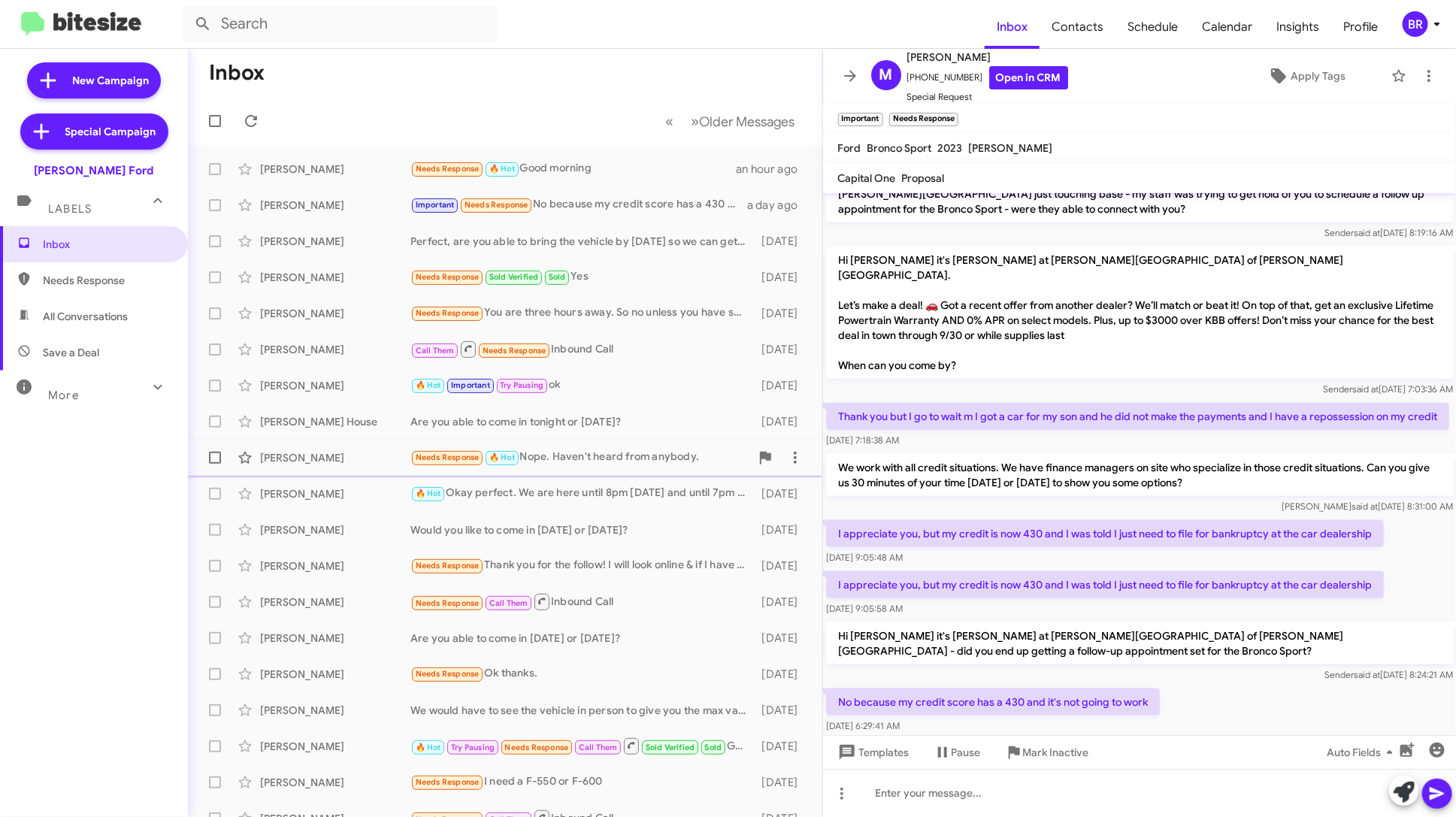
scroll to position [55, 0]
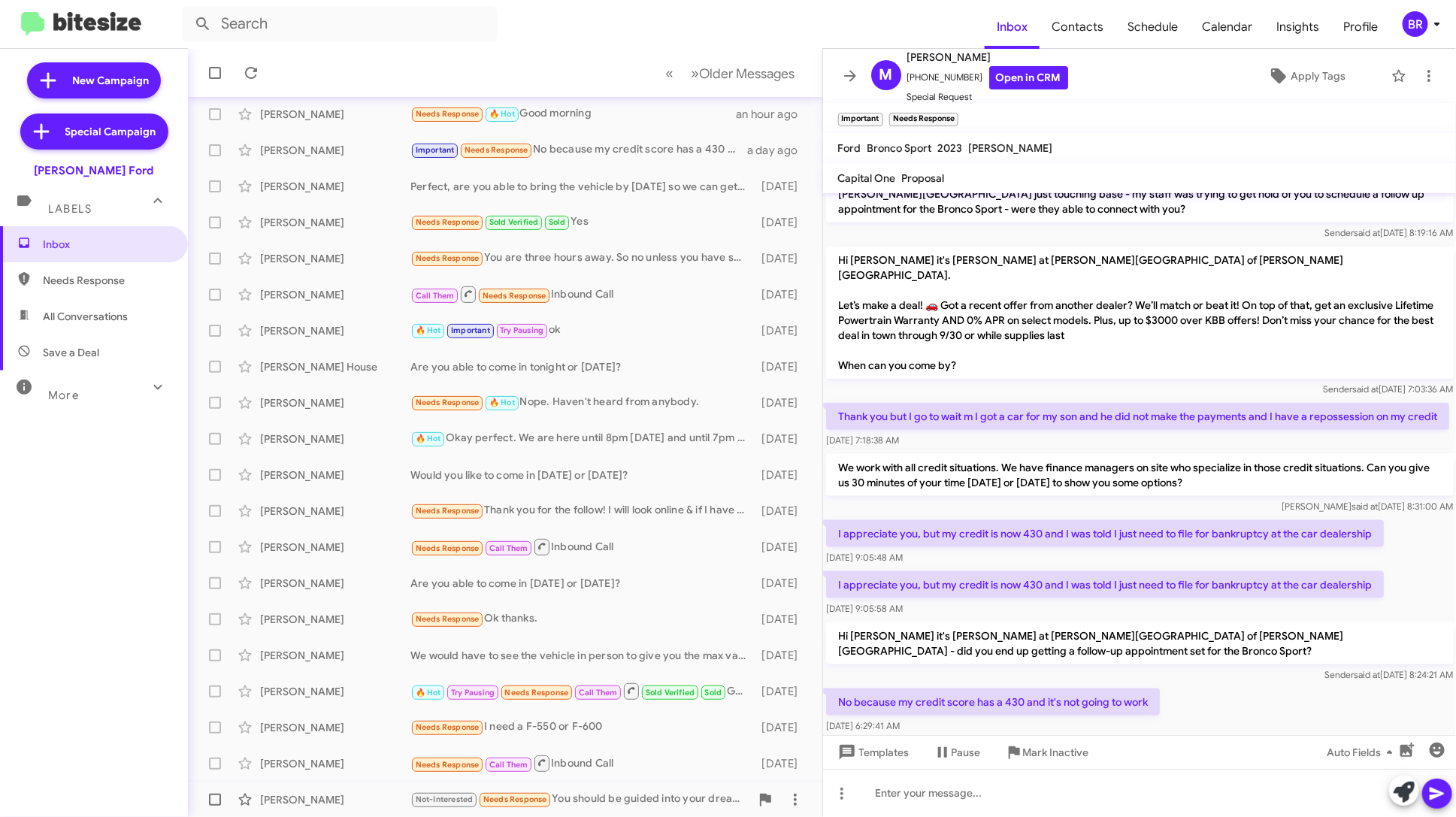
click at [661, 787] on div "Fairen Funderburk Not-Interested Needs Response You should be guided into your …" at bounding box center [505, 800] width 611 height 30
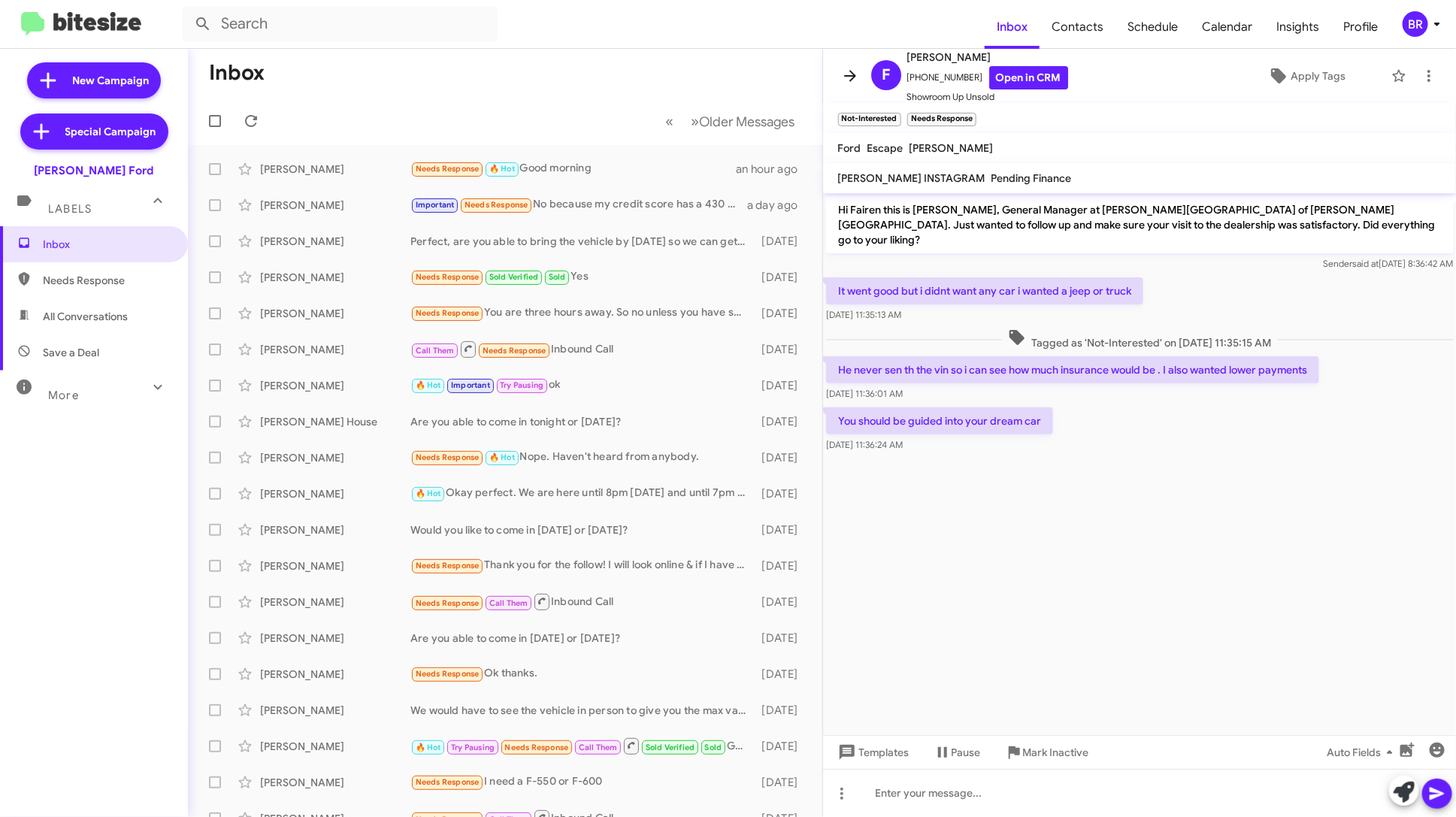
click at [847, 73] on icon at bounding box center [850, 75] width 18 height 18
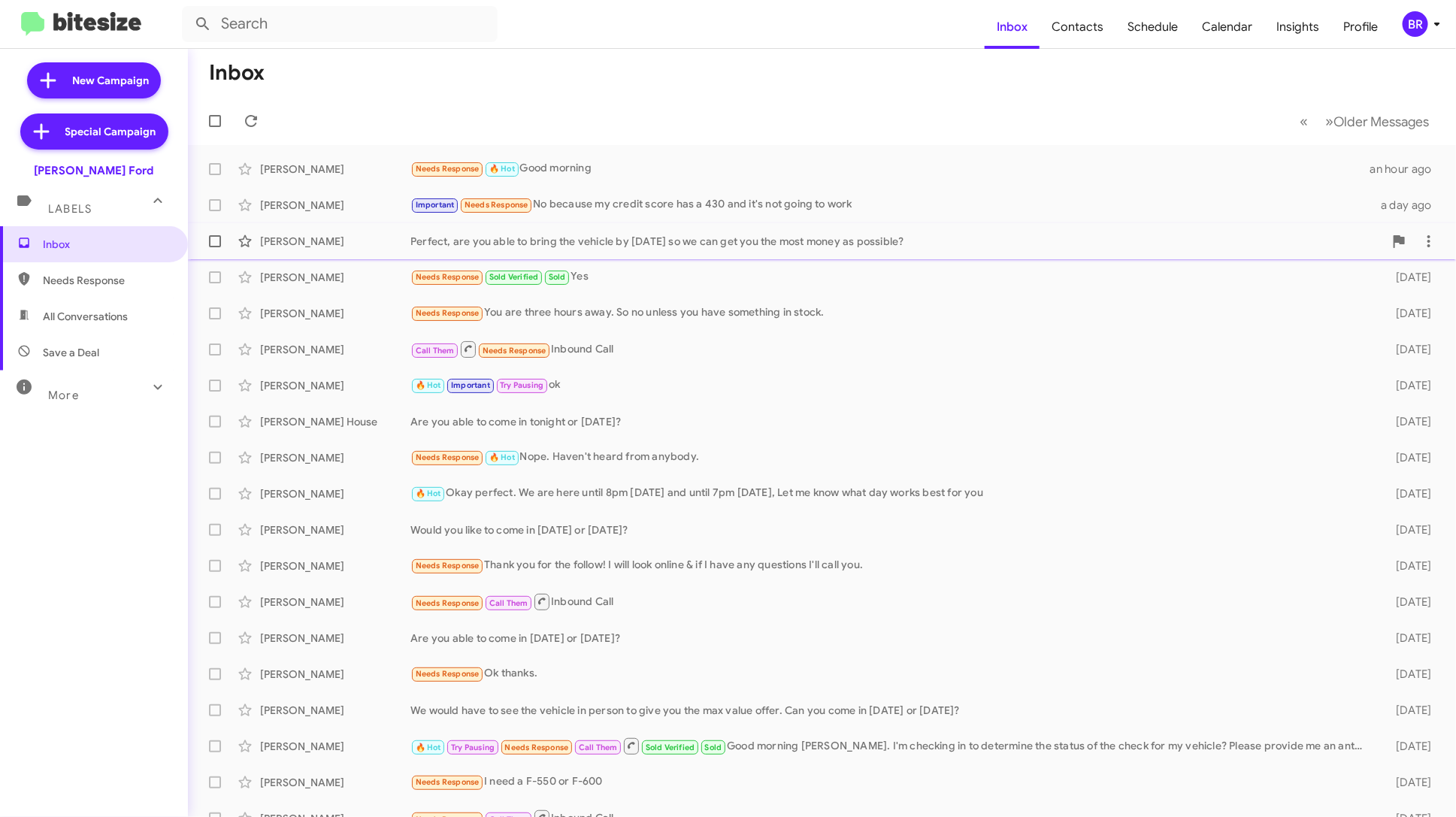
click at [773, 250] on div "Alex Garner Perfect, are you able to bring the vehicle by today so we can get y…" at bounding box center [822, 242] width 1245 height 30
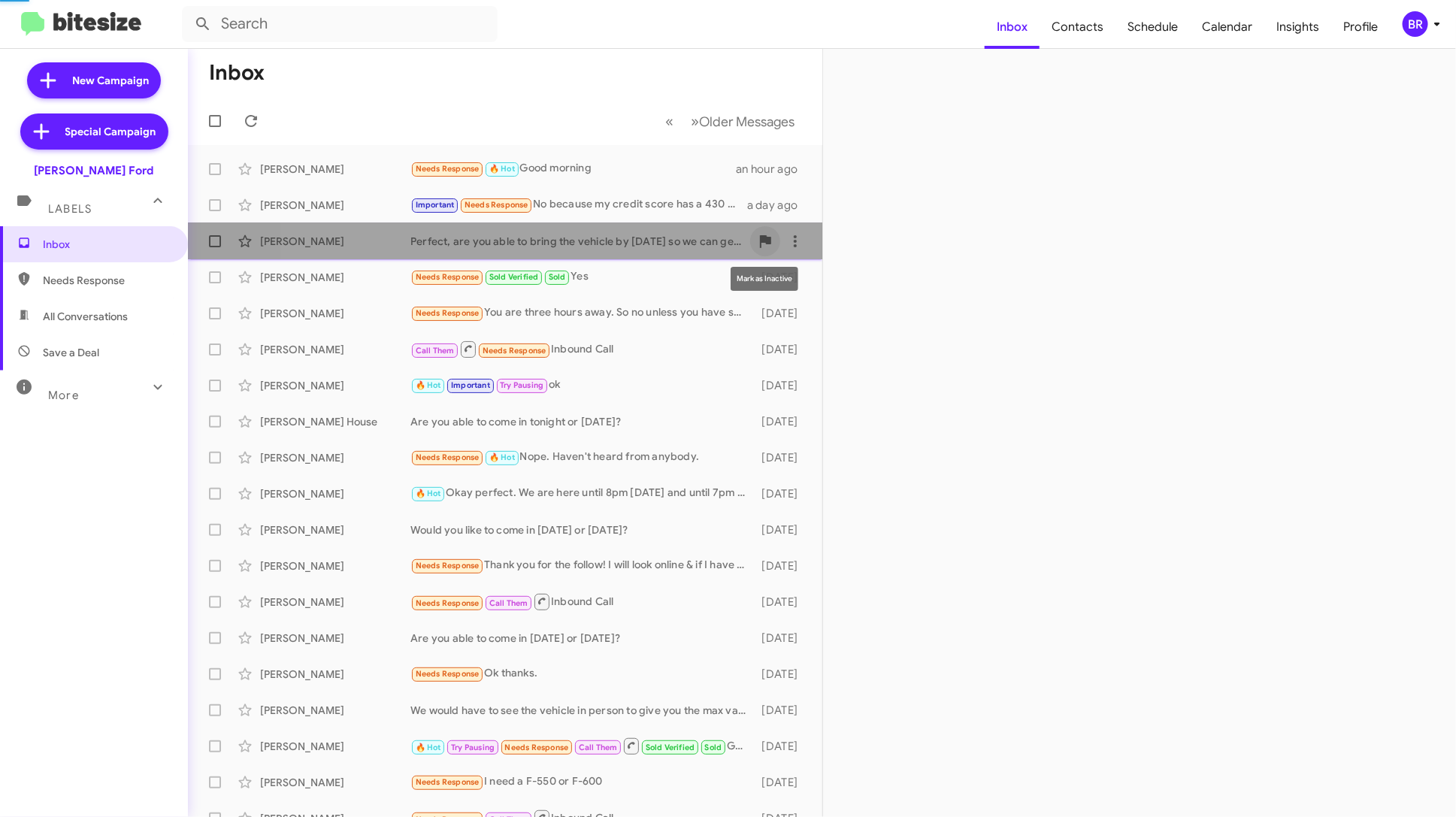
click at [773, 250] on icon at bounding box center [765, 241] width 18 height 18
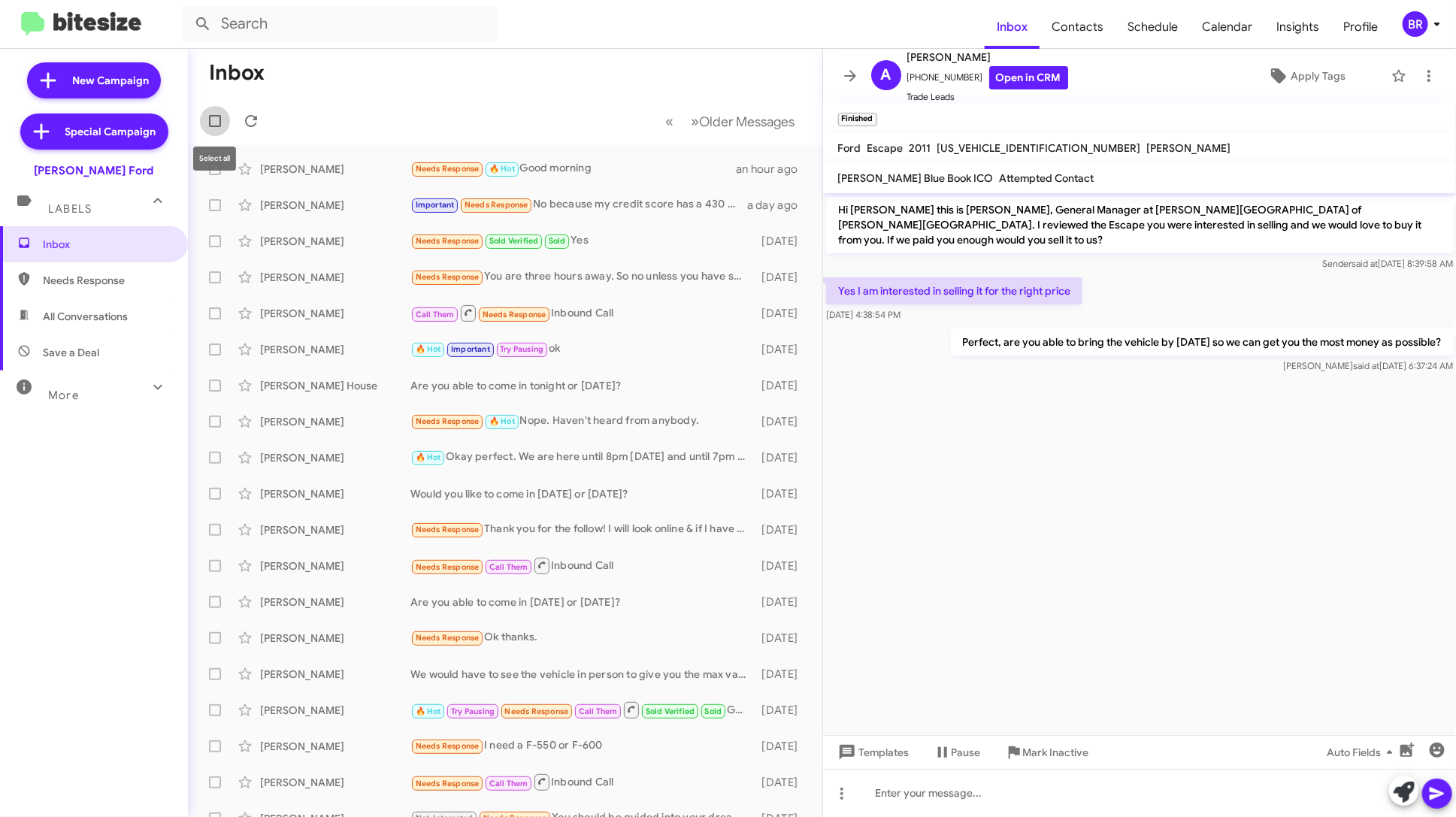
click at [220, 120] on span at bounding box center [215, 121] width 12 height 12
click at [215, 127] on input "checkbox" at bounding box center [214, 127] width 1 height 1
checkbox input "true"
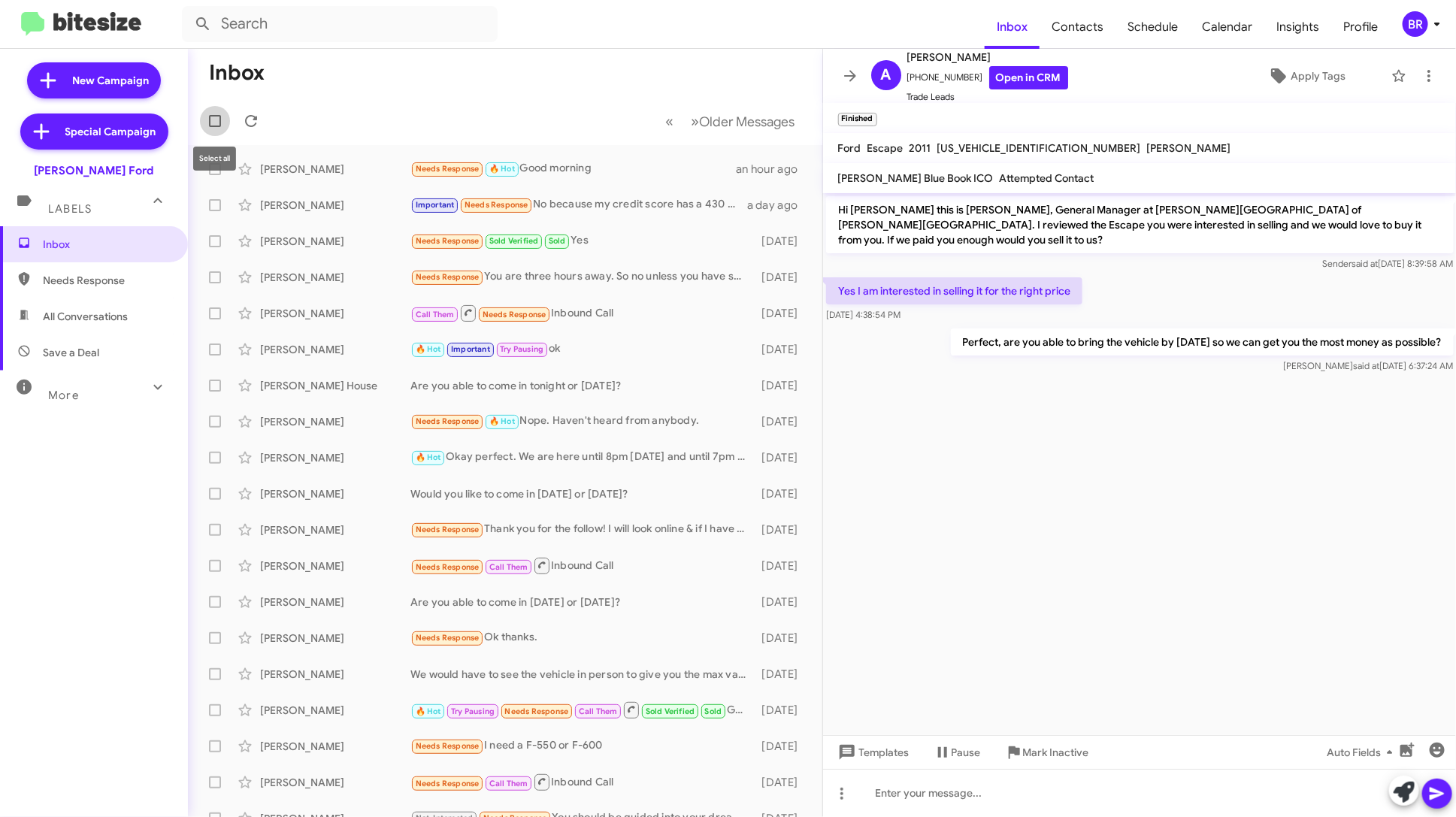
checkbox input "true"
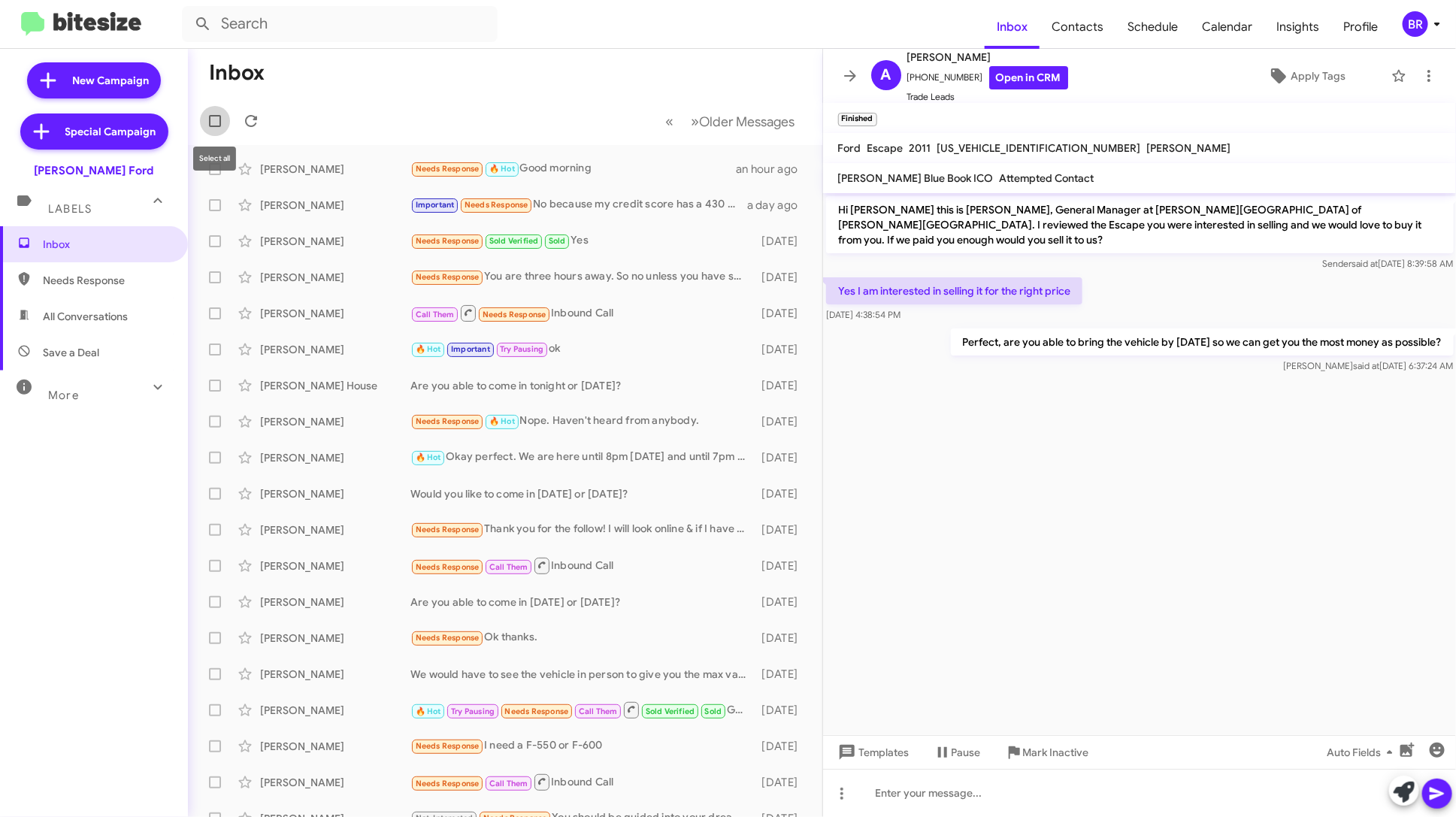
checkbox input "true"
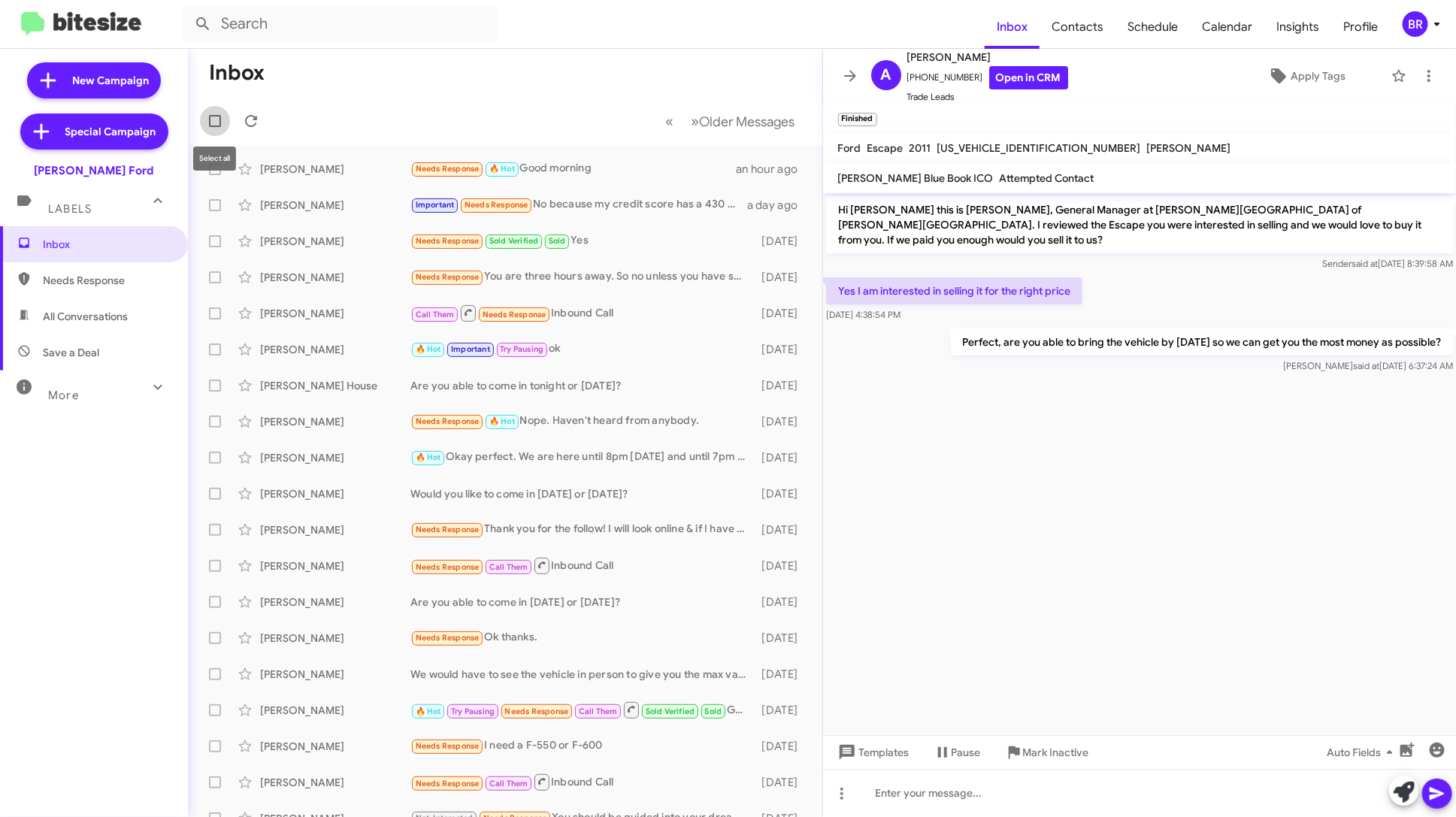
checkbox input "true"
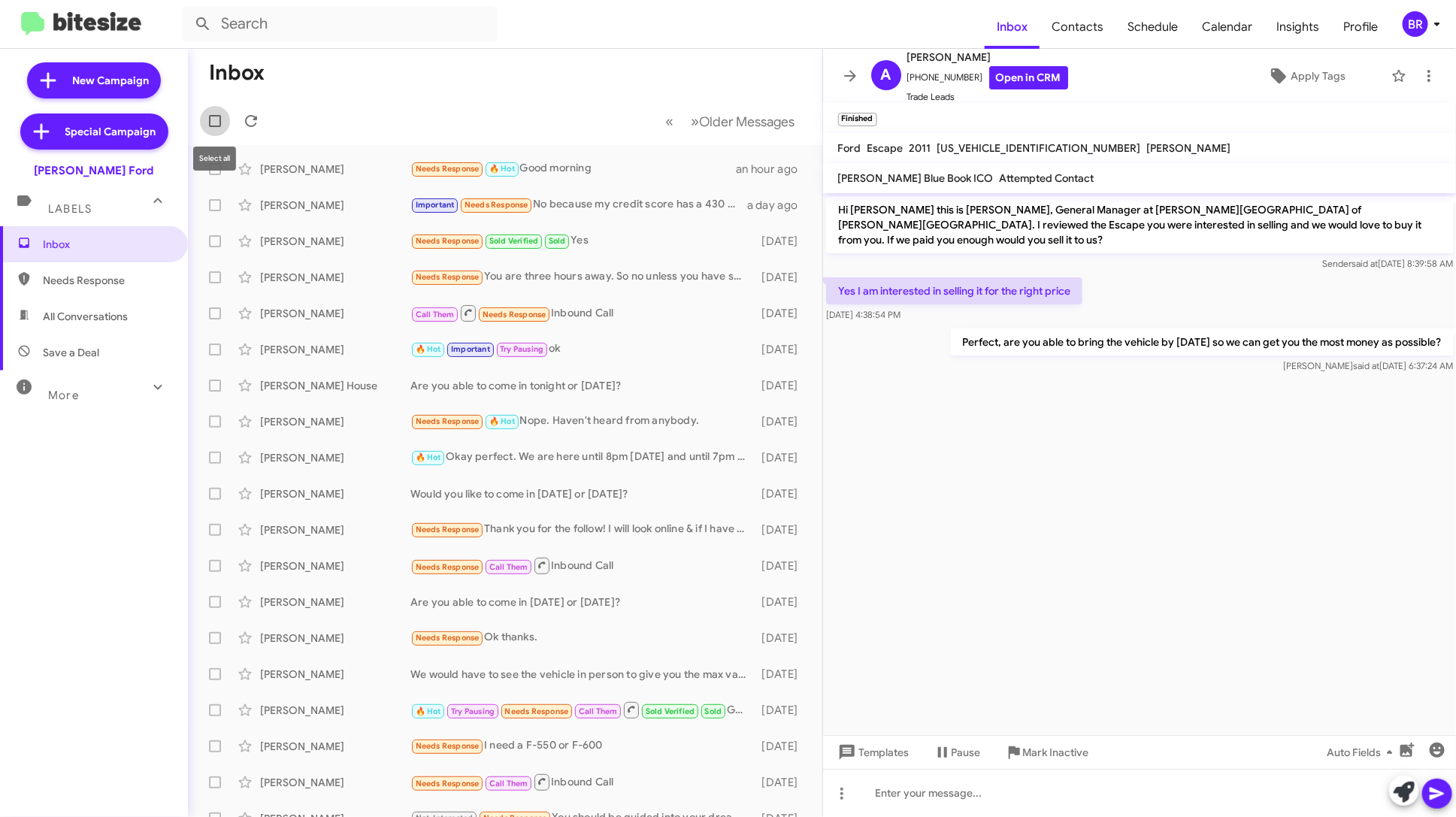
checkbox input "true"
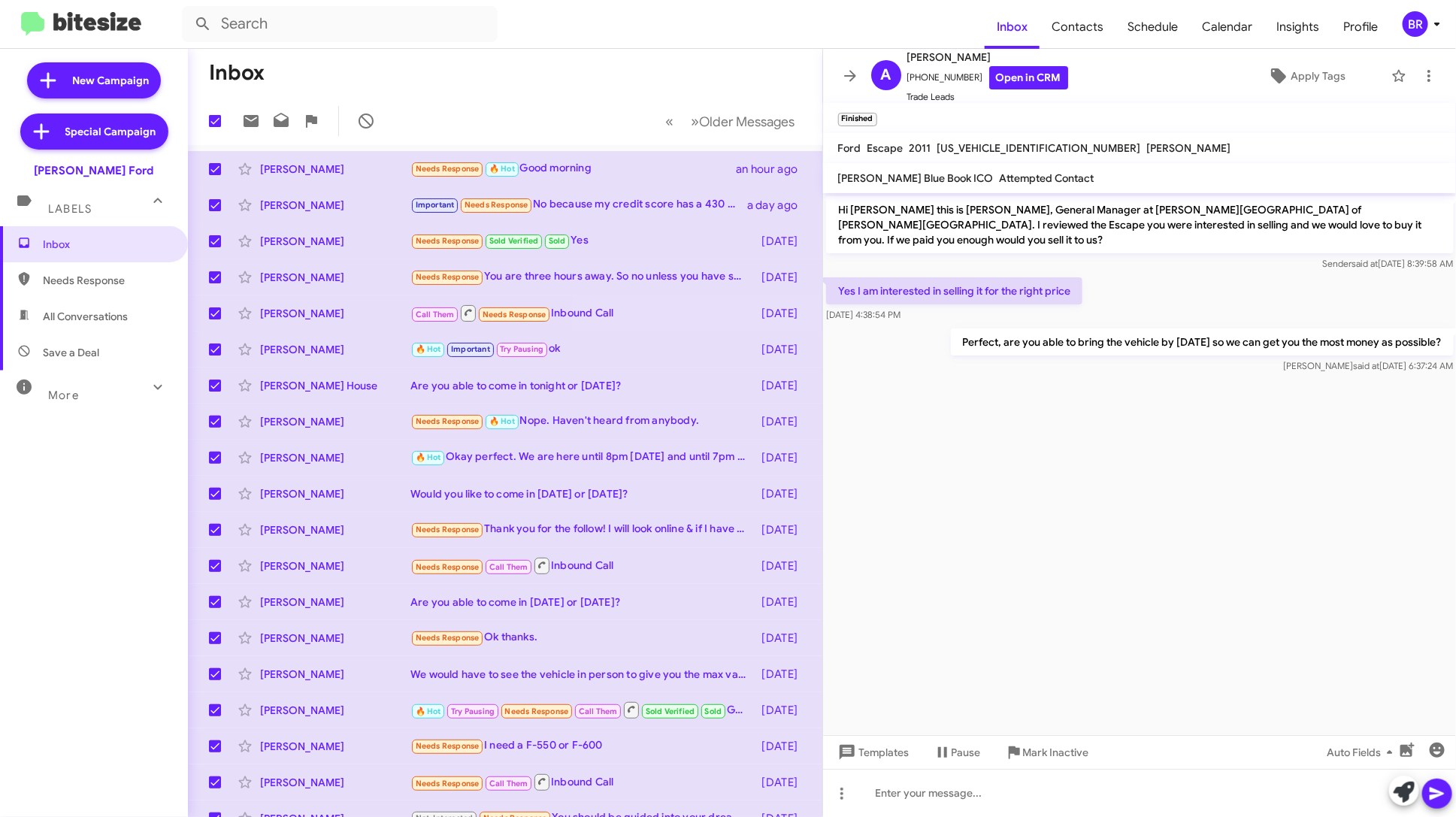
click at [453, 65] on mat-toolbar-row "Inbox" at bounding box center [505, 73] width 634 height 48
click at [850, 75] on icon at bounding box center [850, 75] width 12 height 11
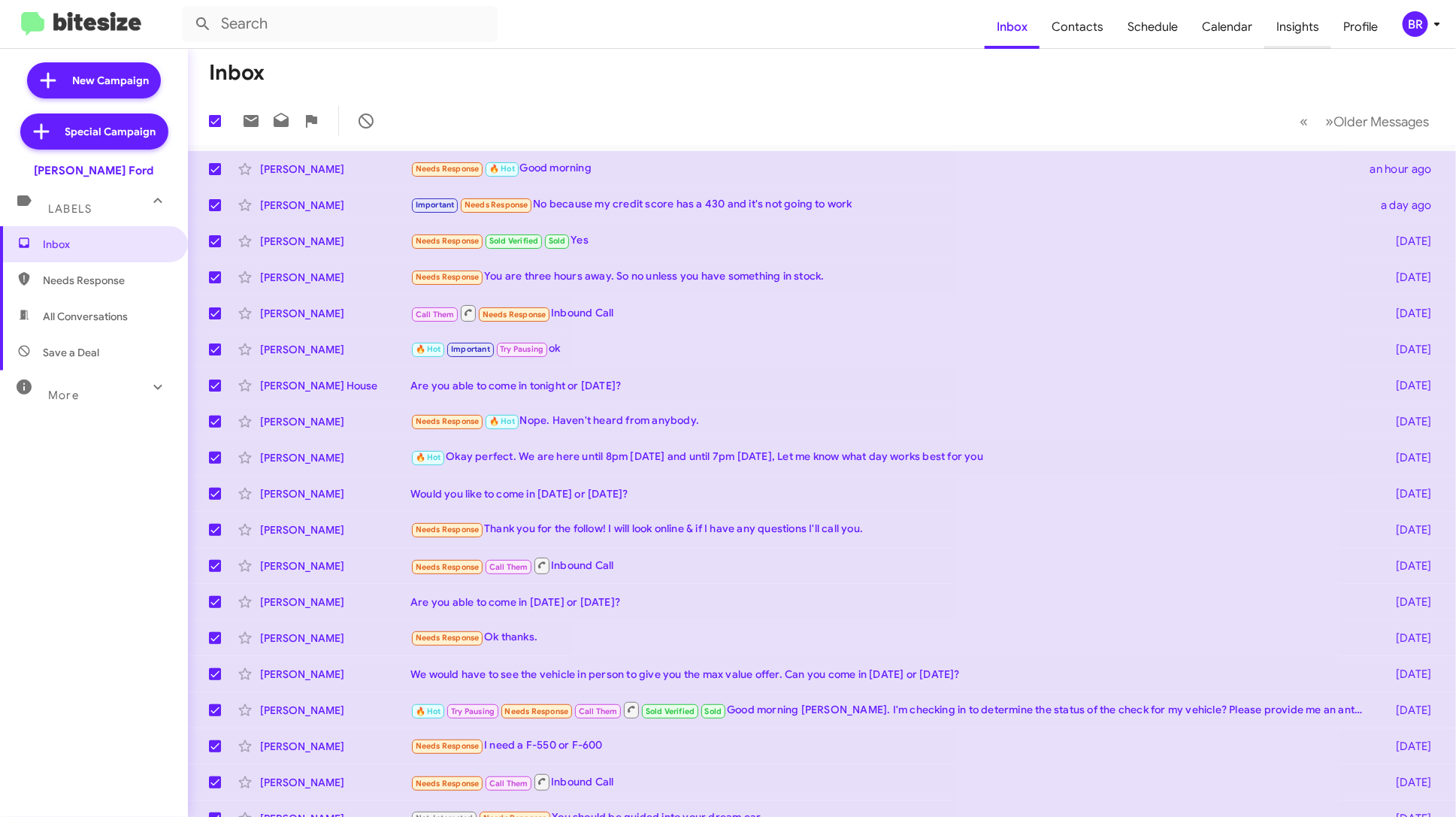
click at [1319, 22] on span "Insights" at bounding box center [1297, 27] width 67 height 43
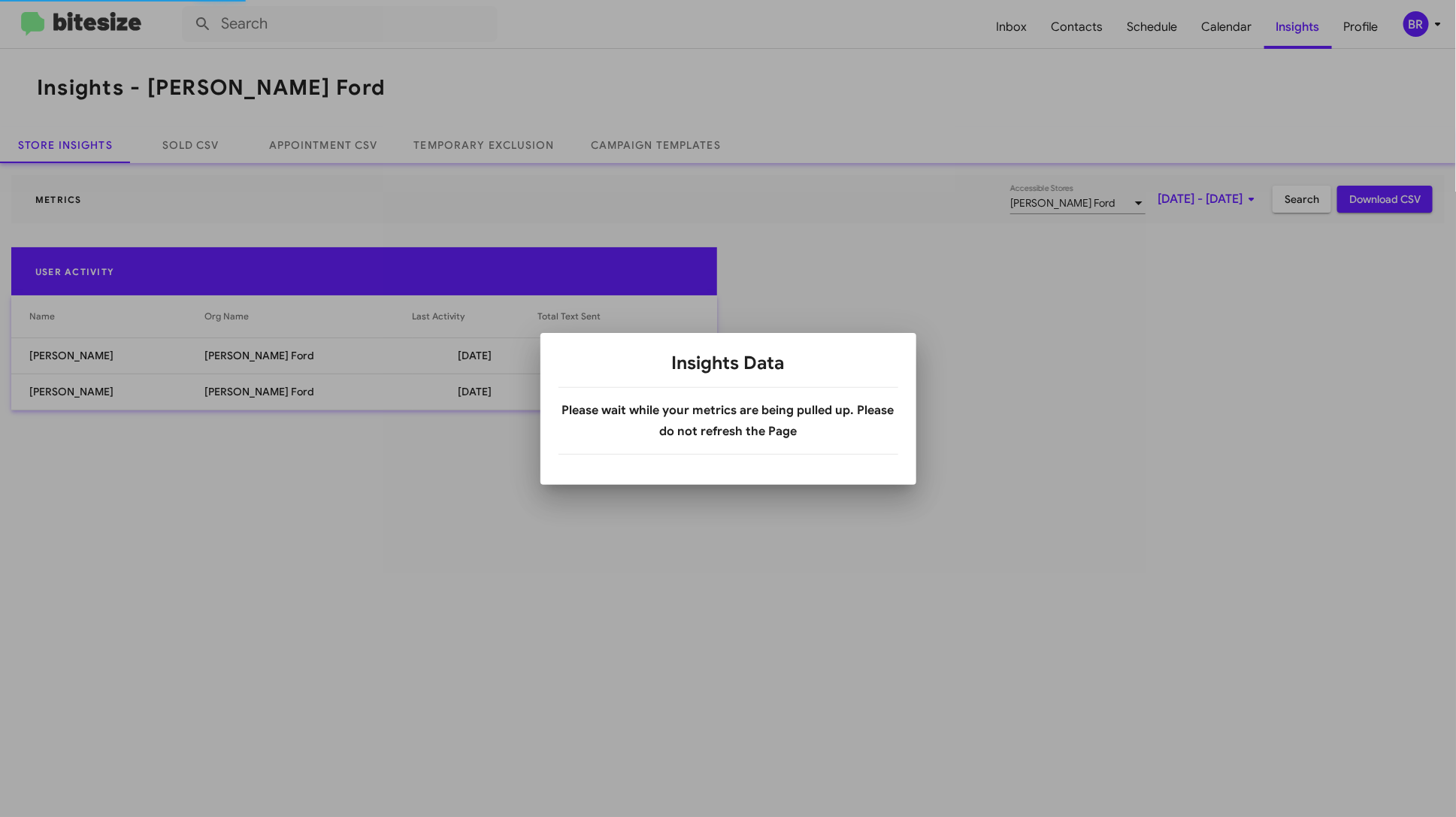
click at [1075, 202] on div at bounding box center [728, 408] width 1456 height 817
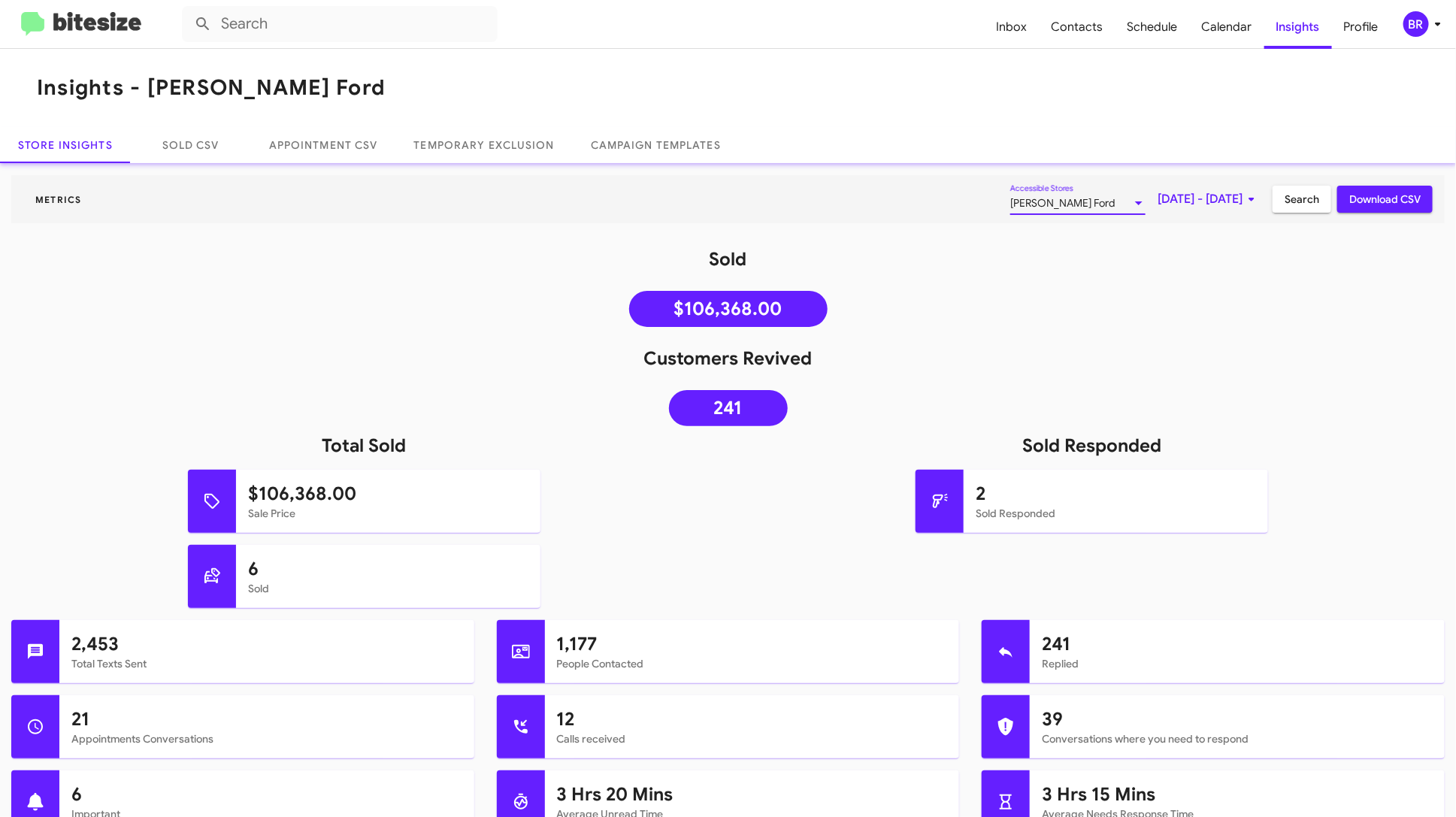
click at [1071, 200] on div "Banister Ford" at bounding box center [1071, 204] width 122 height 12
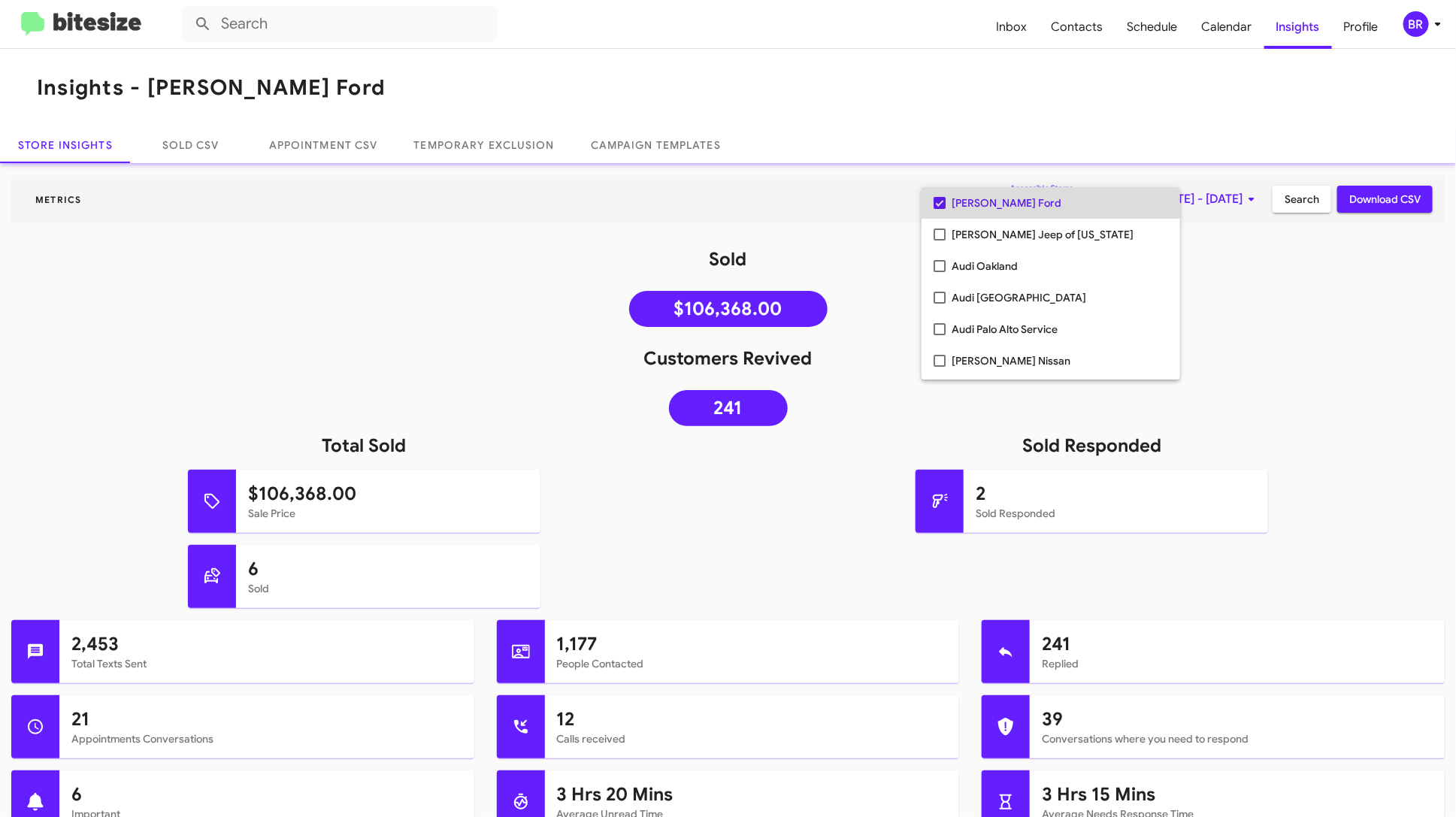
click at [999, 209] on span "Banister Ford" at bounding box center [1060, 202] width 216 height 31
click at [996, 207] on span "[PERSON_NAME] Jeep of [US_STATE]" at bounding box center [1060, 202] width 216 height 31
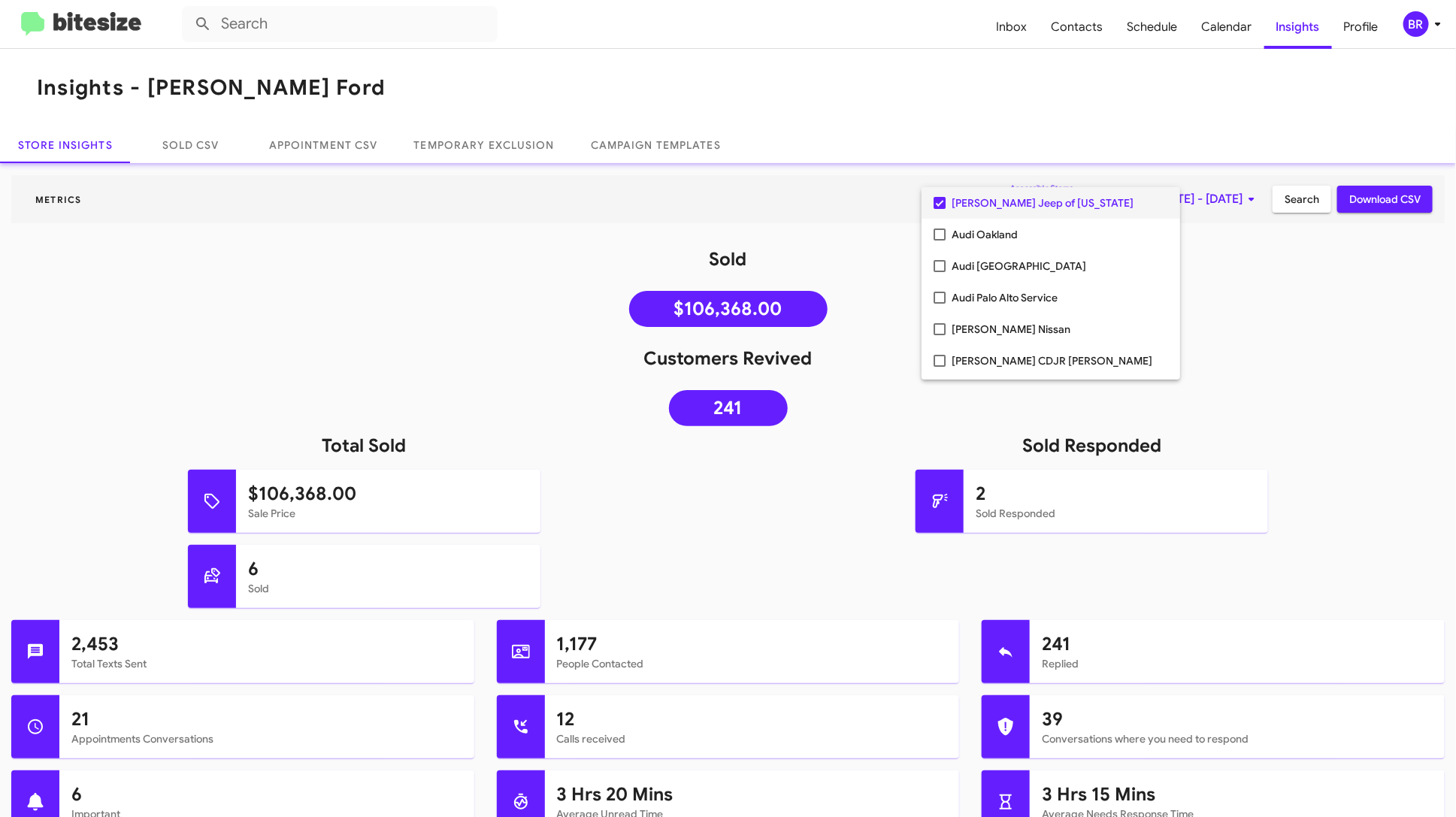
click at [1304, 203] on div at bounding box center [728, 408] width 1456 height 817
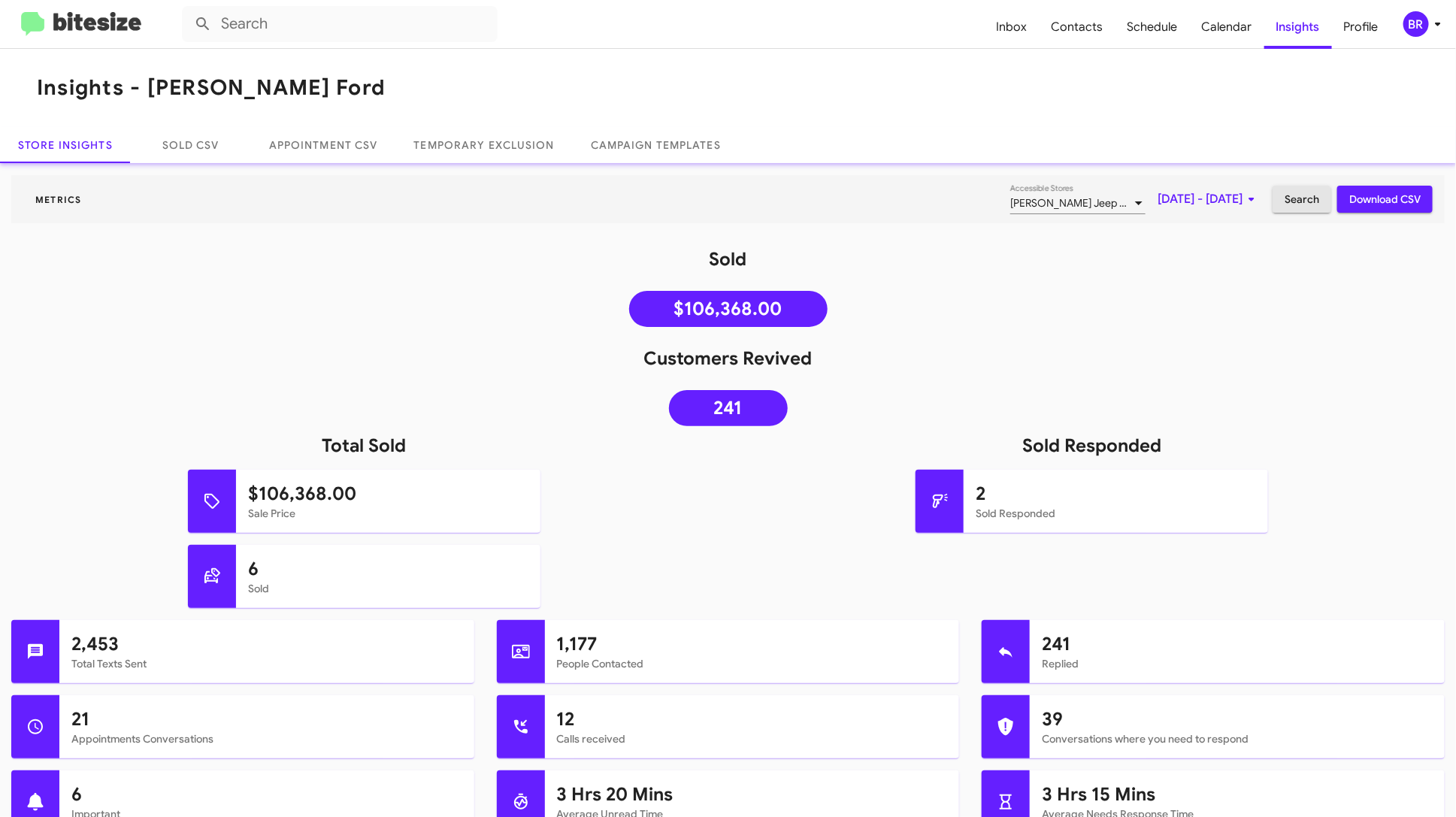
click at [1300, 202] on span "Search" at bounding box center [1302, 199] width 35 height 27
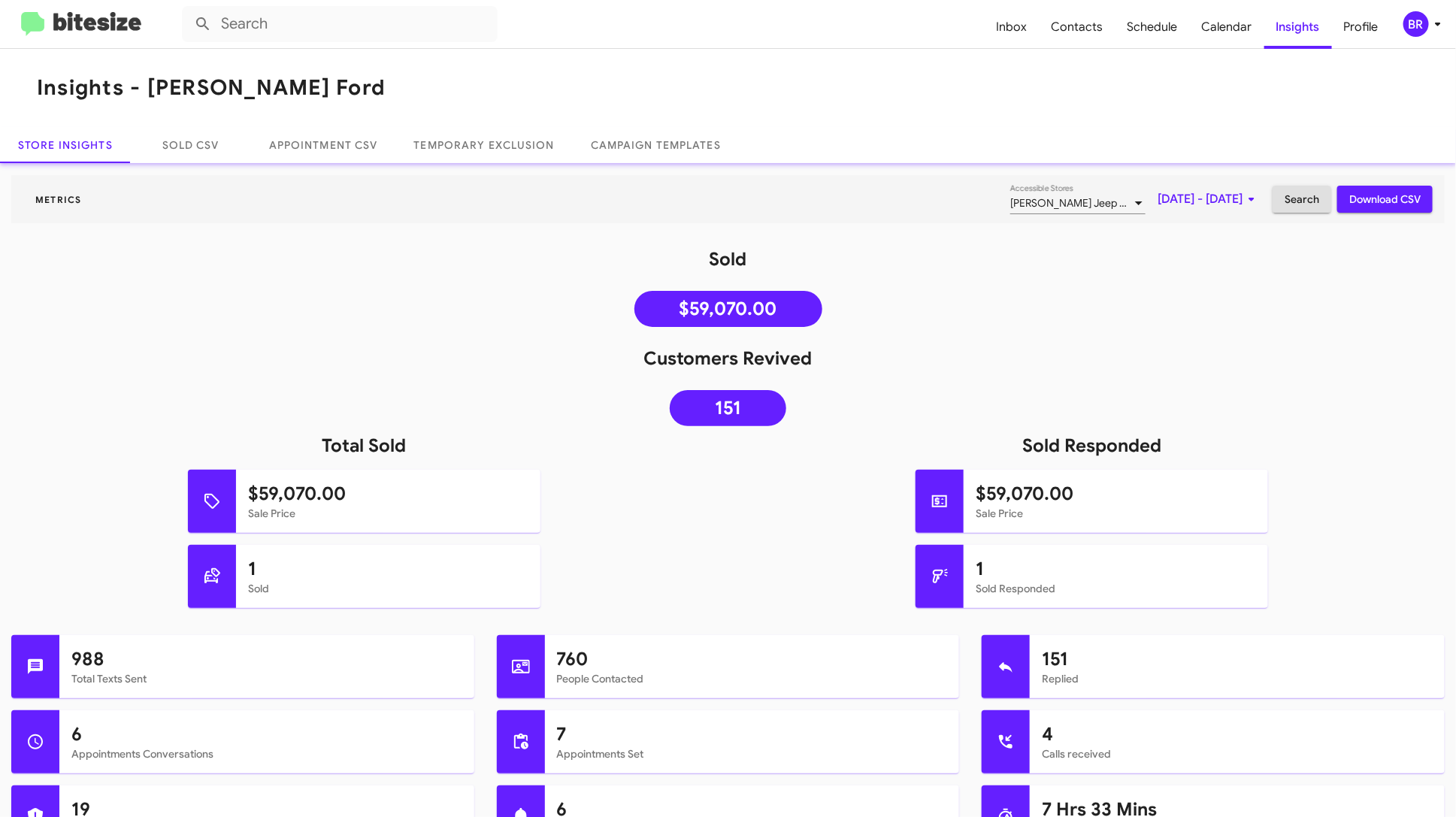
click at [1383, 199] on span "Download CSV" at bounding box center [1385, 199] width 72 height 27
click at [1433, 25] on icon at bounding box center [1438, 24] width 18 height 18
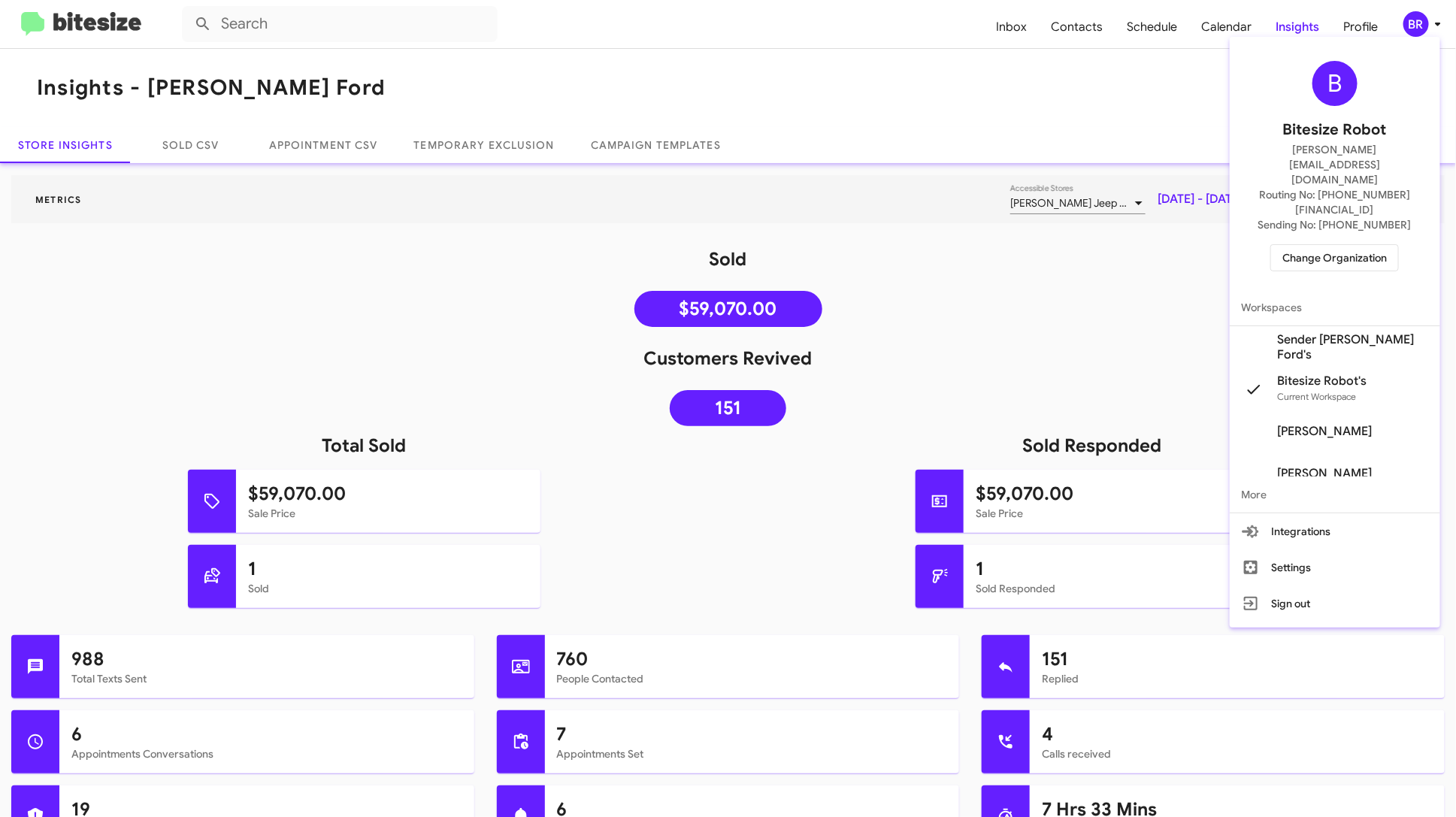
click at [1355, 332] on span "Sender Banister Ford's" at bounding box center [1353, 347] width 150 height 30
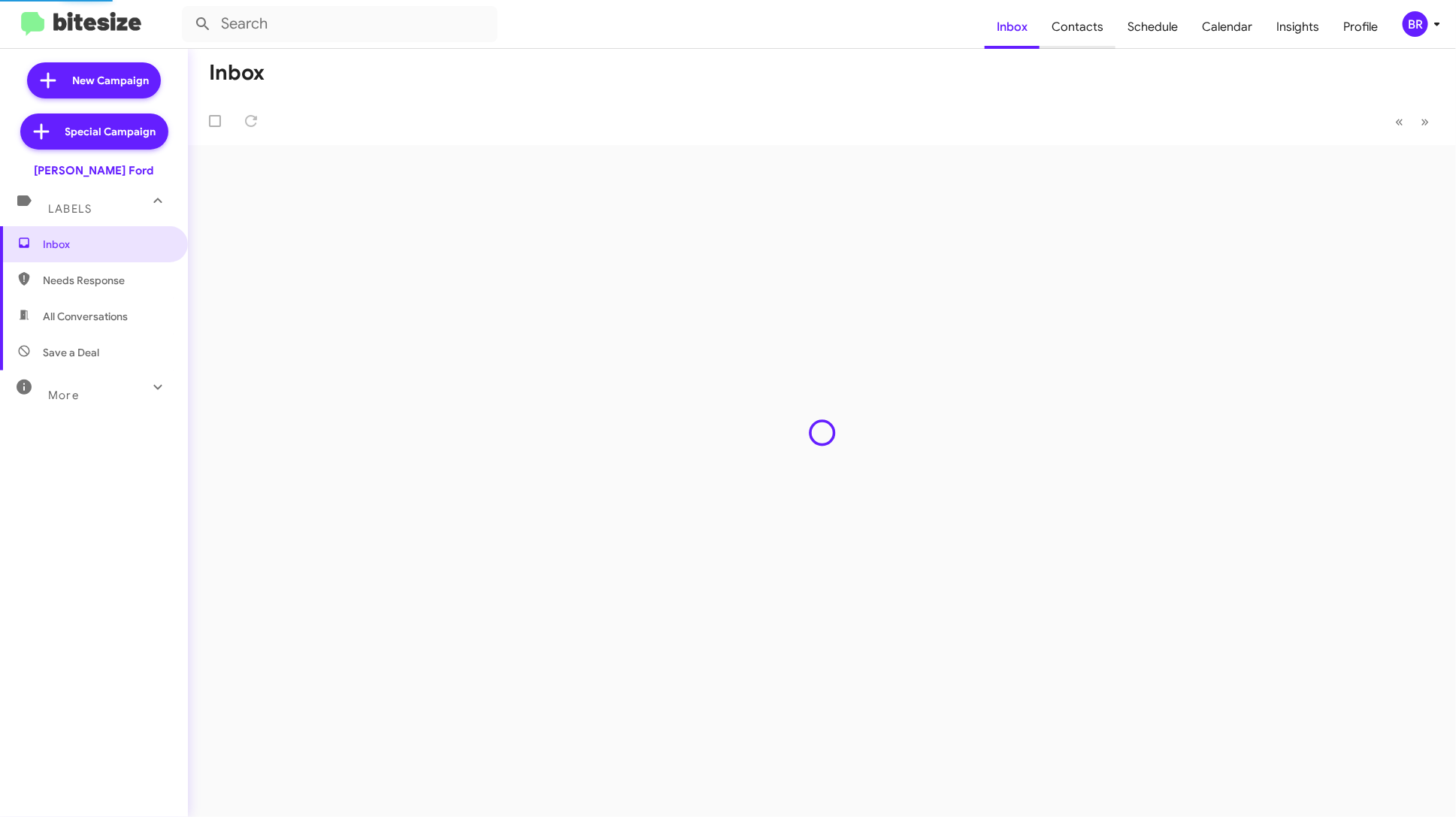
click at [1097, 30] on span "Contacts" at bounding box center [1078, 27] width 75 height 43
type input "in:groups"
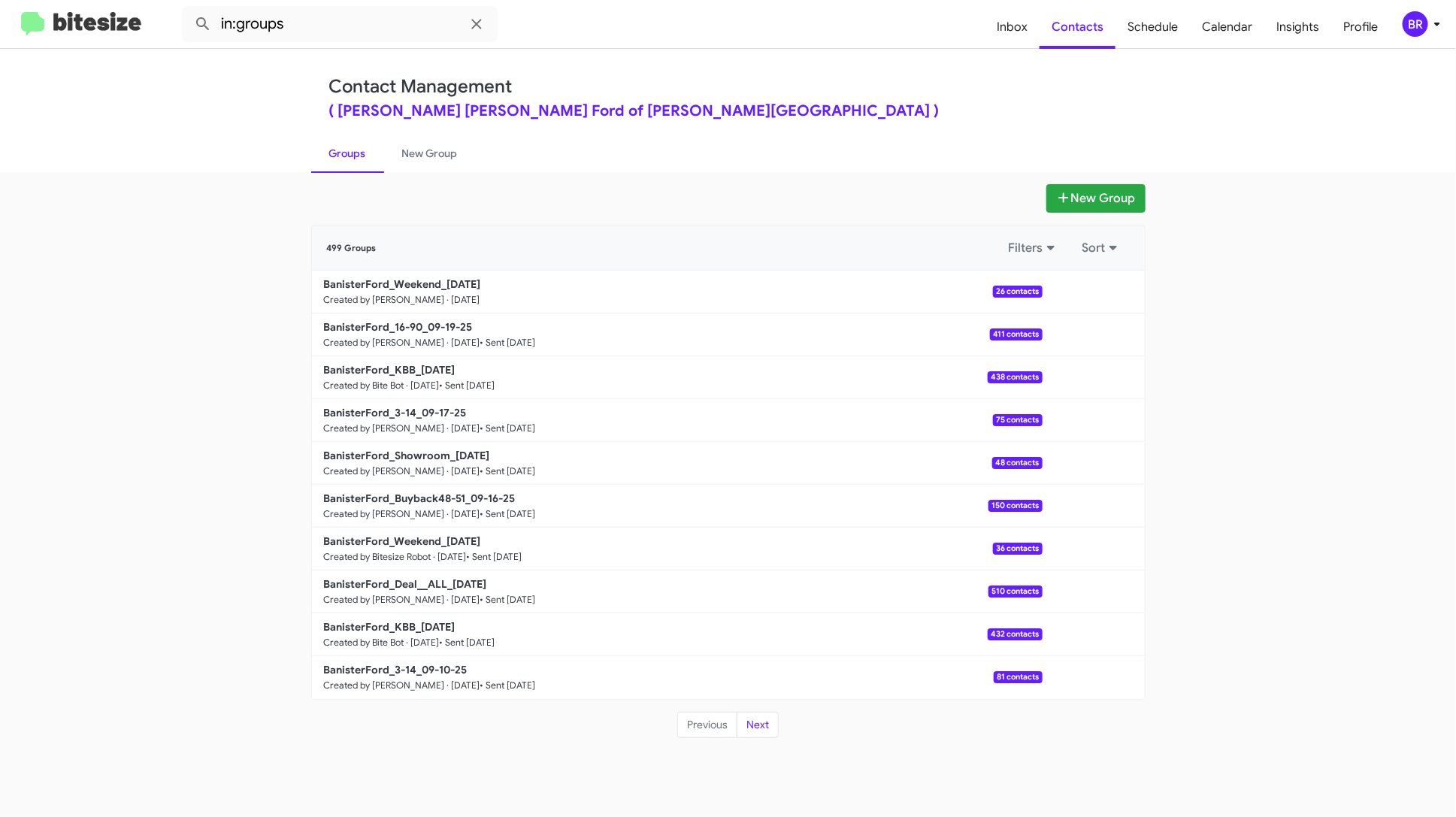
click at [1430, 25] on icon at bounding box center [1437, 24] width 18 height 18
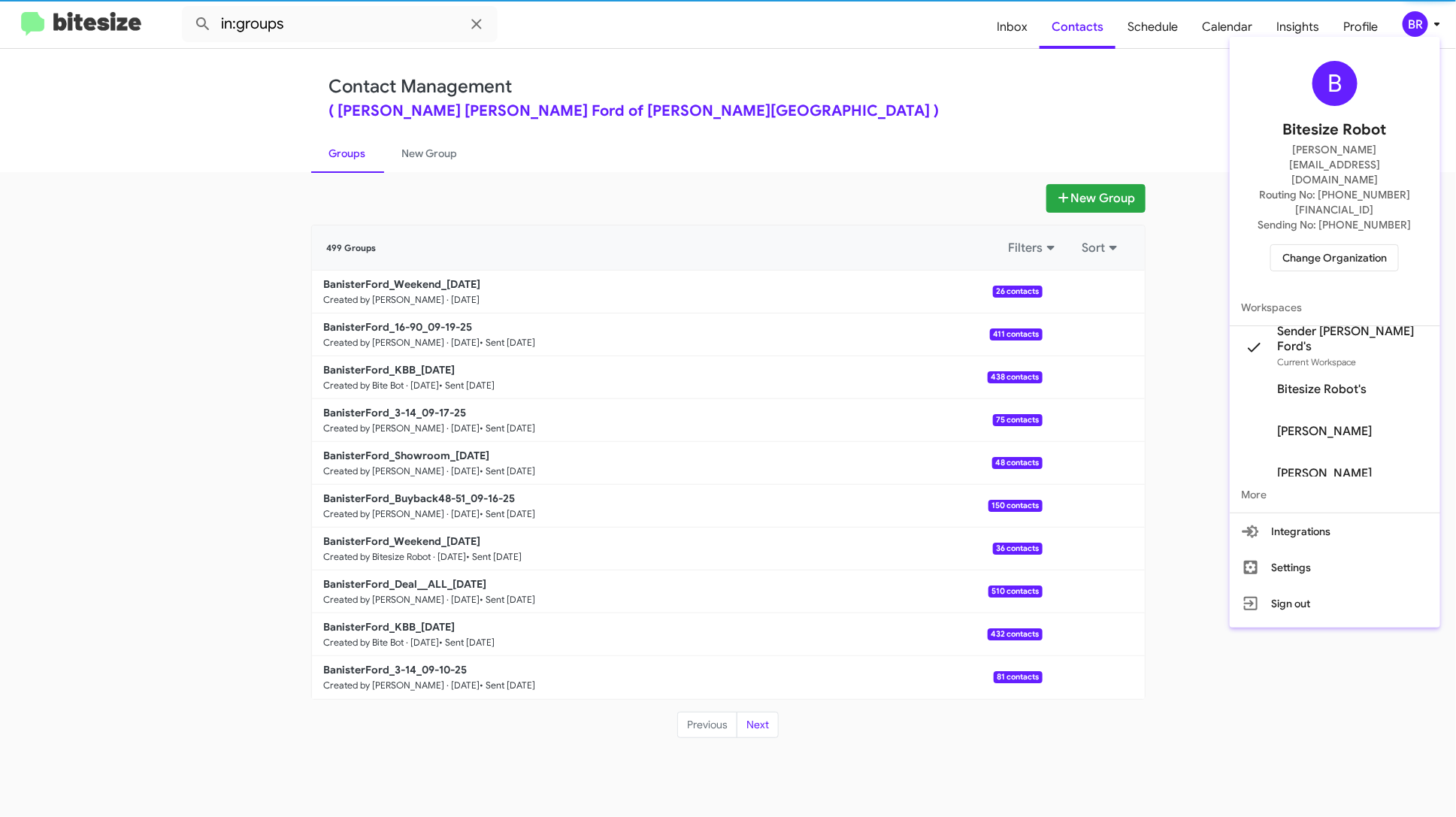
click at [1345, 245] on span "Change Organization" at bounding box center [1334, 258] width 105 height 25
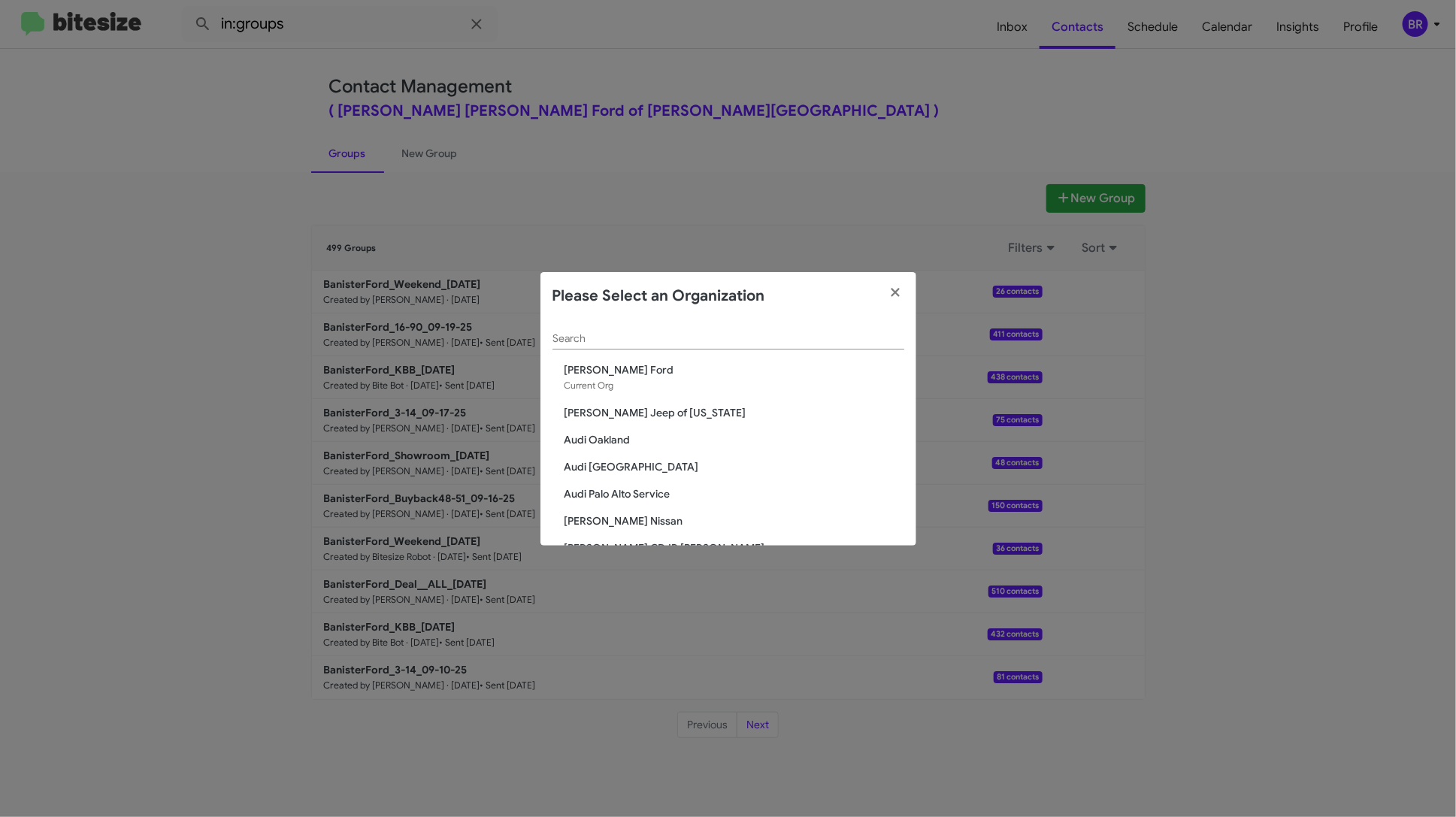
click at [637, 416] on span "[PERSON_NAME] Jeep of [US_STATE]" at bounding box center [734, 412] width 340 height 15
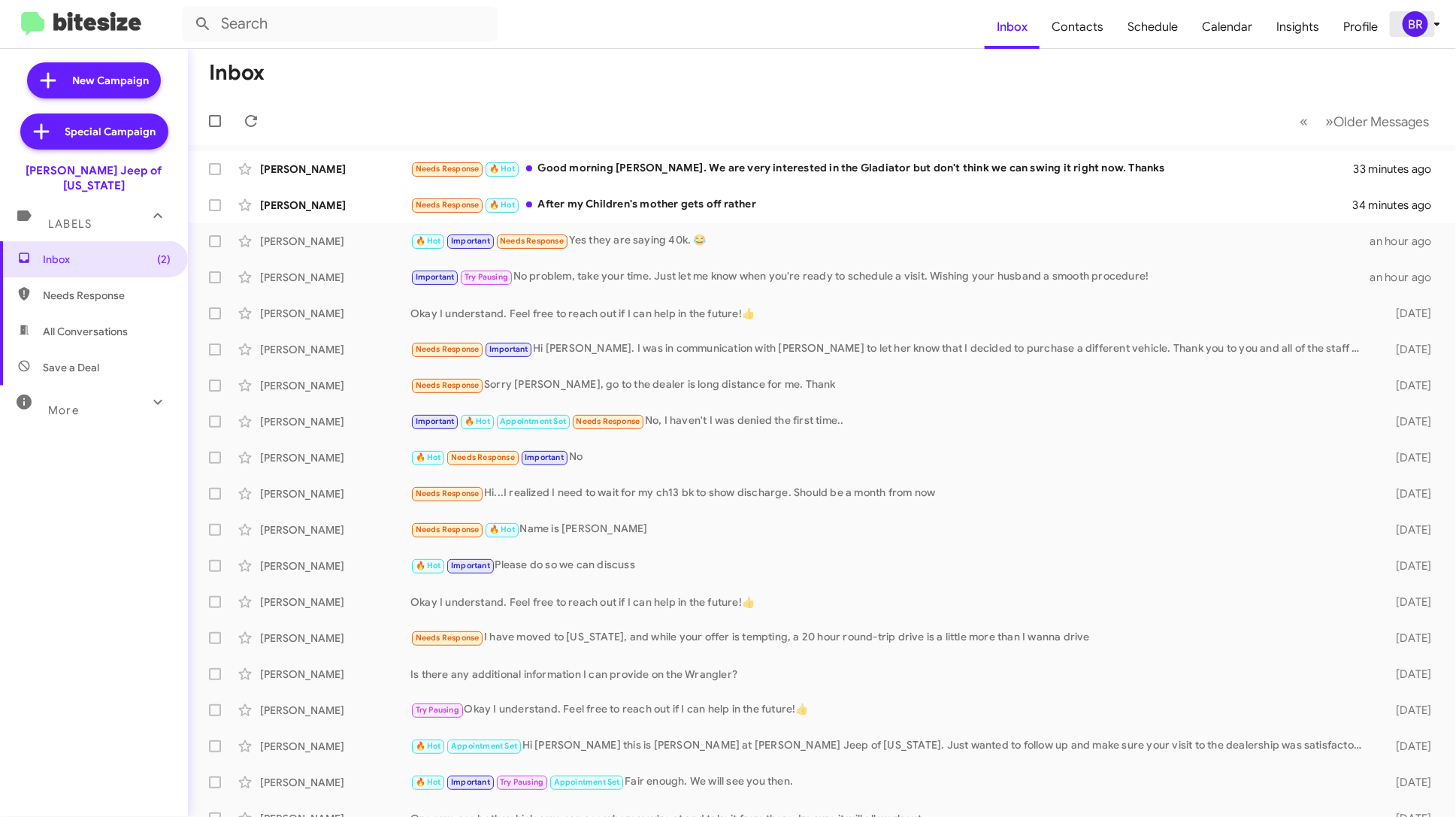
click at [1407, 31] on div "BR" at bounding box center [1415, 24] width 25 height 25
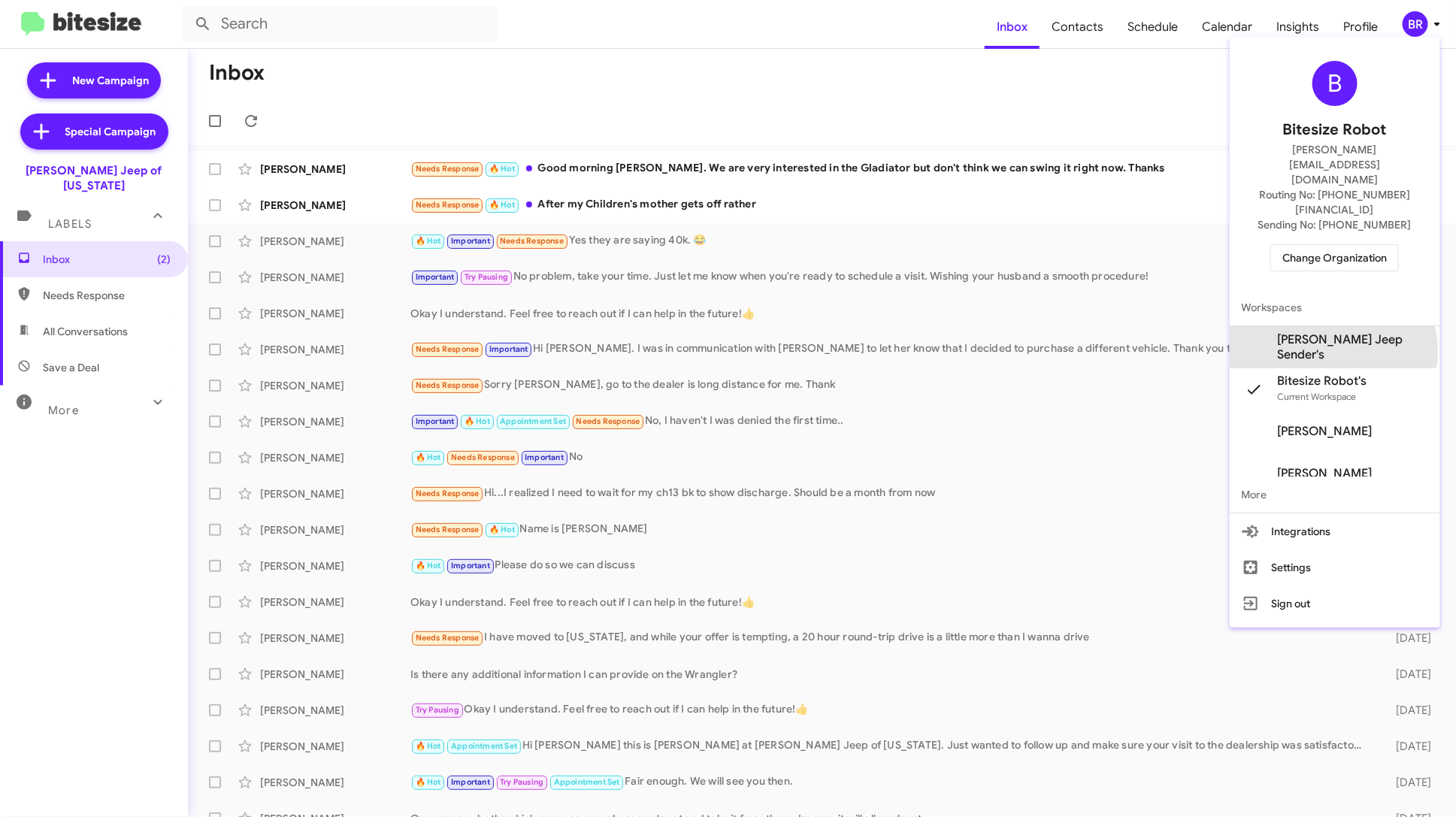
click at [1359, 332] on span "[PERSON_NAME] Jeep Sender's" at bounding box center [1353, 347] width 150 height 30
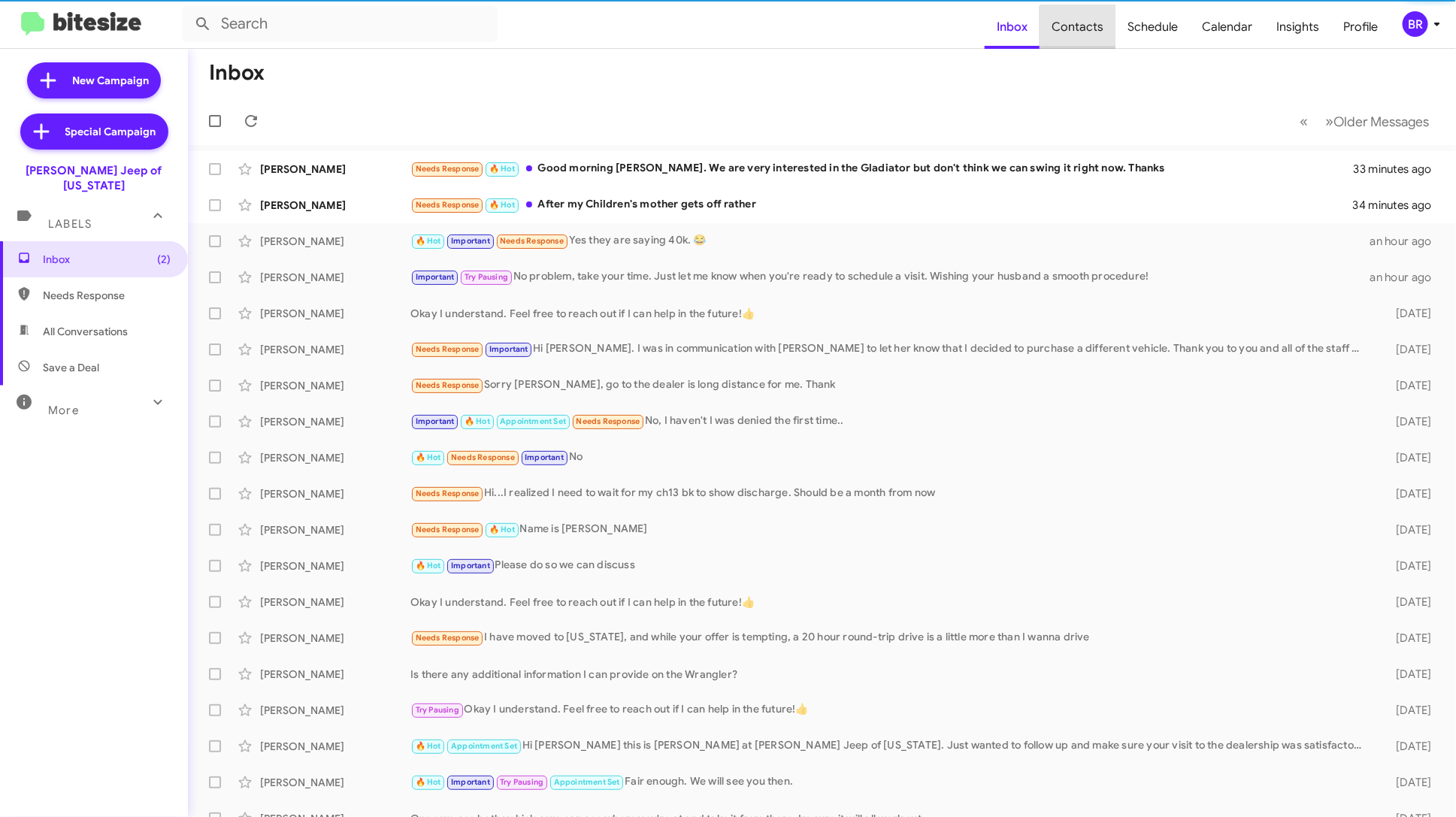
click at [1085, 32] on span "Contacts" at bounding box center [1078, 27] width 75 height 43
type input "in:groups"
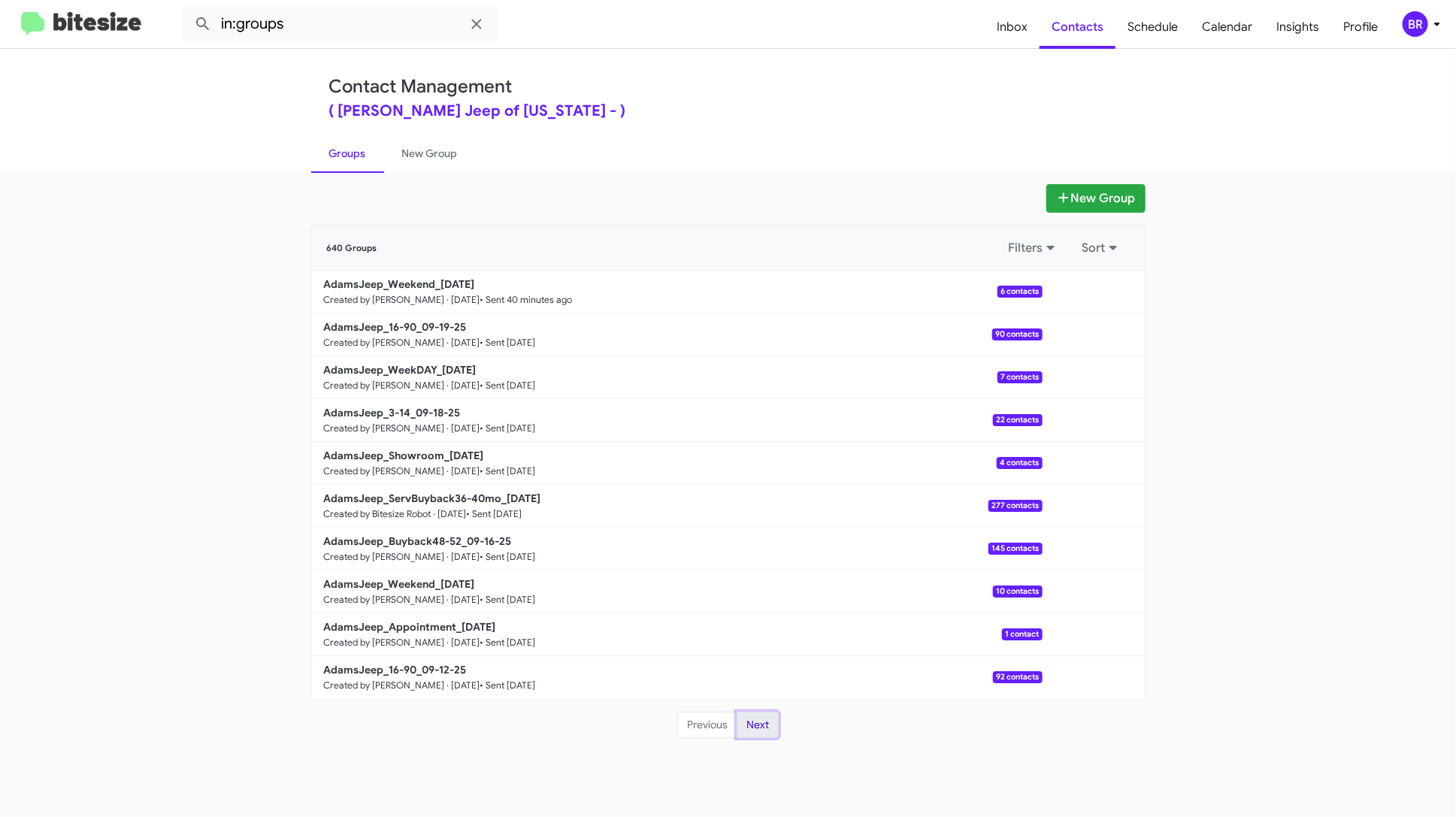
click at [761, 731] on button "Next" at bounding box center [758, 725] width 42 height 27
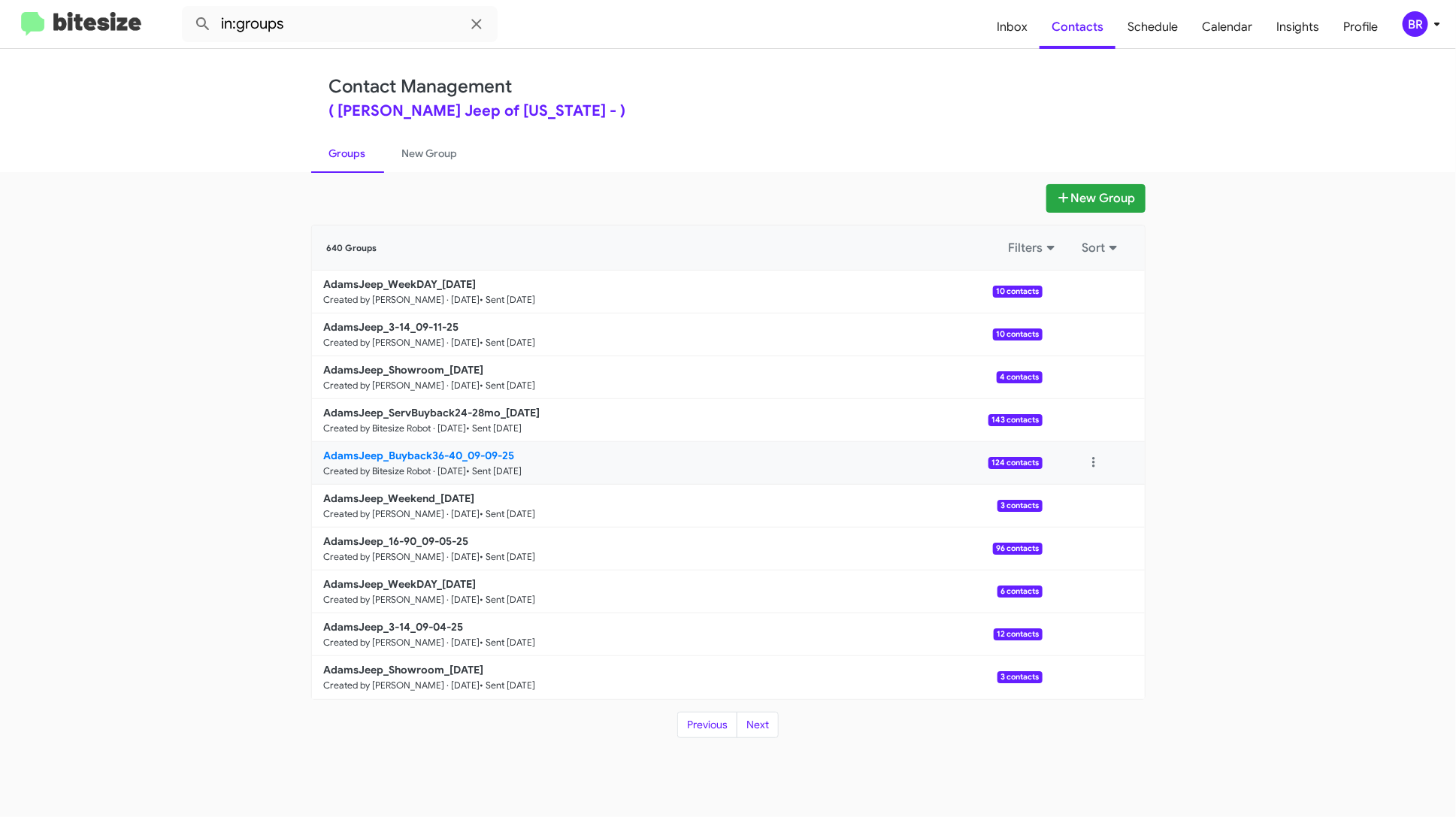
click at [739, 468] on link "AdamsJeep_Buyback36-40_09-09-25 Created by Bitesize Robot · [DATE] • Sent [DATE…" at bounding box center [678, 463] width 730 height 42
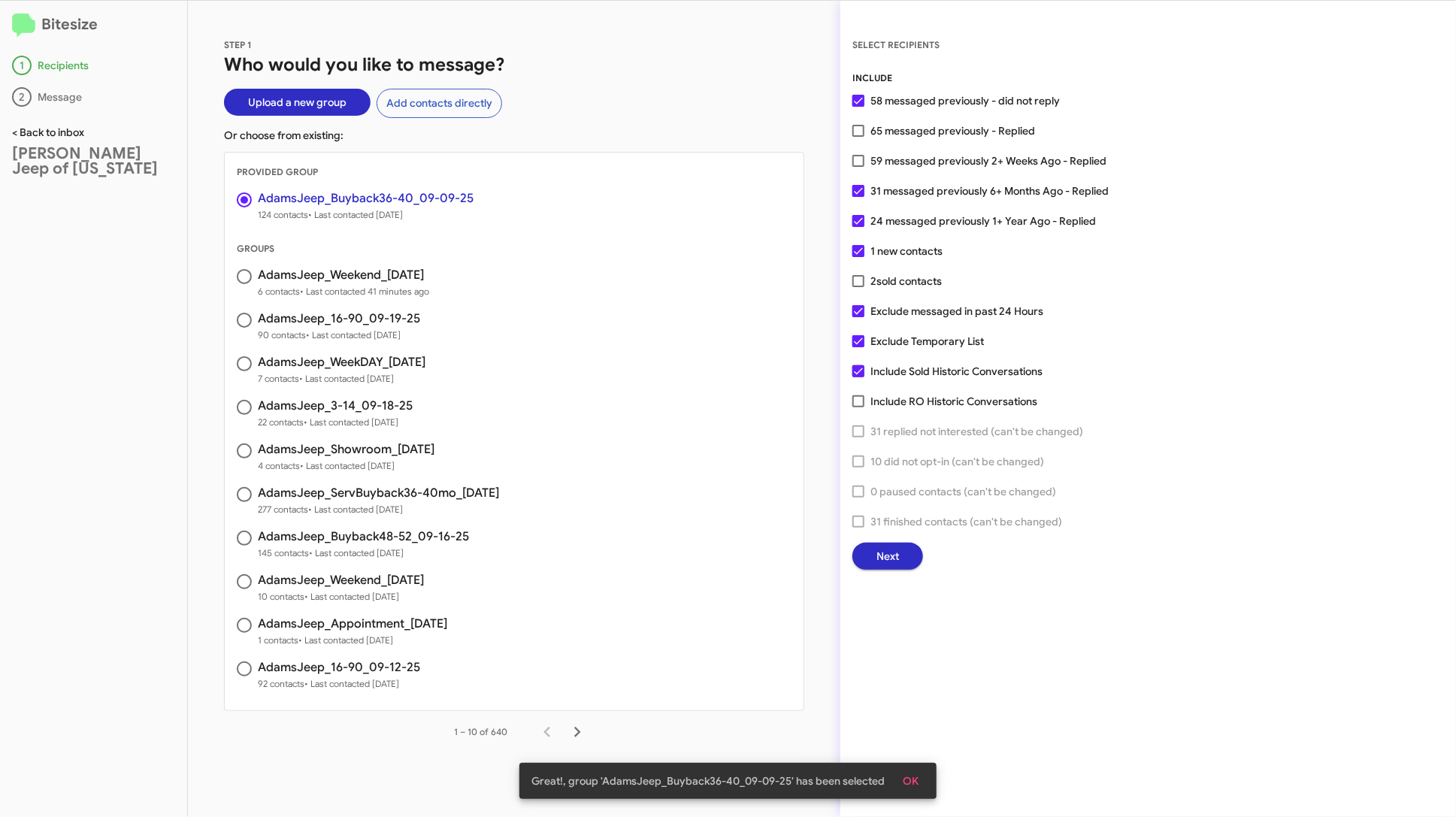
click at [57, 127] on link "< Back to inbox" at bounding box center [48, 132] width 72 height 13
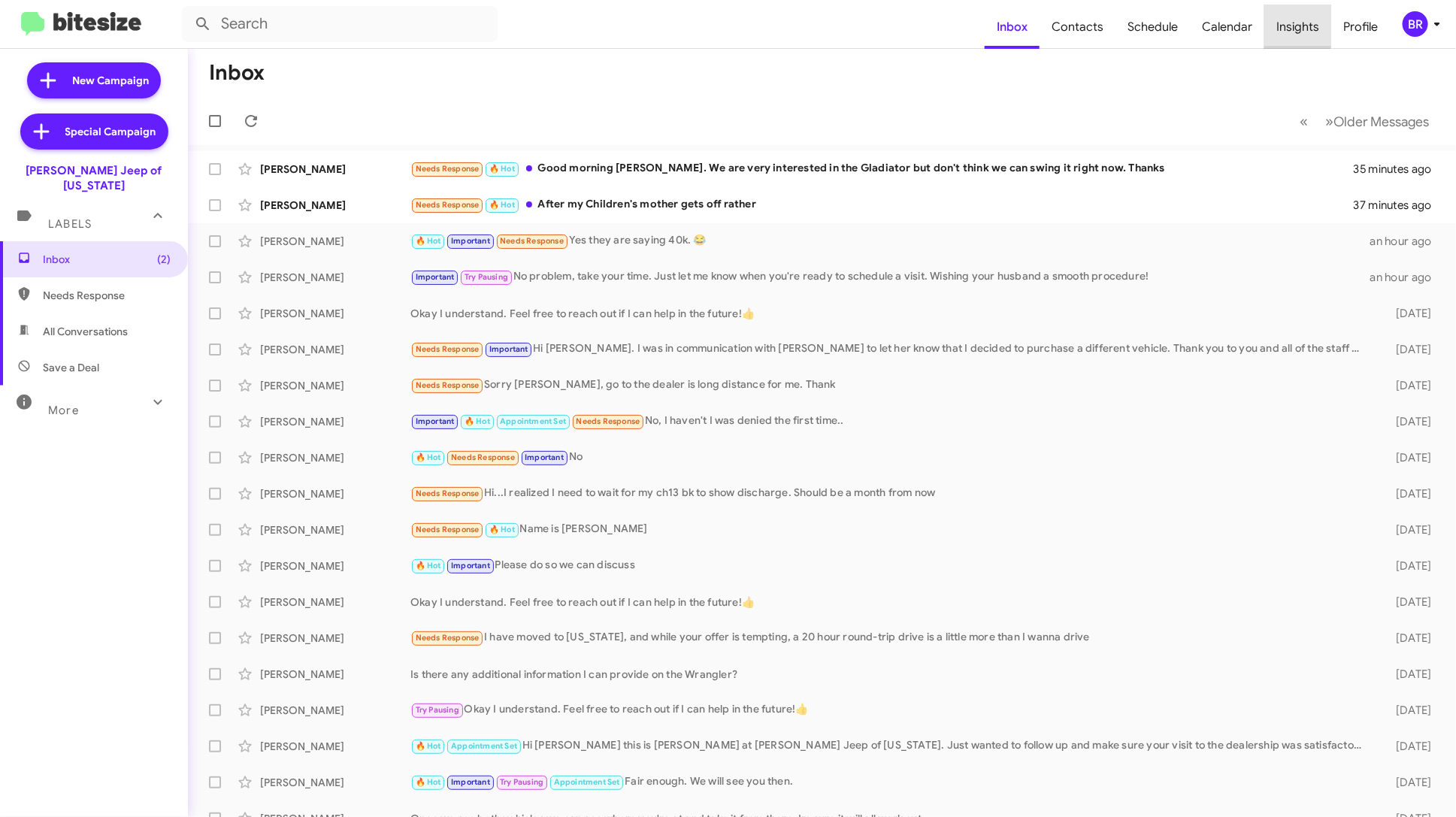
click at [1284, 15] on span "Insights" at bounding box center [1297, 27] width 67 height 43
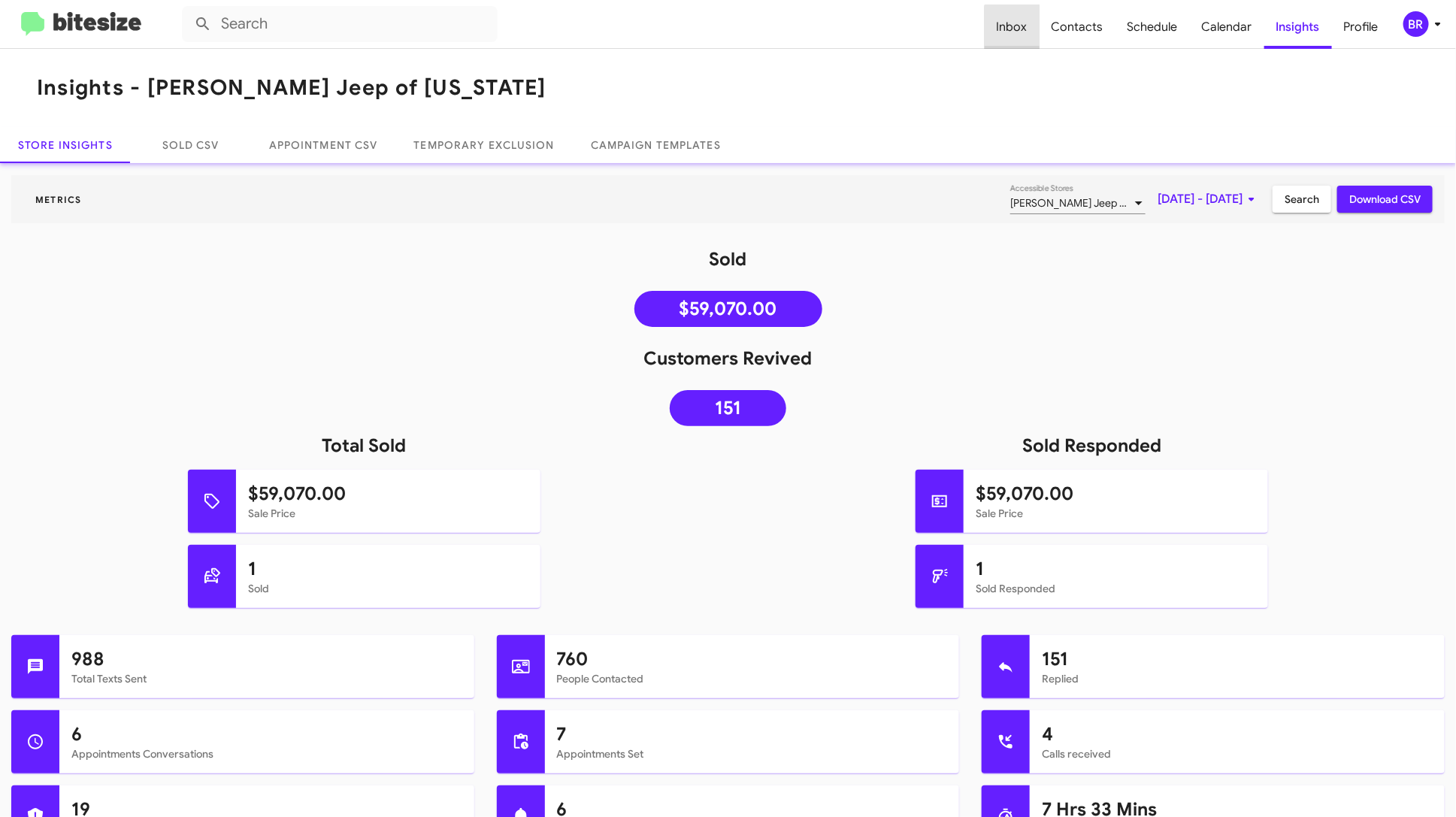
click at [1023, 27] on span "Inbox" at bounding box center [1013, 27] width 55 height 43
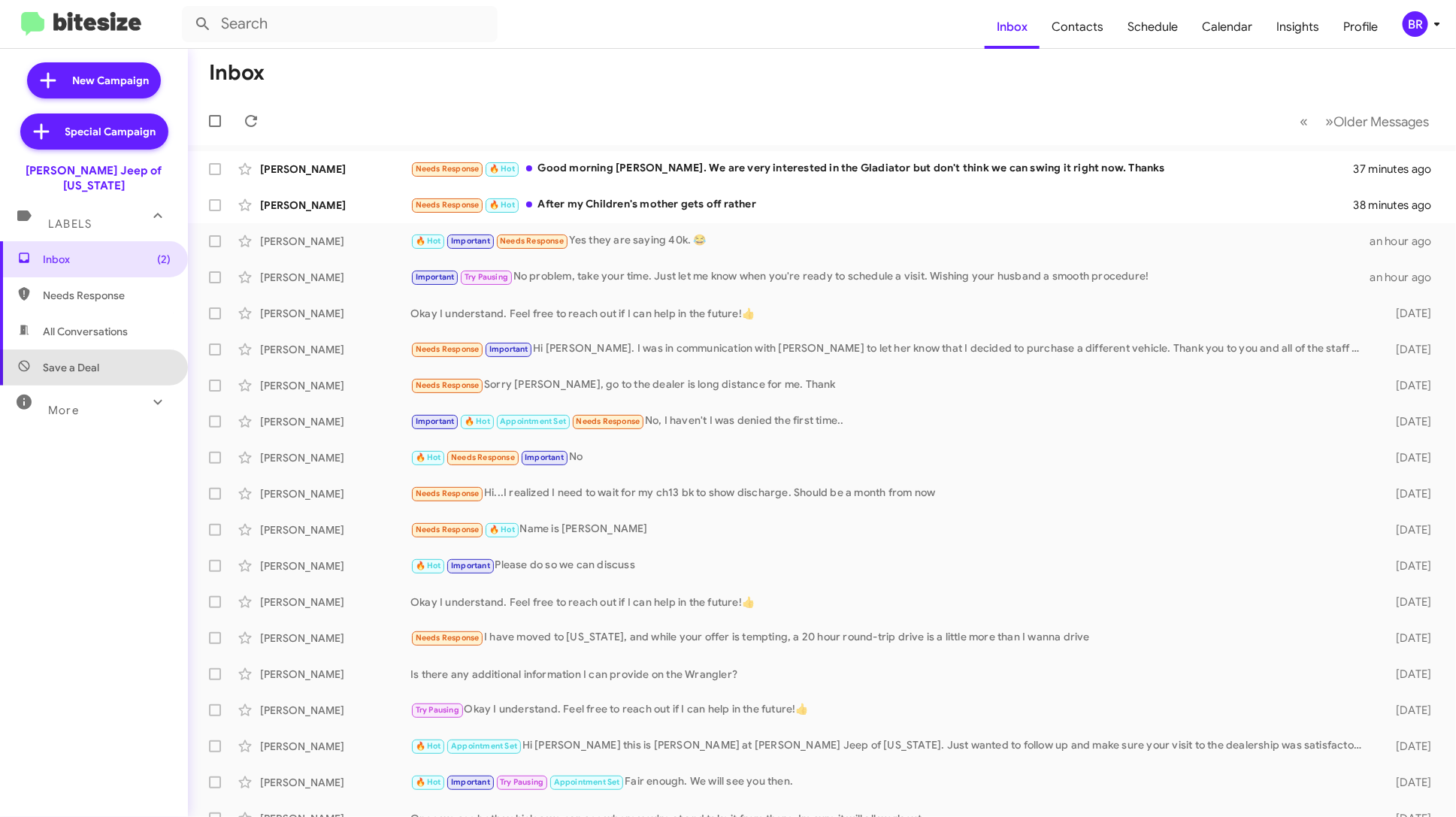
click at [120, 350] on span "Save a Deal" at bounding box center [93, 368] width 188 height 36
type input "in:not-interested"
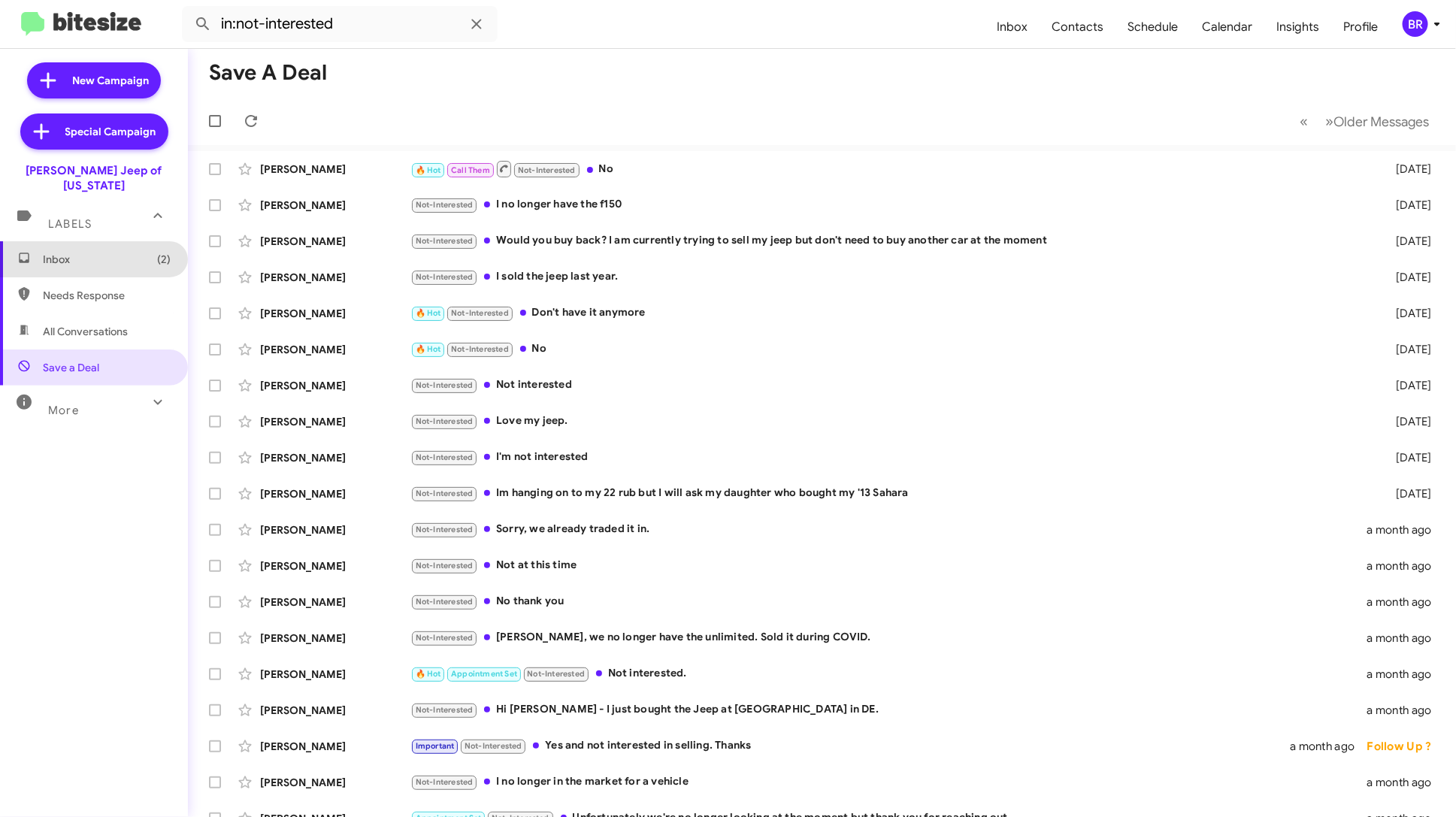
click at [84, 252] on span "Inbox (2)" at bounding box center [106, 259] width 127 height 15
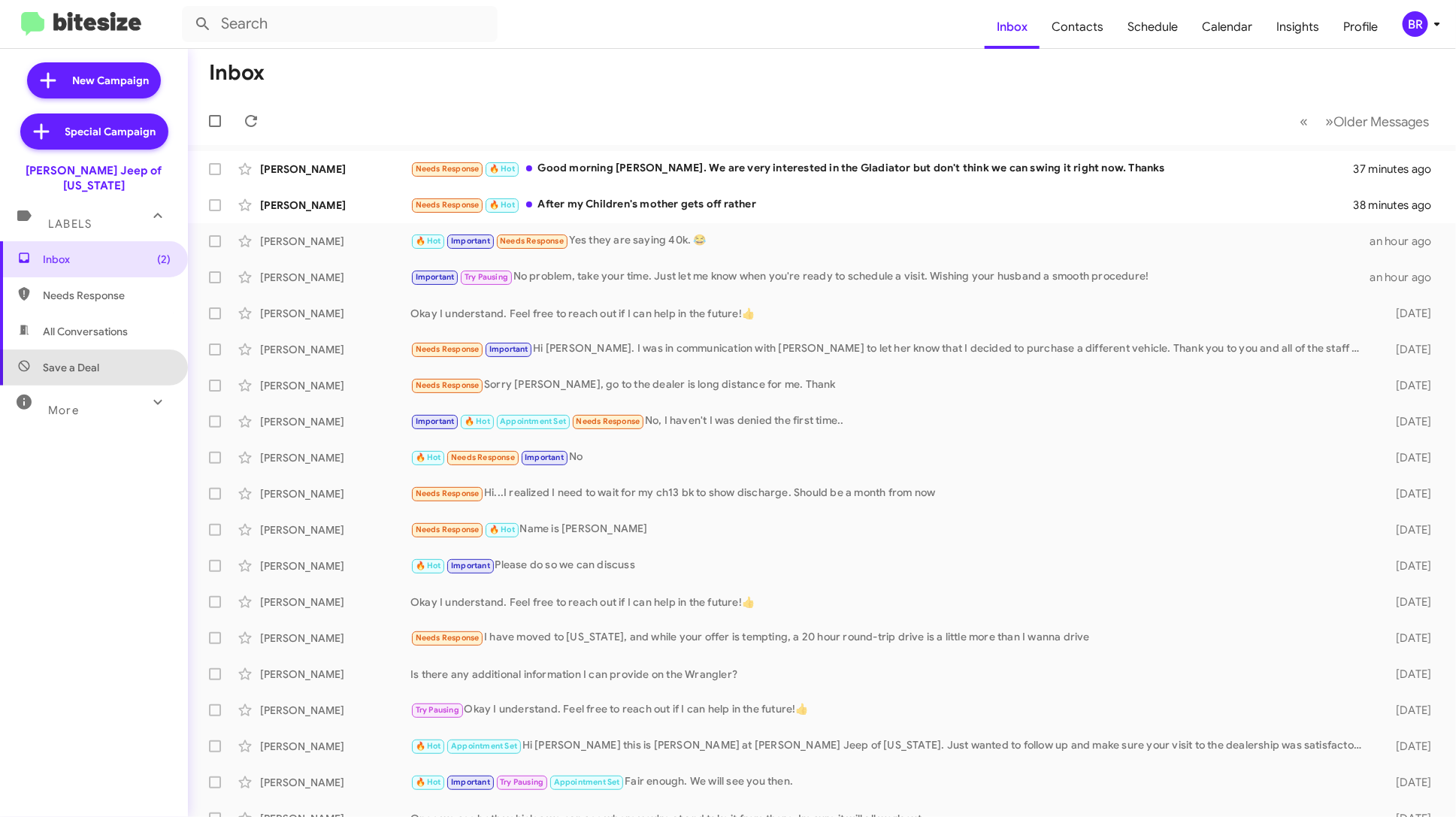
click at [129, 350] on span "Save a Deal" at bounding box center [93, 368] width 188 height 36
type input "in:not-interested"
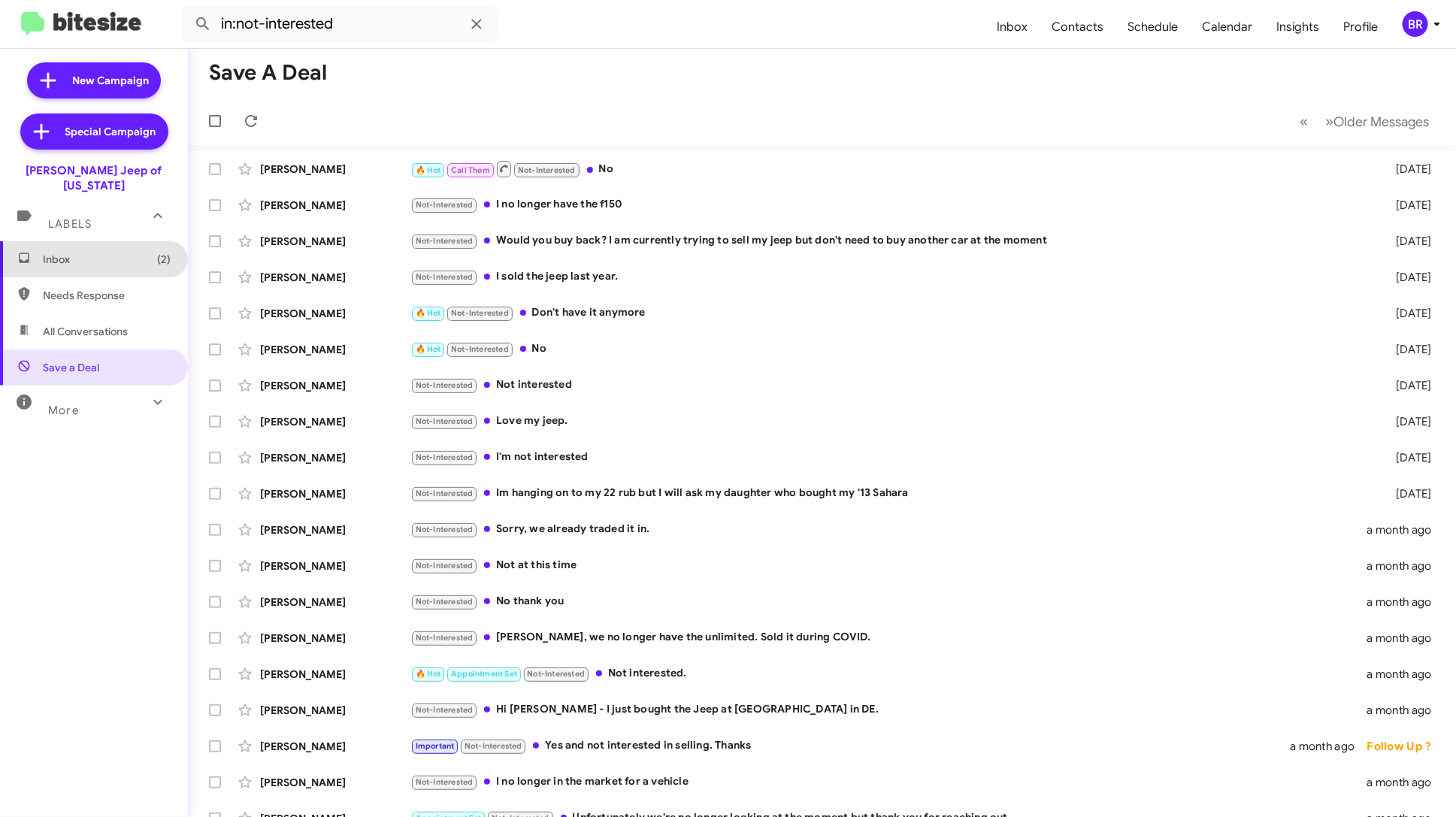
click at [109, 252] on span "Inbox (2)" at bounding box center [106, 259] width 127 height 15
